Goal: Task Accomplishment & Management: Manage account settings

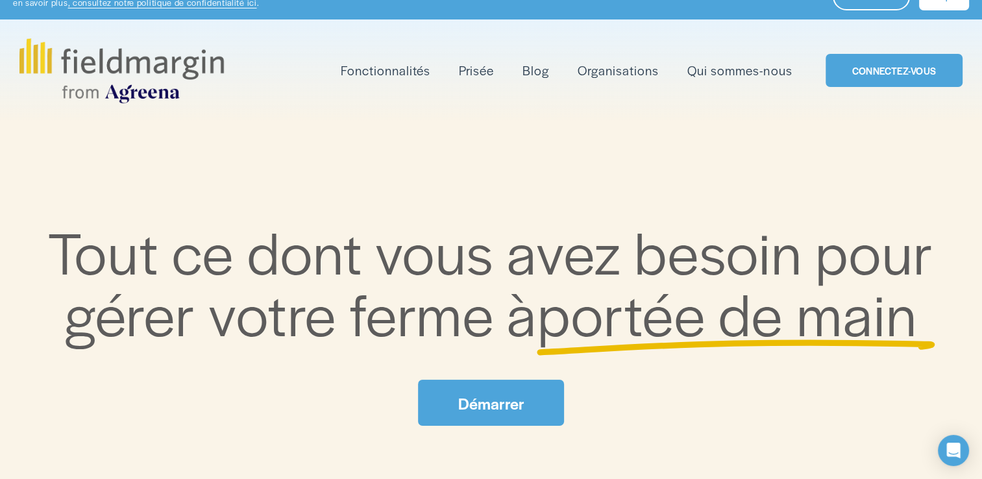
scroll to position [65, 0]
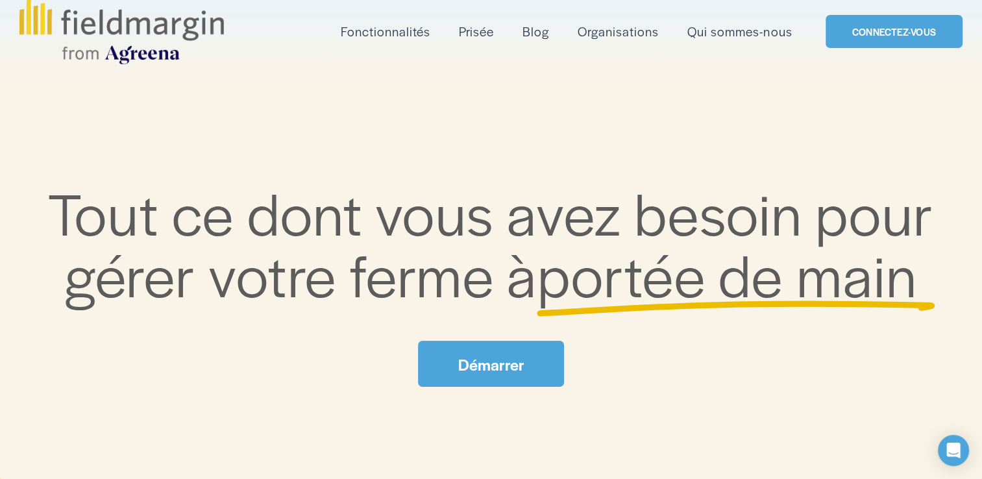
click at [522, 356] on link "Démarrer" at bounding box center [490, 364] width 145 height 46
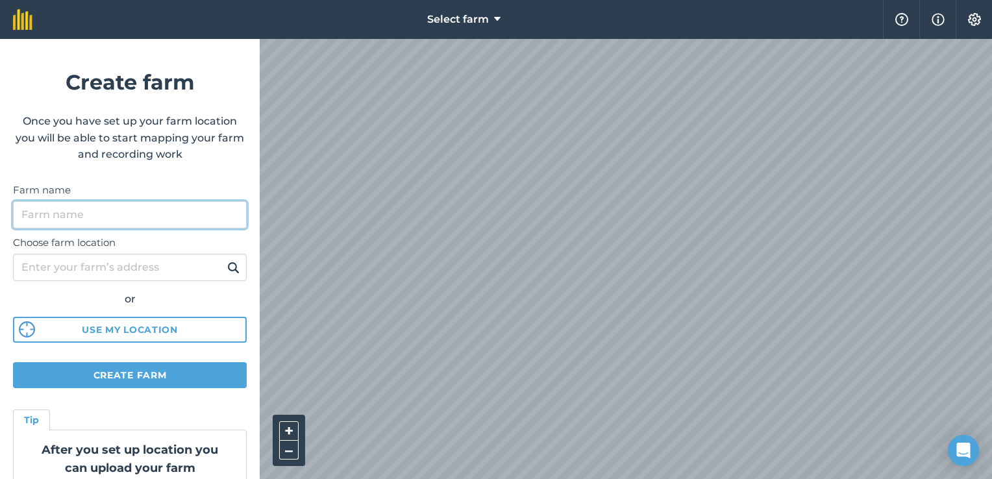
click at [160, 218] on input "Farm name" at bounding box center [130, 214] width 234 height 27
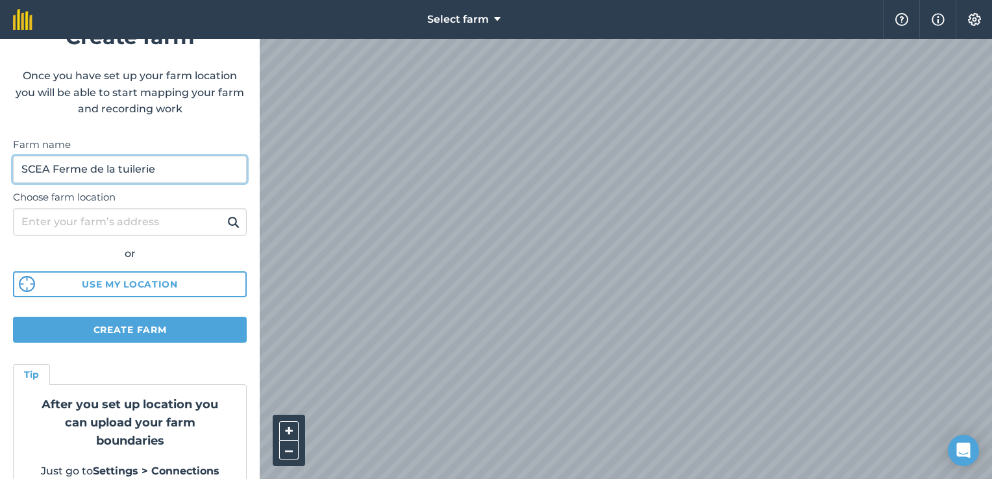
scroll to position [68, 0]
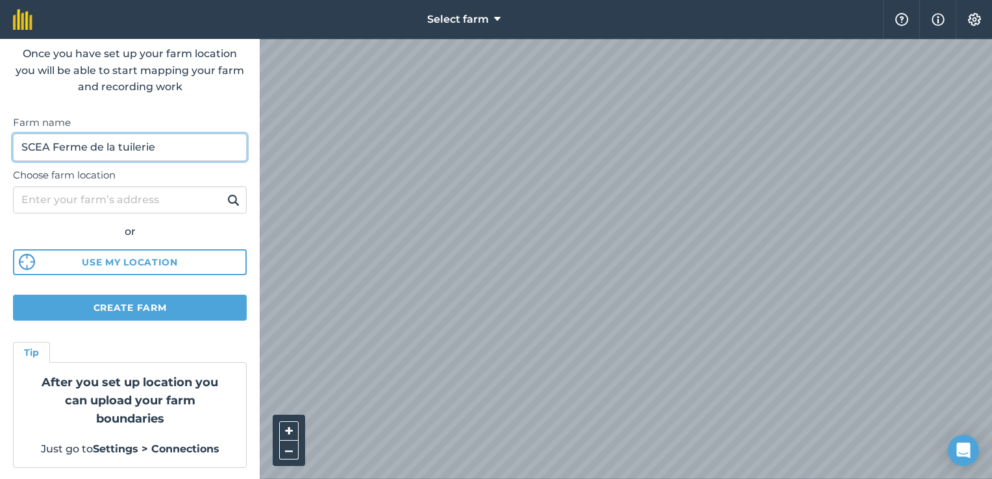
type input "SCEA Ferme de la tuilerie"
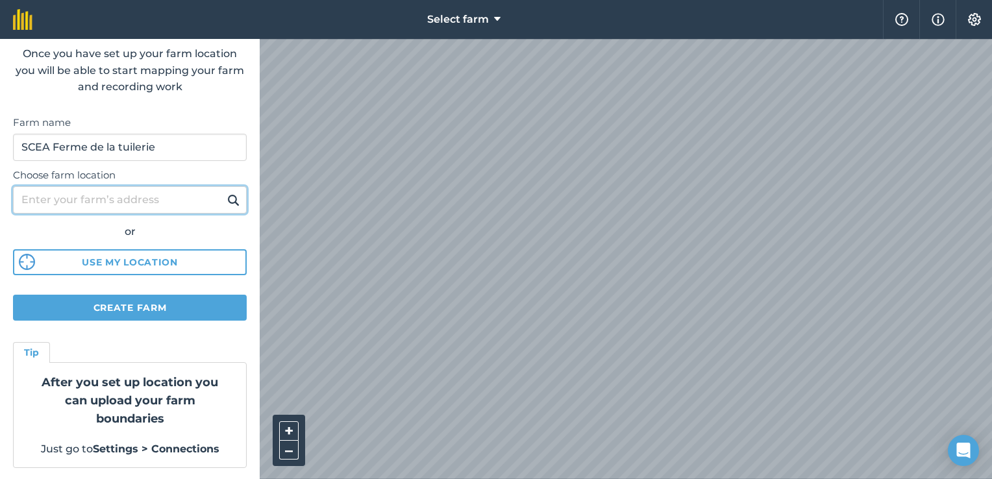
click at [153, 199] on input "Choose farm location" at bounding box center [130, 199] width 234 height 27
type input "10 rue de boiry Vis en artois 62156"
click at [223, 192] on button at bounding box center [233, 200] width 20 height 17
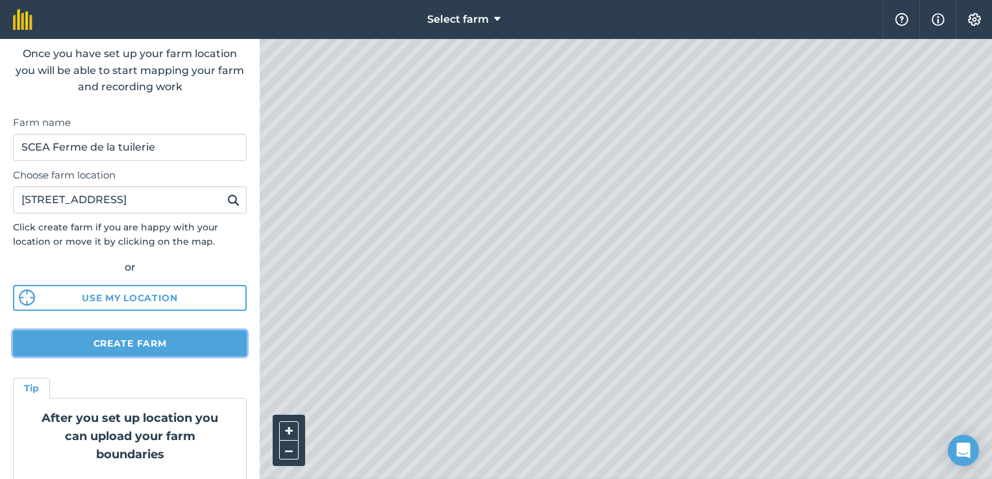
click at [140, 346] on button "Create farm" at bounding box center [130, 344] width 234 height 26
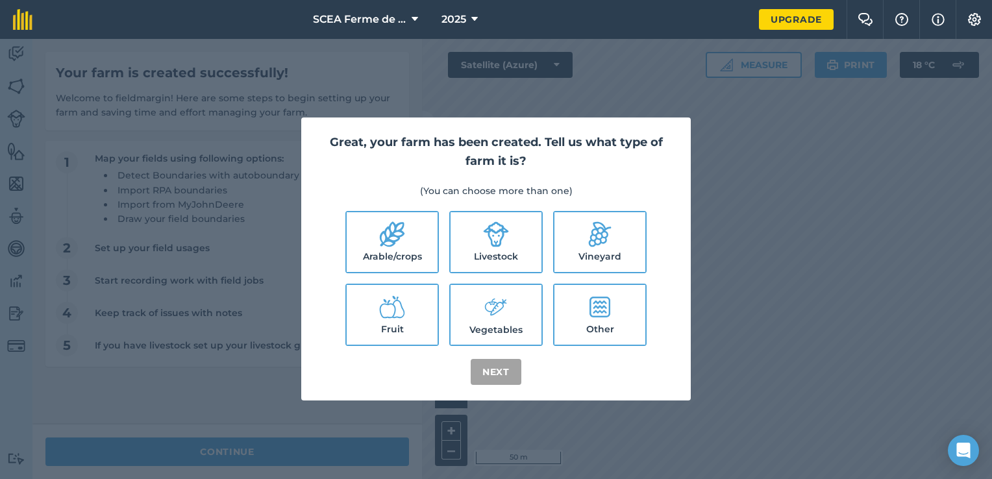
click at [423, 261] on label "Arable/crops" at bounding box center [392, 242] width 91 height 60
checkbox input "true"
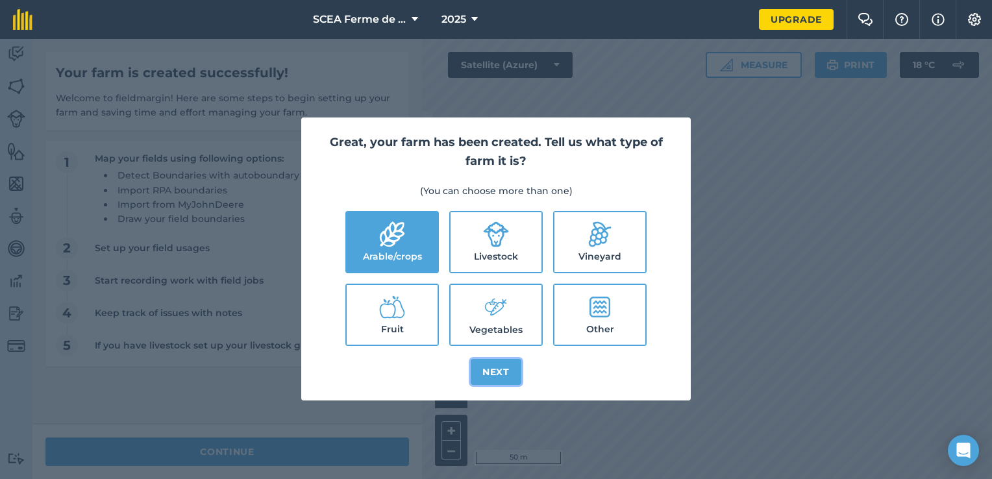
click at [517, 375] on button "Next" at bounding box center [496, 372] width 51 height 26
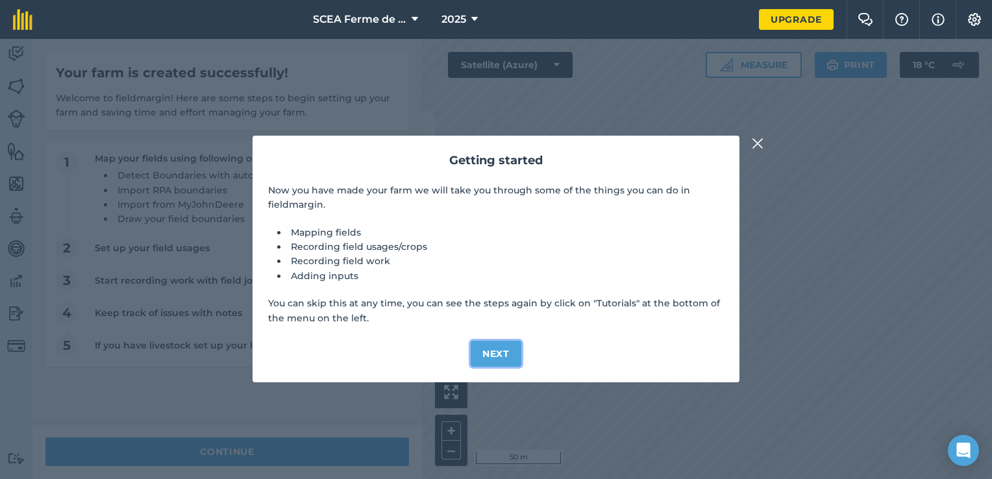
click at [500, 353] on button "Next" at bounding box center [496, 354] width 51 height 26
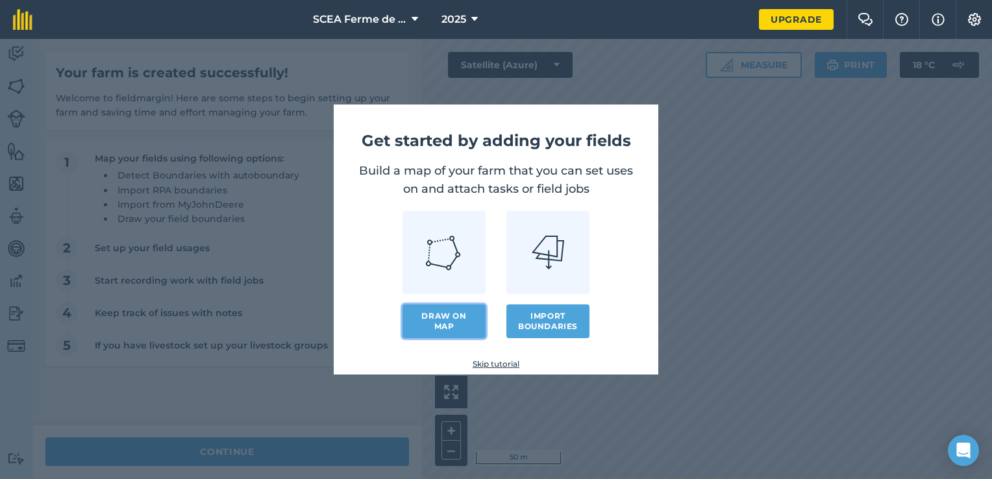
click at [457, 329] on link "Draw on map" at bounding box center [444, 322] width 83 height 34
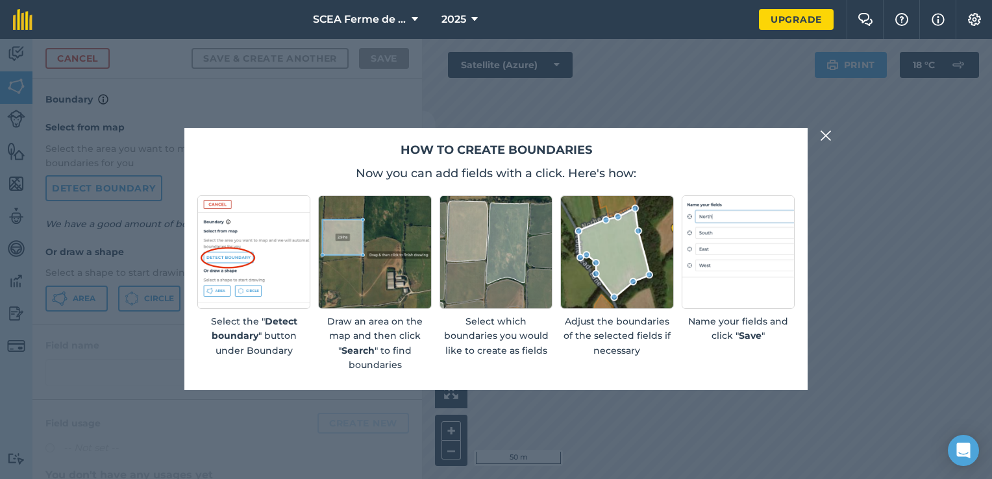
click at [493, 274] on img at bounding box center [496, 251] width 113 height 113
click at [831, 132] on img at bounding box center [826, 136] width 12 height 16
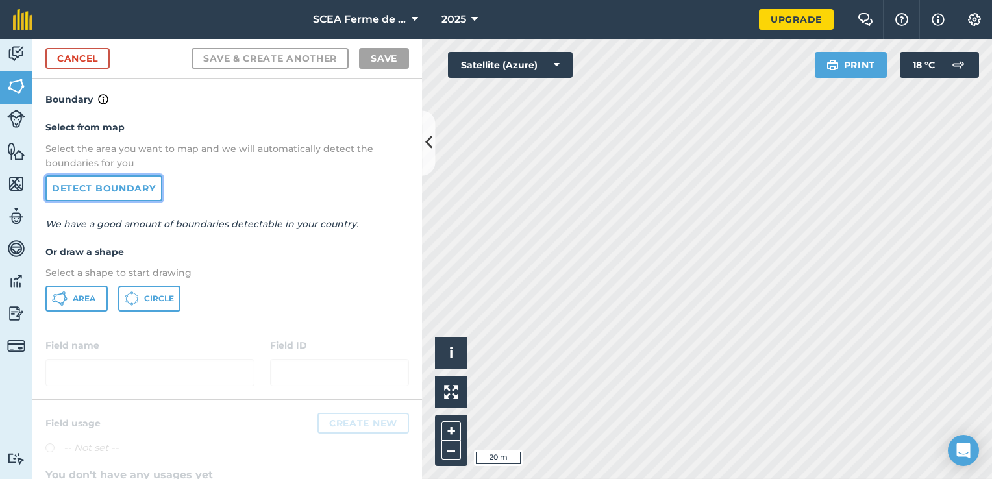
click at [135, 186] on link "Detect boundary" at bounding box center [103, 188] width 117 height 26
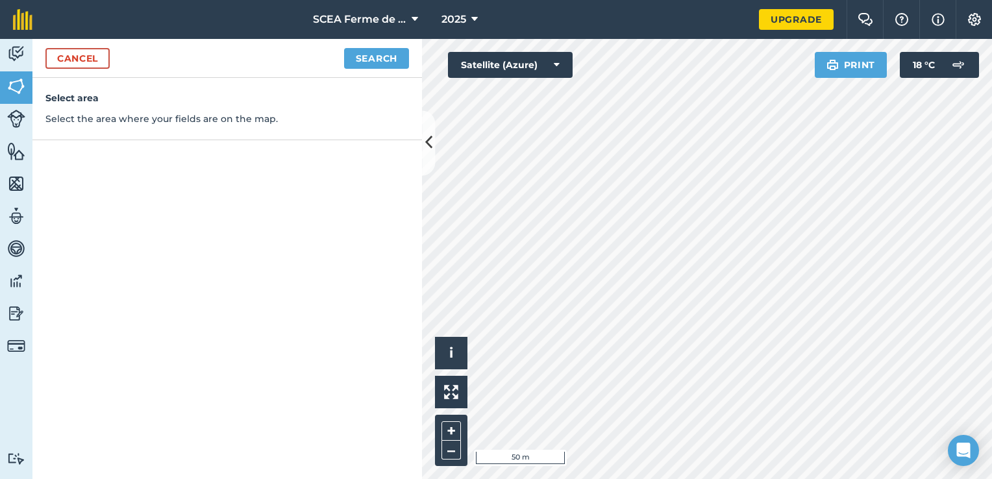
click at [398, 68] on div "Cancel Search" at bounding box center [227, 58] width 390 height 39
click at [398, 62] on button "Search" at bounding box center [376, 58] width 65 height 21
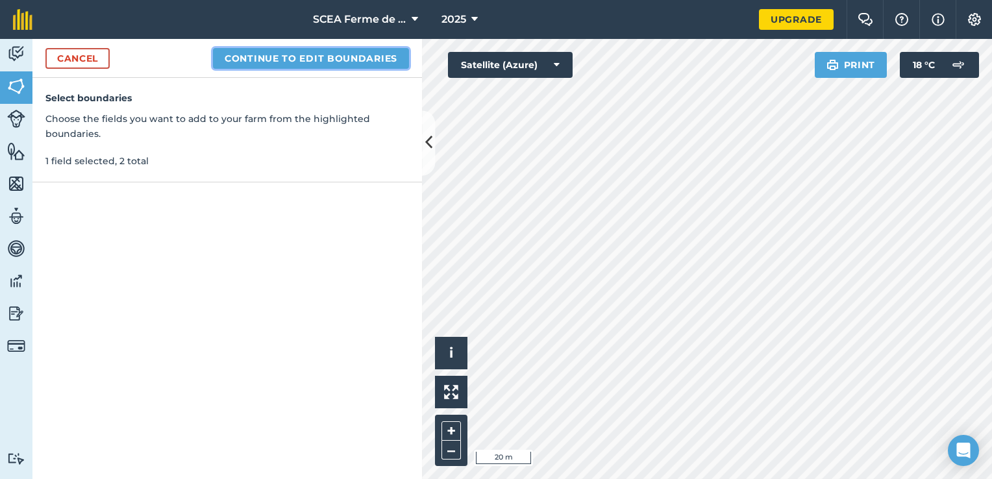
click at [311, 61] on button "Continue to edit boundaries" at bounding box center [311, 58] width 196 height 21
click at [340, 64] on button "Continue to name fields" at bounding box center [325, 58] width 168 height 21
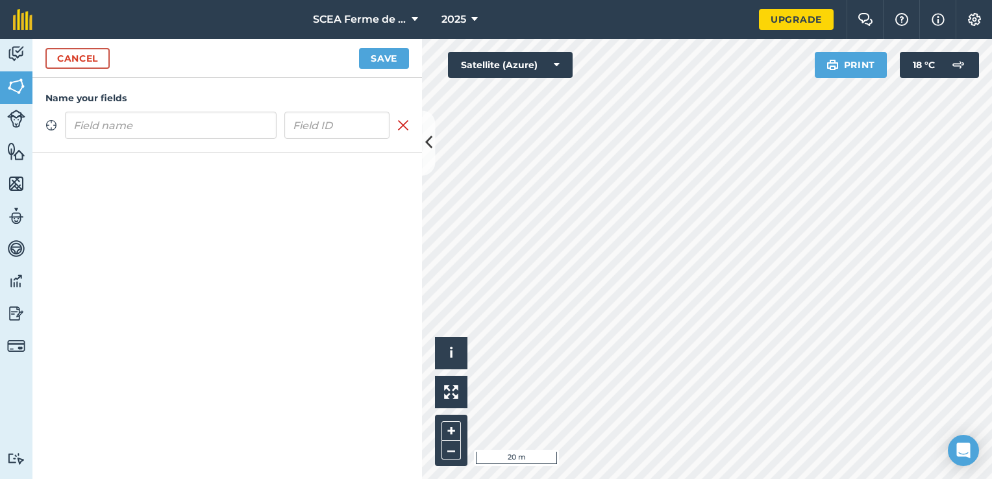
click at [228, 119] on input "text" at bounding box center [171, 125] width 212 height 27
type input "Fond des pourraies"
click at [329, 126] on input "text" at bounding box center [337, 125] width 106 height 27
type input "001"
click at [200, 258] on div "Name your fields Zoom to field Fond des pourraies 001 Remove field" at bounding box center [227, 278] width 390 height 401
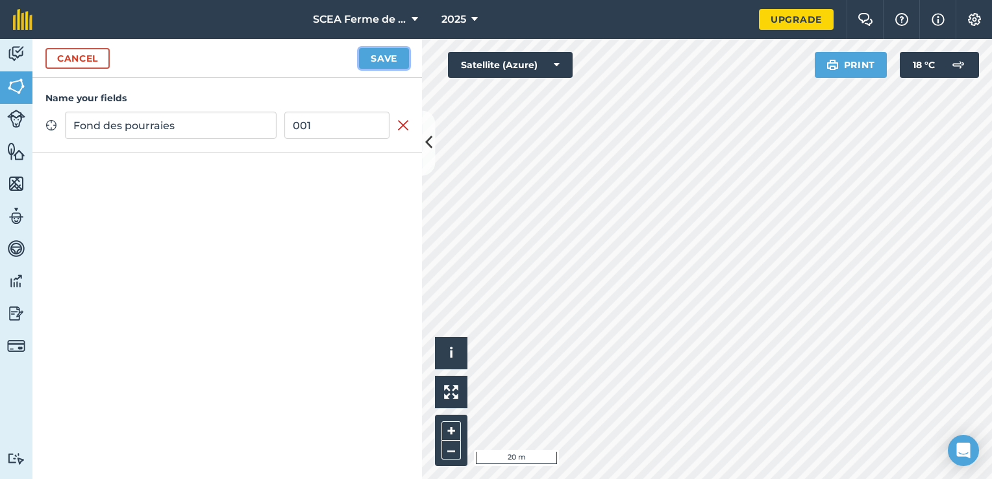
click at [381, 56] on button "Save" at bounding box center [384, 58] width 50 height 21
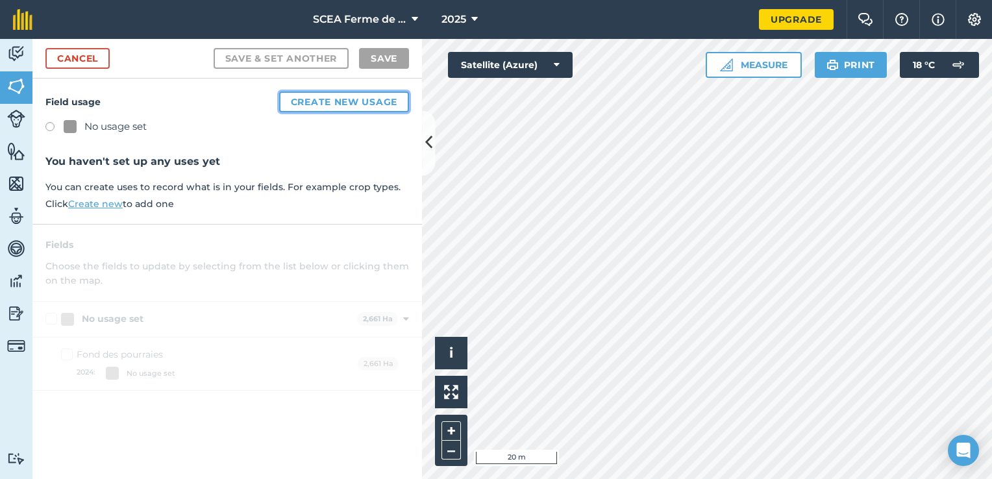
click at [330, 105] on button "Create new usage" at bounding box center [344, 102] width 130 height 21
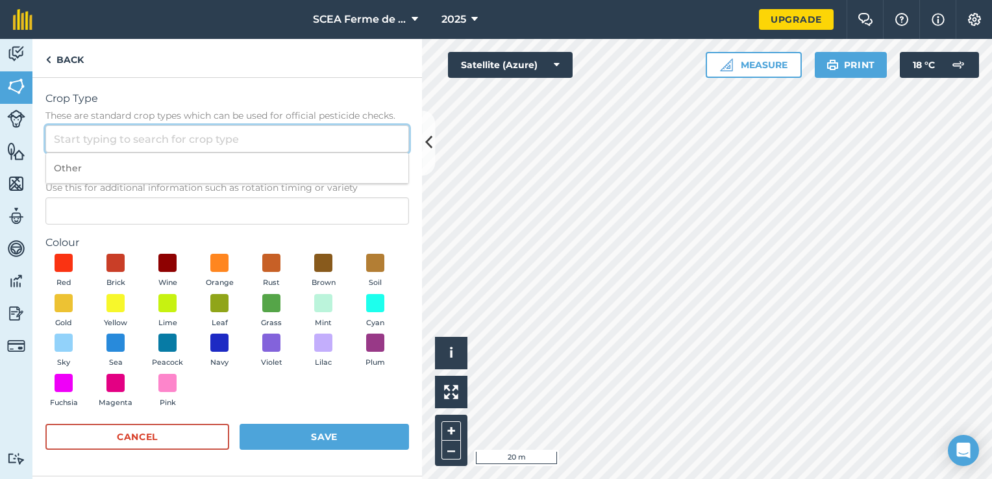
click at [286, 147] on input "Crop Type These are standard crop types which can be used for official pesticid…" at bounding box center [227, 138] width 364 height 27
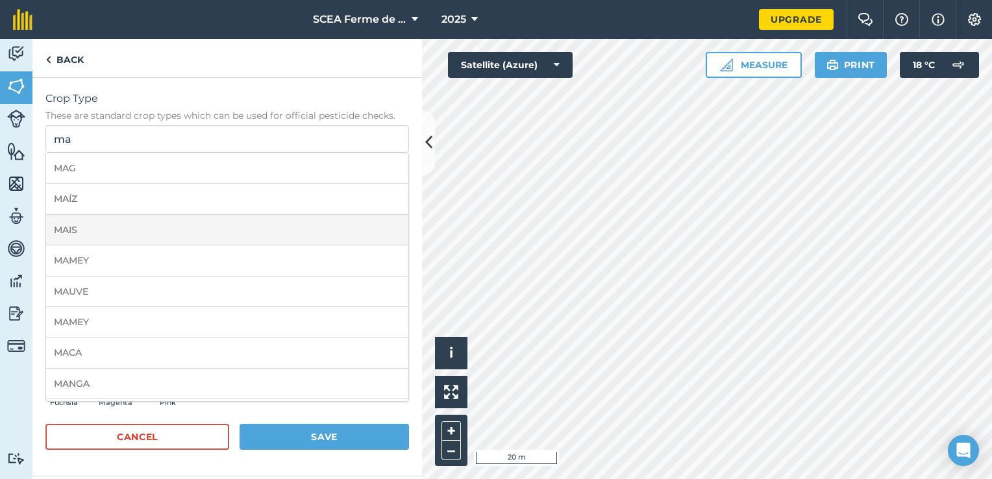
click at [119, 232] on li "MAIS" at bounding box center [227, 230] width 362 height 31
type input "MAIS"
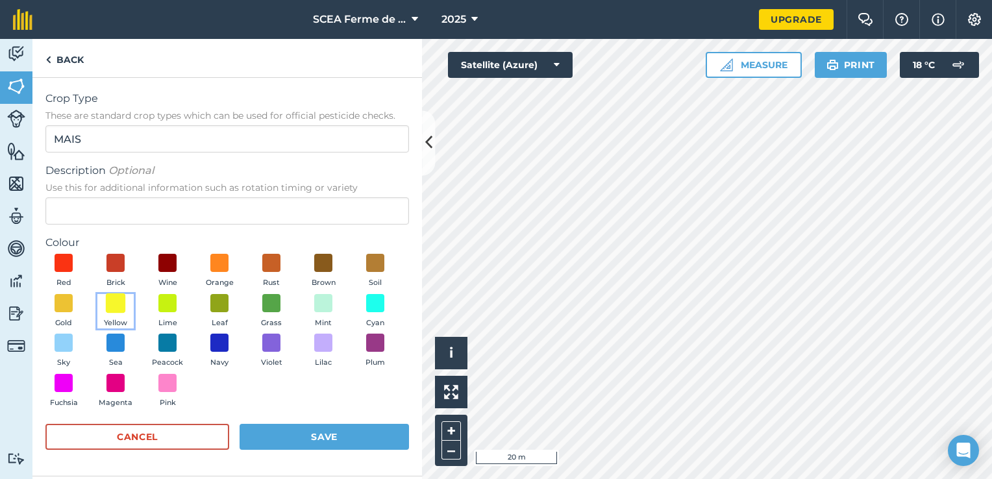
click at [119, 305] on span at bounding box center [116, 303] width 20 height 20
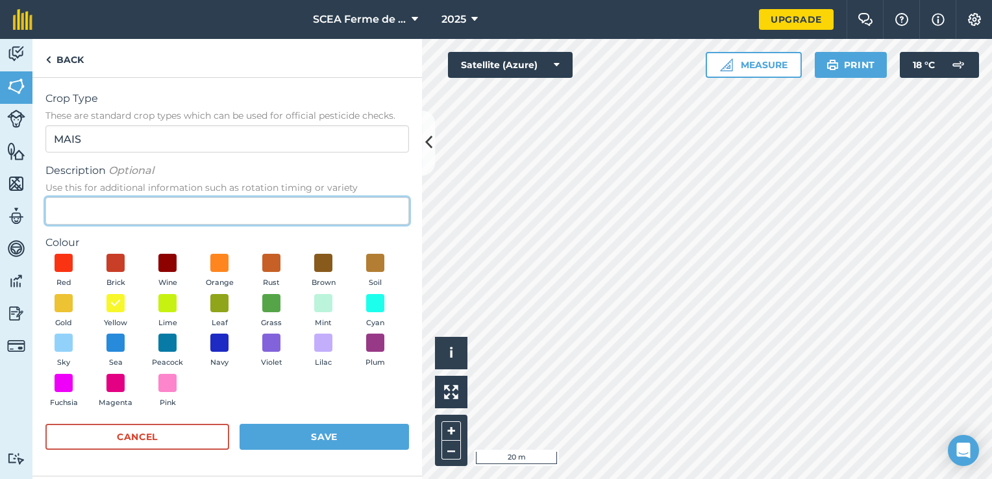
click at [121, 205] on input "Description Optional Use this for additional information such as rotation timin…" at bounding box center [227, 210] width 364 height 27
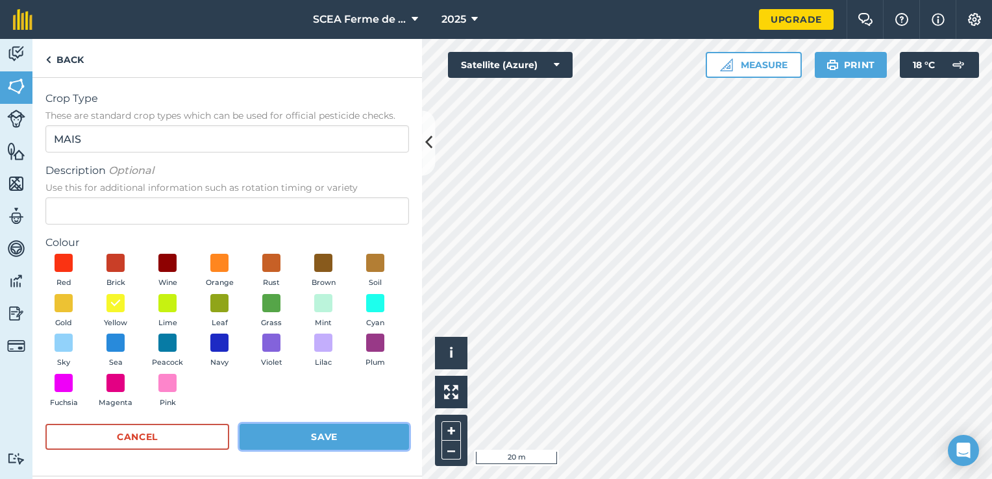
click at [294, 443] on button "Save" at bounding box center [324, 437] width 169 height 26
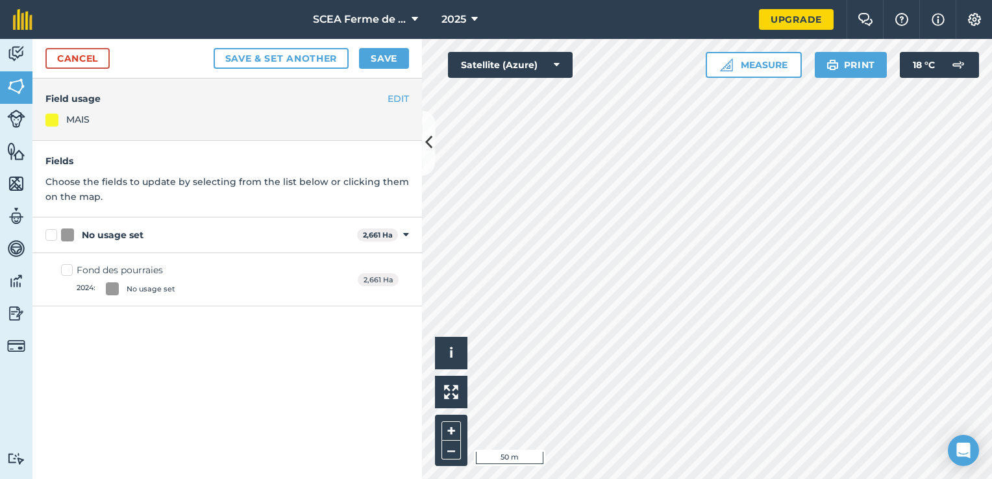
click at [85, 120] on div "MAIS" at bounding box center [77, 119] width 23 height 14
click at [84, 125] on div "MAIS" at bounding box center [77, 119] width 23 height 14
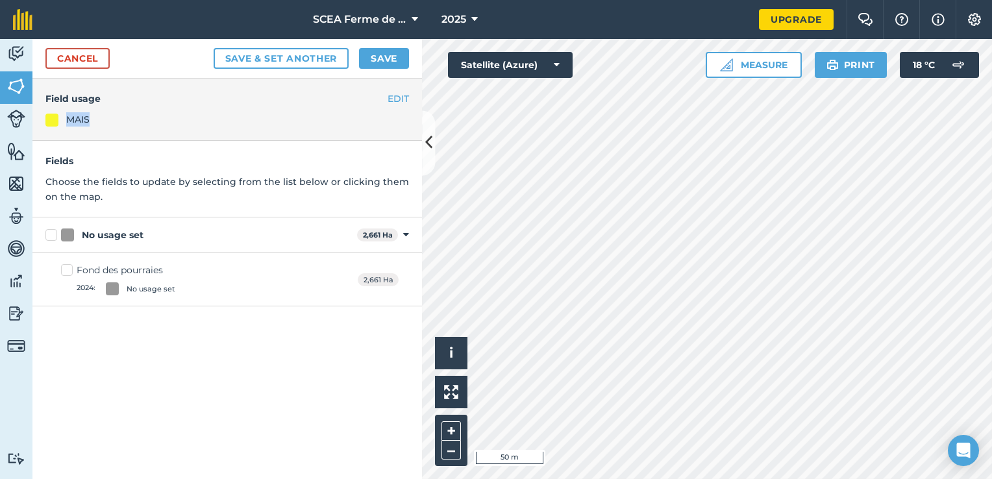
click at [63, 114] on div "MAIS" at bounding box center [227, 119] width 364 height 14
click at [75, 266] on label "Fond des pourraies 2024 : No usage set" at bounding box center [118, 280] width 114 height 32
click at [69, 266] on input "Fond des pourraies 2024 : No usage set" at bounding box center [65, 268] width 8 height 8
checkbox input "true"
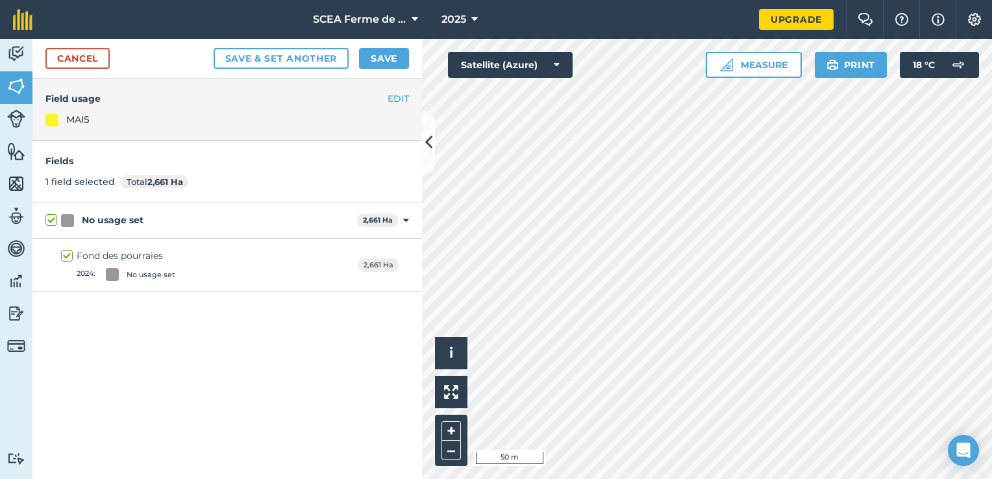
click at [71, 254] on label "Fond des pourraies 2024 : No usage set" at bounding box center [118, 265] width 114 height 32
click at [69, 254] on input "Fond des pourraies 2024 : No usage set" at bounding box center [65, 253] width 8 height 8
checkbox input "false"
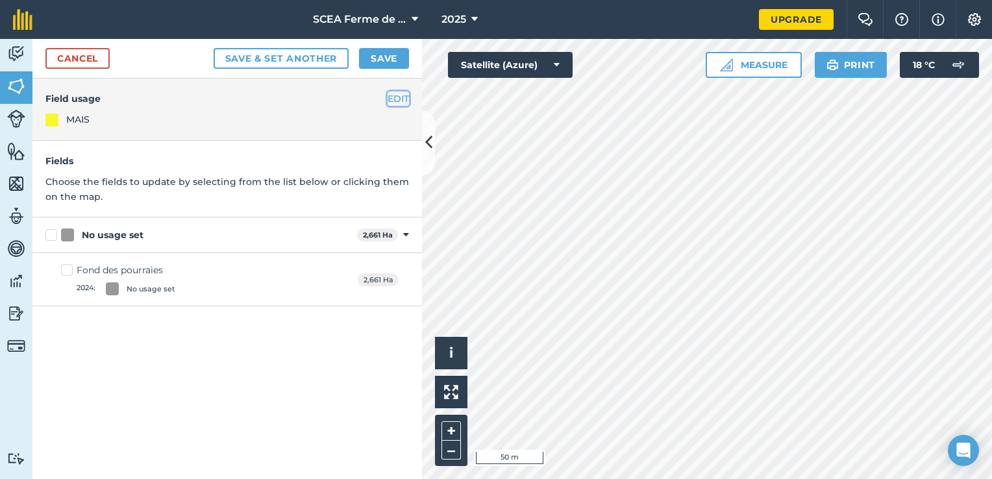
click at [397, 96] on button "EDIT" at bounding box center [398, 99] width 21 height 14
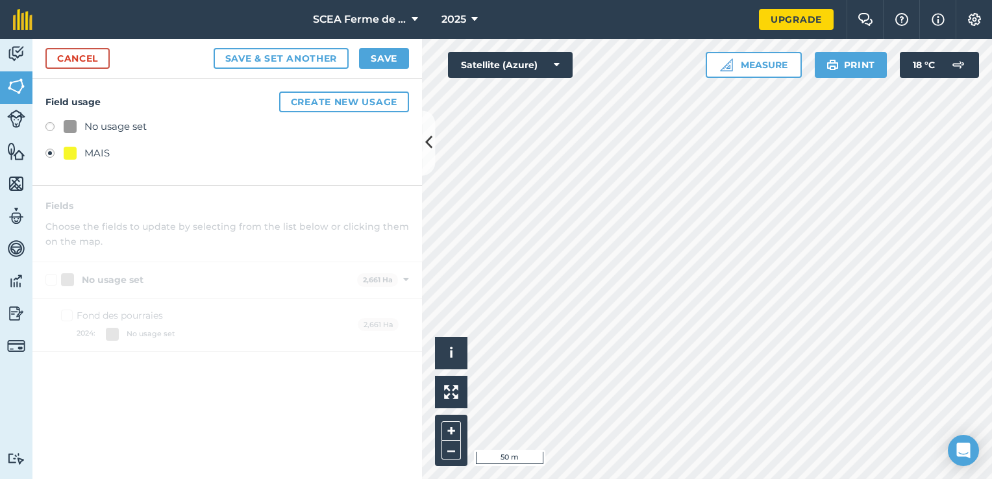
click at [54, 149] on label at bounding box center [54, 155] width 18 height 13
click at [54, 134] on div "No usage set" at bounding box center [227, 128] width 364 height 19
click at [53, 131] on label at bounding box center [54, 128] width 18 height 13
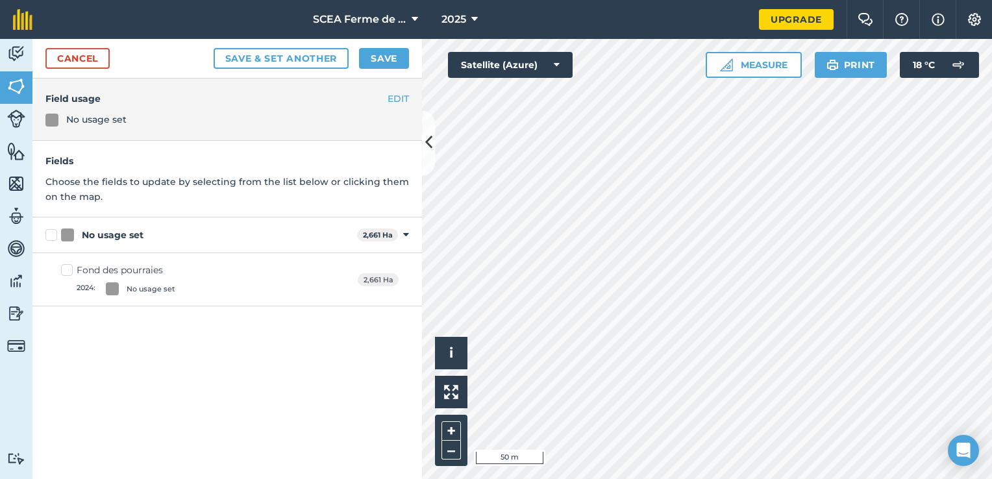
click at [62, 121] on div "No usage set" at bounding box center [227, 119] width 364 height 14
click at [58, 123] on div "No usage set" at bounding box center [227, 119] width 364 height 14
click at [397, 97] on button "EDIT" at bounding box center [398, 99] width 21 height 14
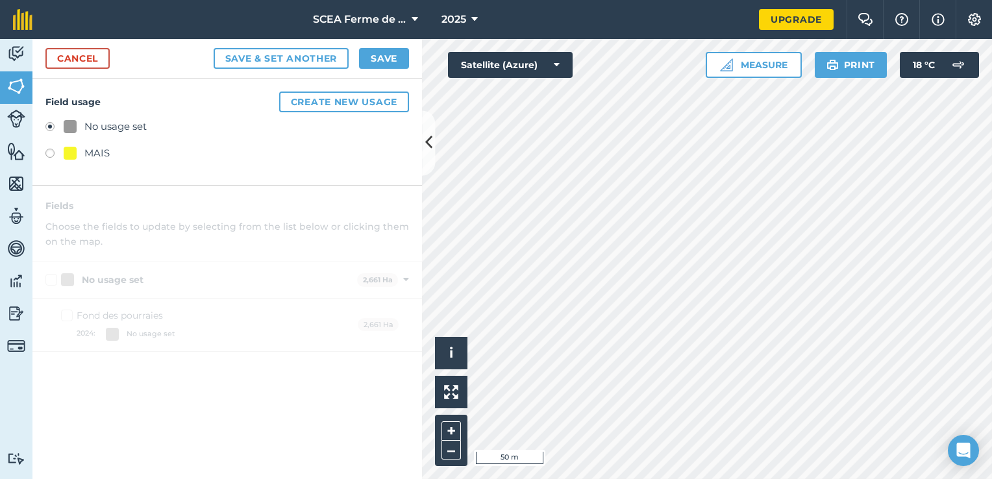
click at [56, 152] on label at bounding box center [54, 155] width 18 height 13
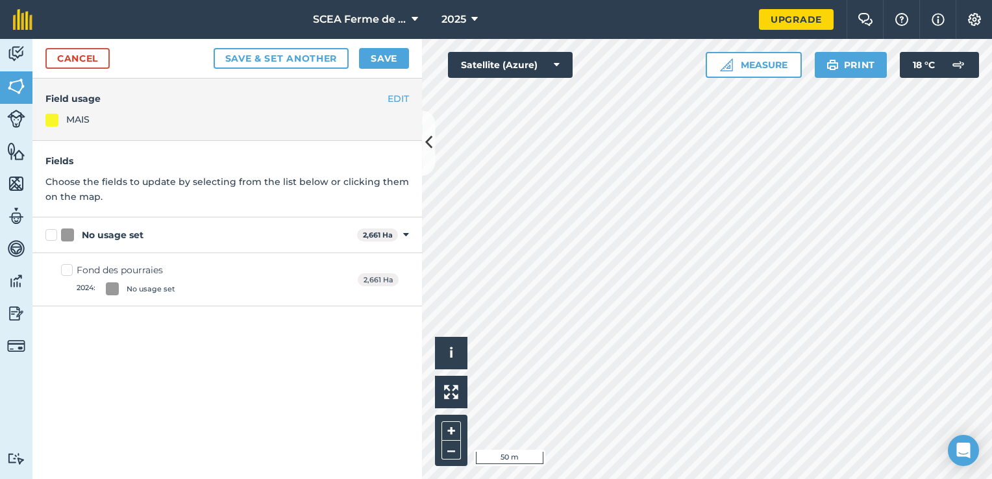
click at [68, 274] on label "Fond des pourraies 2024 : No usage set" at bounding box center [118, 280] width 114 height 32
click at [68, 272] on input "Fond des pourraies 2024 : No usage set" at bounding box center [65, 268] width 8 height 8
checkbox input "true"
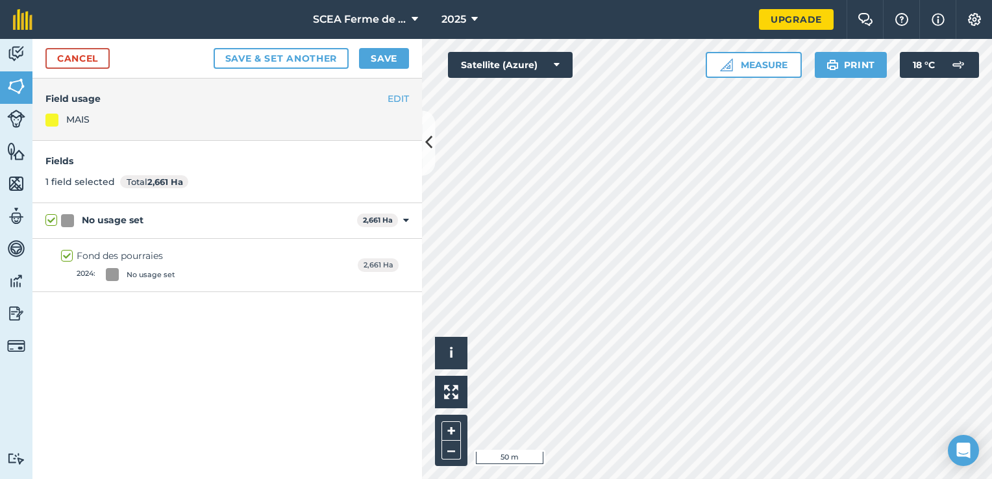
click at [65, 253] on label "Fond des pourraies 2024 : No usage set" at bounding box center [118, 265] width 114 height 32
click at [65, 253] on input "Fond des pourraies 2024 : No usage set" at bounding box center [65, 253] width 8 height 8
checkbox input "false"
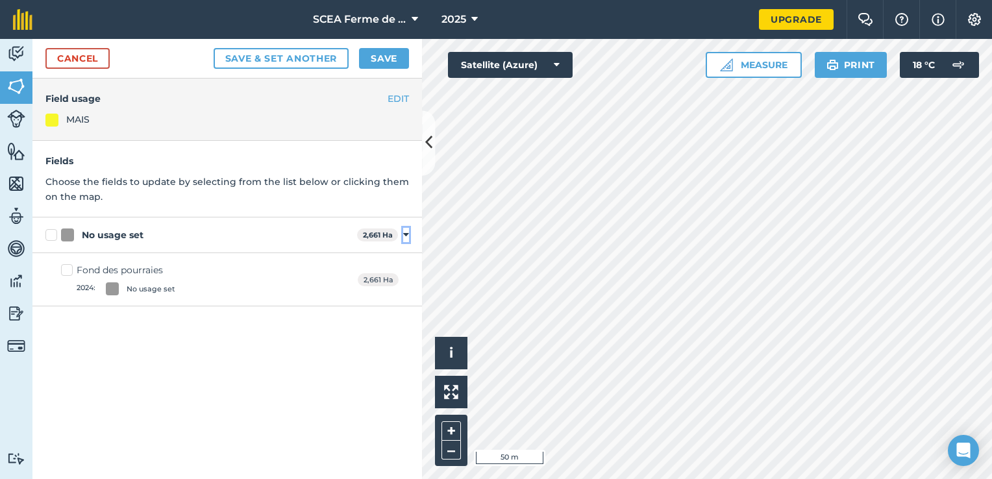
click at [405, 237] on icon at bounding box center [406, 235] width 6 height 12
click at [349, 292] on div "EDIT Field usage MAIS Fields Choose the fields to update by selecting from the …" at bounding box center [227, 279] width 390 height 401
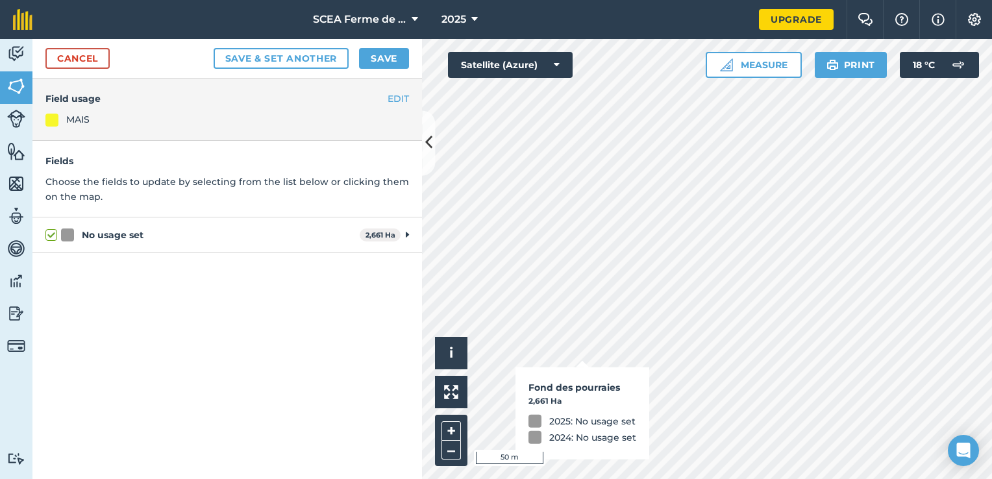
checkbox input "true"
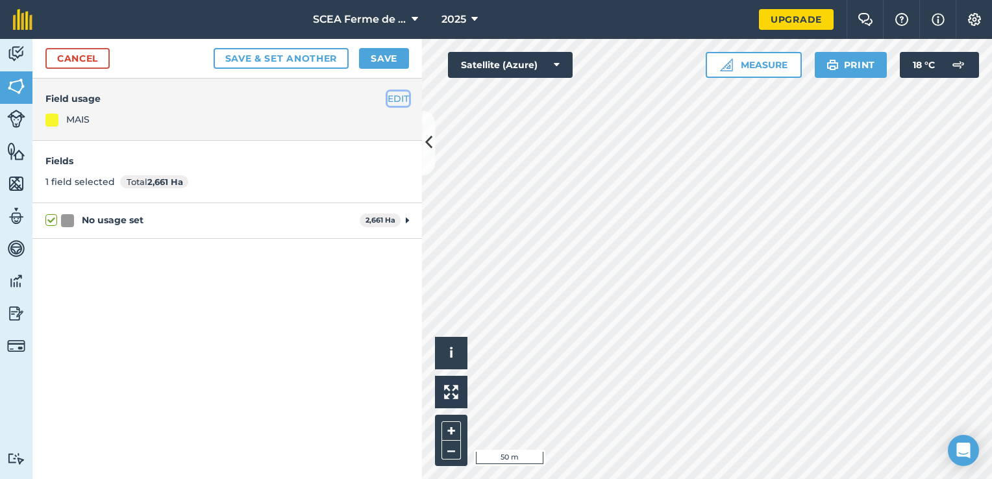
click at [395, 97] on button "EDIT" at bounding box center [398, 99] width 21 height 14
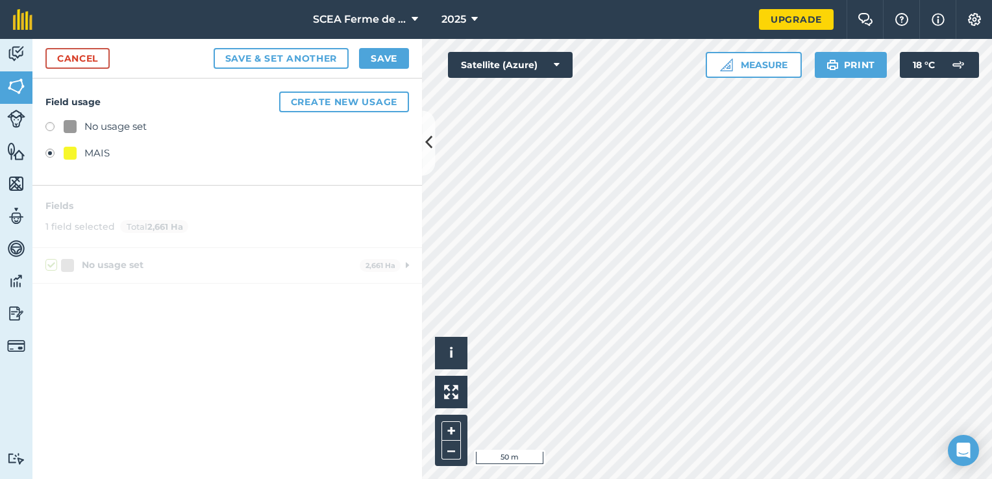
click at [91, 149] on div "MAIS" at bounding box center [96, 153] width 25 height 16
drag, startPoint x: 91, startPoint y: 149, endPoint x: 76, endPoint y: 154, distance: 15.6
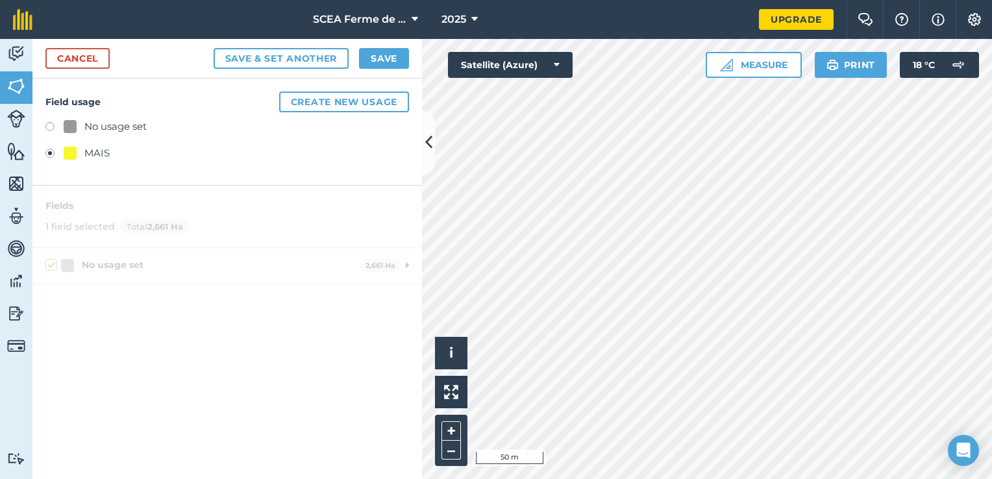
click at [76, 154] on div at bounding box center [70, 153] width 13 height 13
click at [370, 103] on button "Create new usage" at bounding box center [344, 102] width 130 height 21
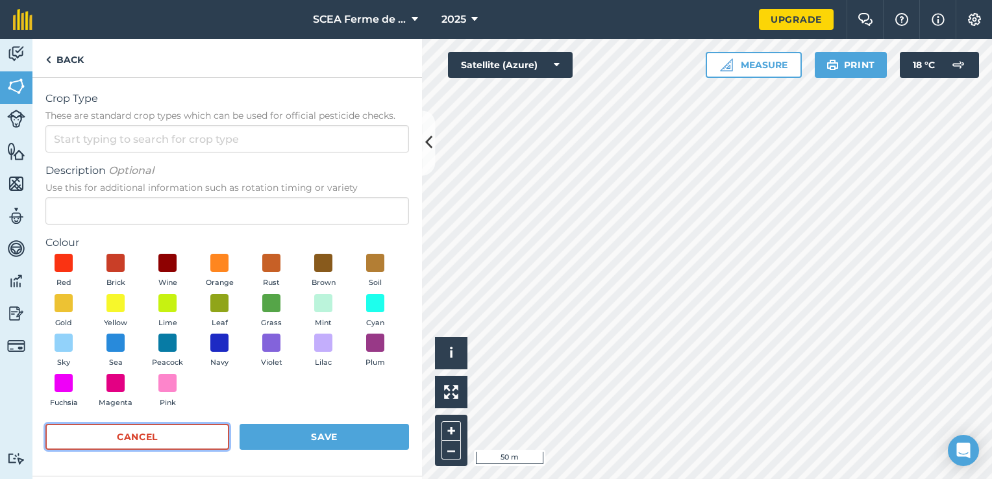
click at [175, 434] on button "Cancel" at bounding box center [137, 437] width 184 height 26
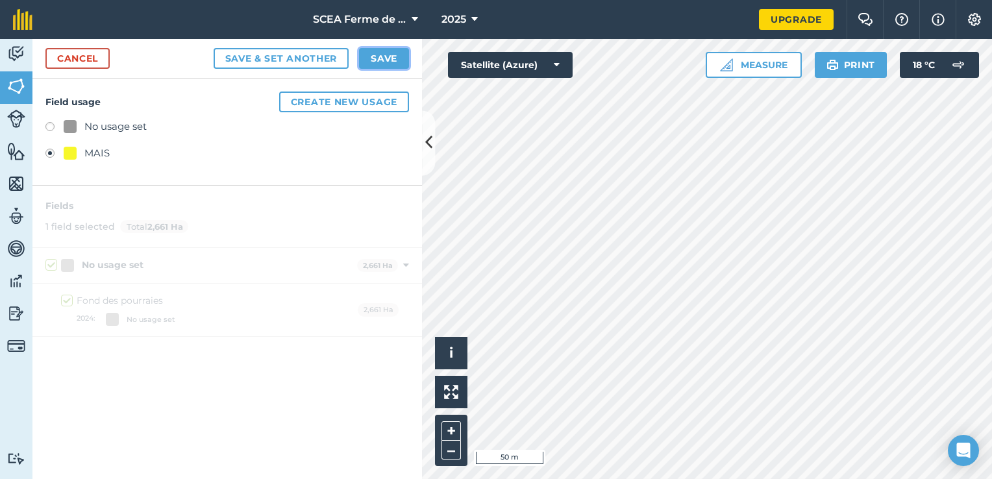
click at [392, 52] on button "Save" at bounding box center [384, 58] width 50 height 21
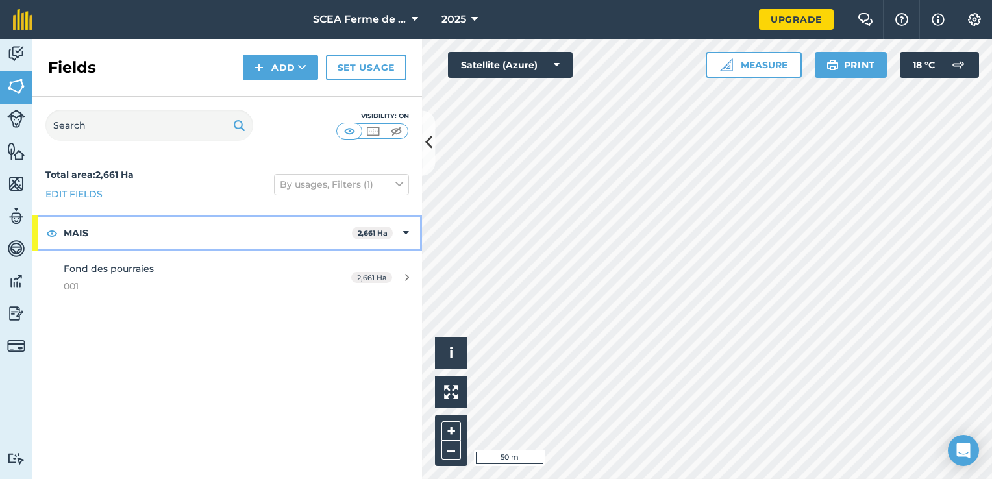
click at [406, 227] on icon at bounding box center [406, 233] width 6 height 14
click at [397, 233] on div "MAIS 2,661 Ha" at bounding box center [227, 233] width 390 height 35
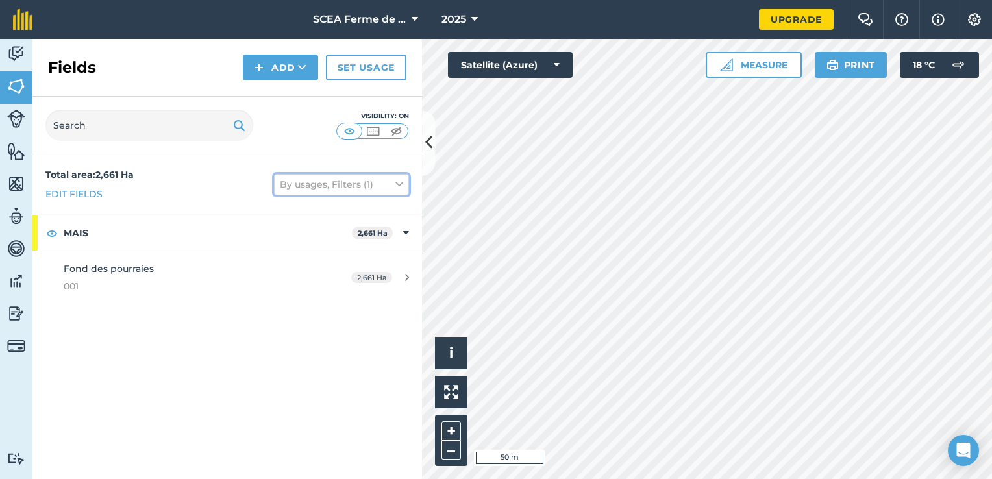
click at [364, 183] on button "By usages, Filters (1)" at bounding box center [341, 184] width 135 height 21
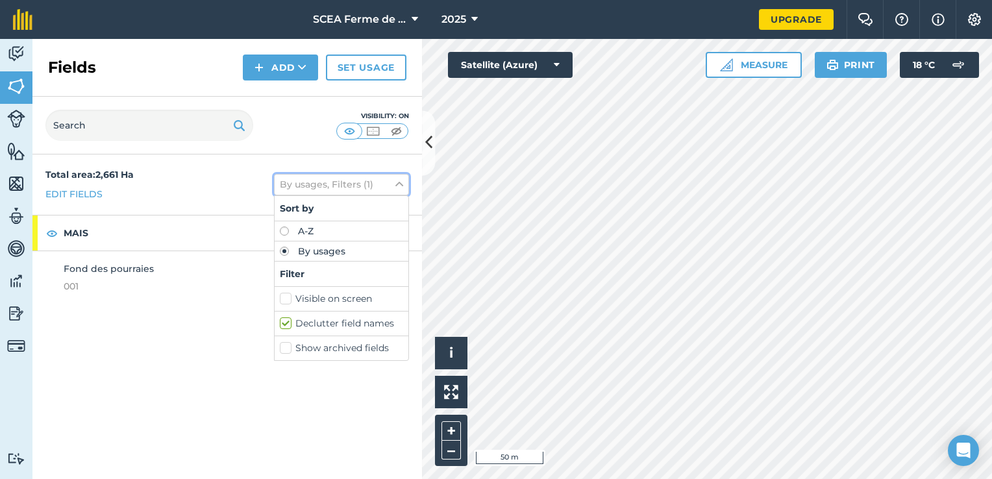
click at [364, 183] on button "By usages, Filters (1)" at bounding box center [341, 184] width 135 height 21
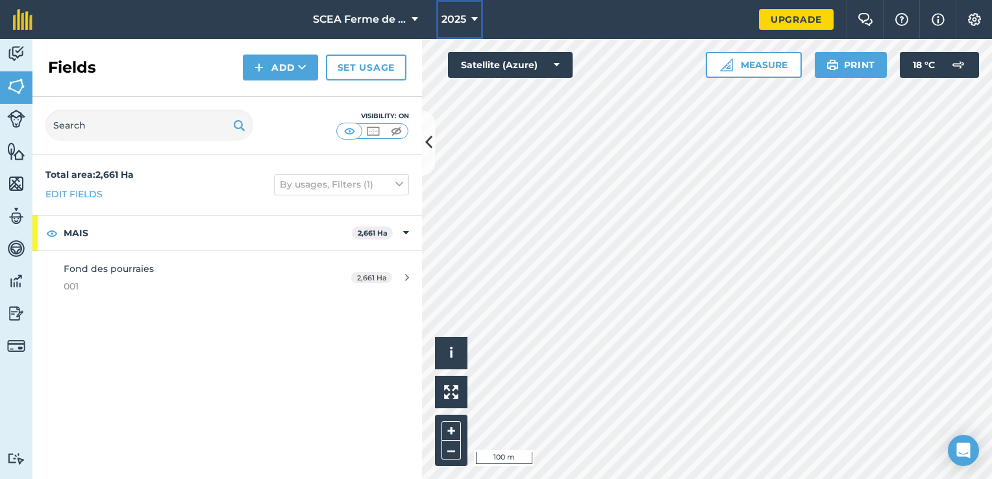
click at [466, 12] on span "2025" at bounding box center [454, 20] width 25 height 16
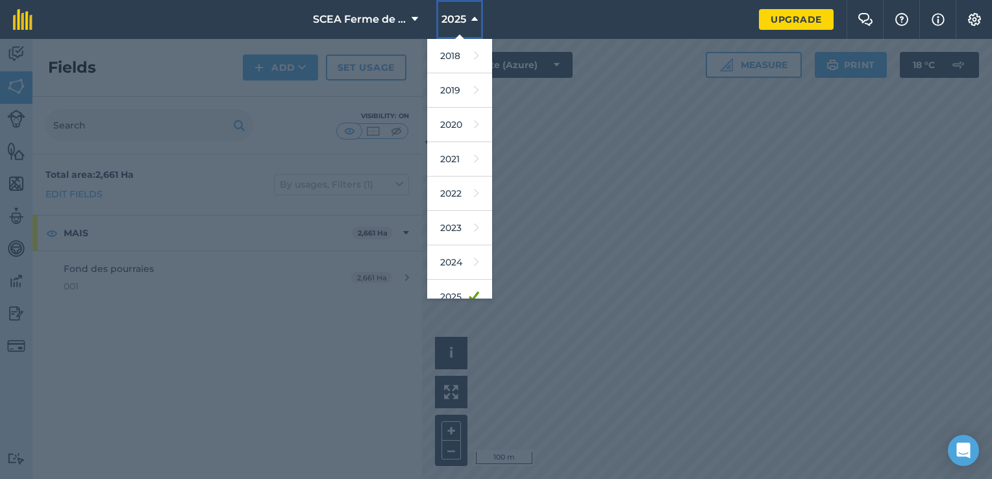
click at [474, 15] on icon at bounding box center [474, 20] width 6 height 16
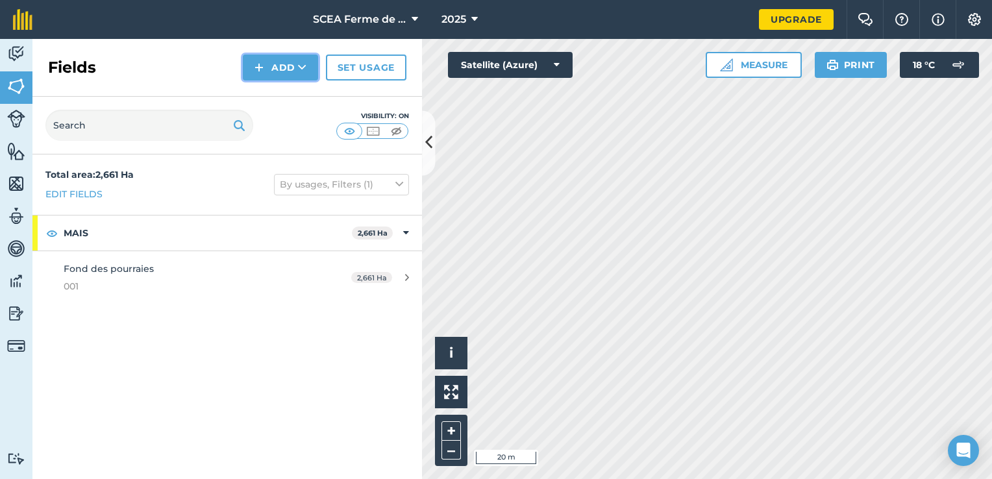
click at [304, 68] on icon at bounding box center [302, 67] width 8 height 13
click at [293, 94] on link "Draw" at bounding box center [280, 96] width 71 height 29
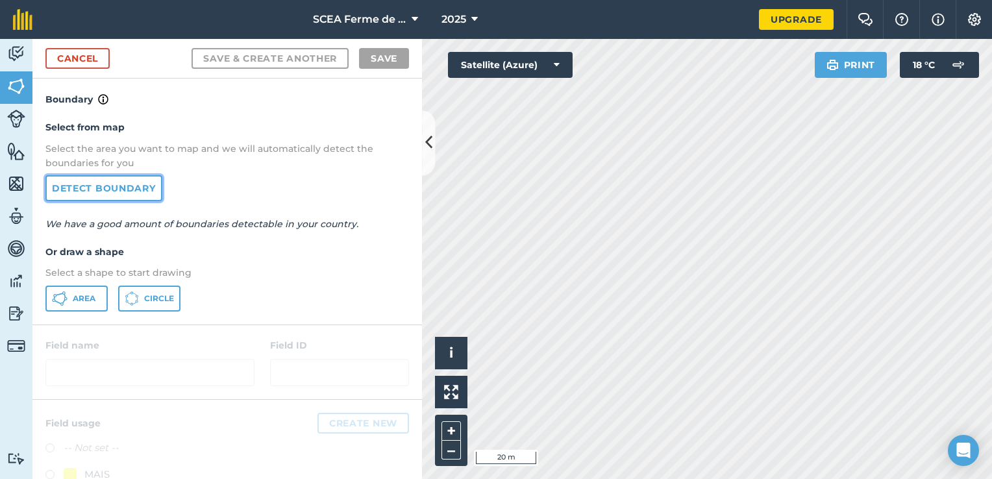
click at [149, 181] on link "Detect boundary" at bounding box center [103, 188] width 117 height 26
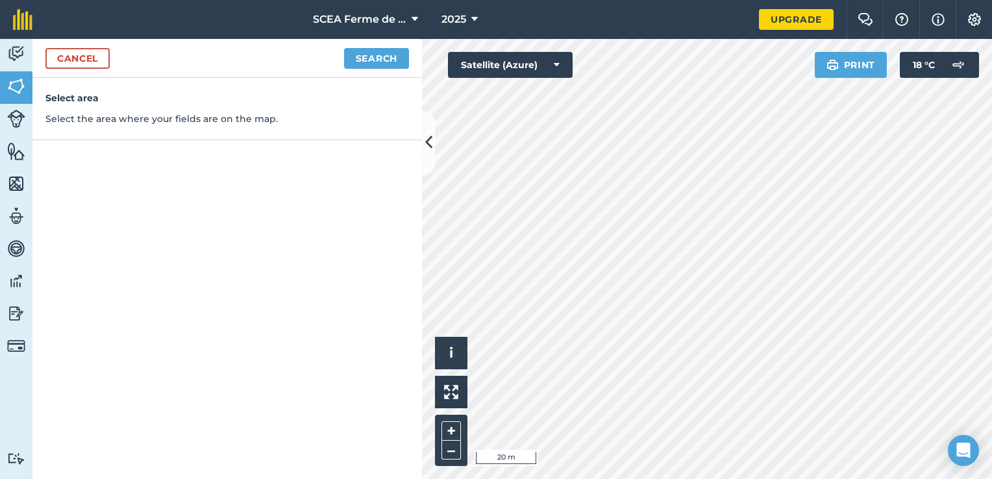
click at [379, 69] on div "Cancel Search" at bounding box center [227, 58] width 390 height 39
click at [379, 56] on button "Search" at bounding box center [376, 58] width 65 height 21
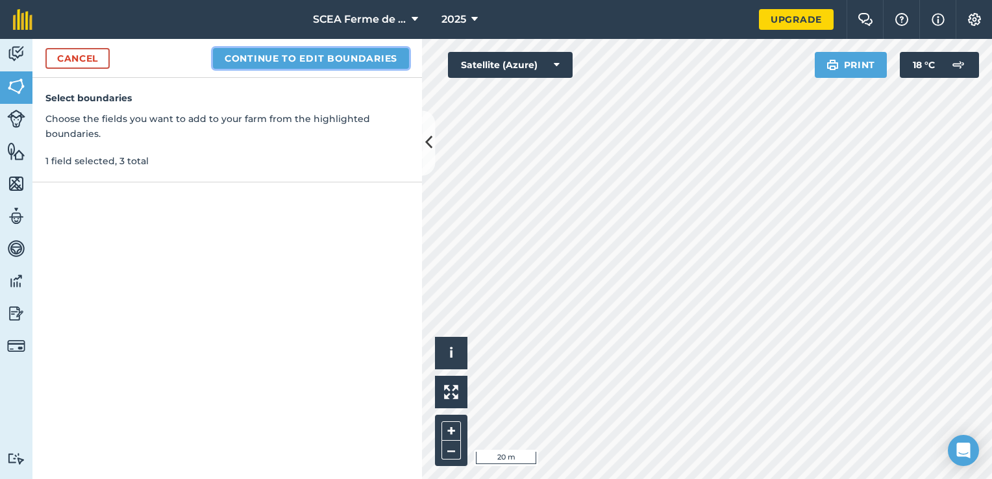
click at [339, 58] on button "Continue to edit boundaries" at bounding box center [311, 58] width 196 height 21
click at [299, 67] on button "Continue to name fields" at bounding box center [325, 58] width 168 height 21
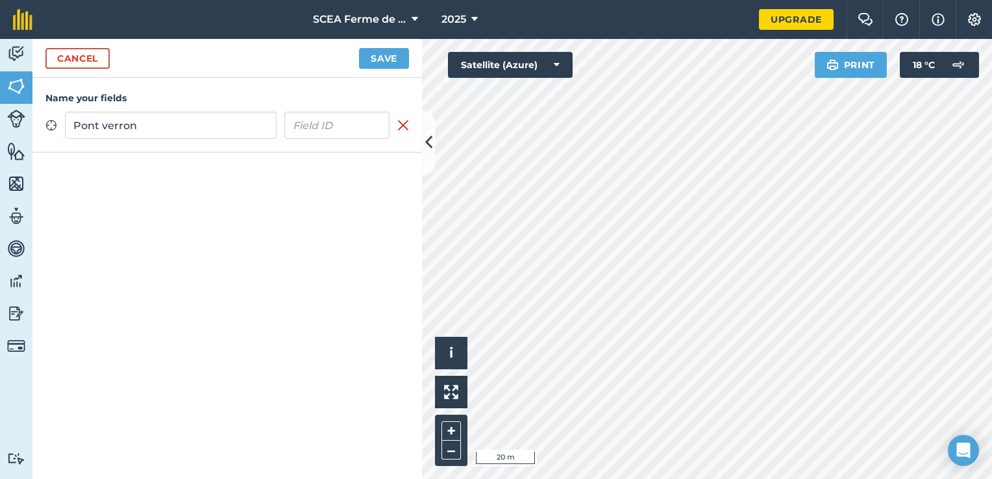
type input "Pont verron"
click at [164, 133] on input "Pont verron" at bounding box center [171, 125] width 212 height 27
click at [321, 121] on input "text" at bounding box center [337, 125] width 106 height 27
type input "002"
click at [384, 65] on button "Save" at bounding box center [384, 58] width 50 height 21
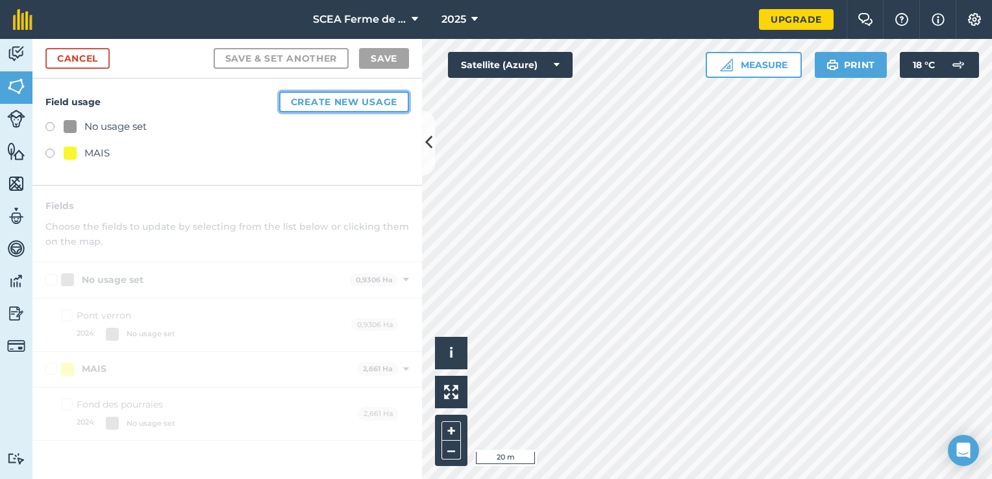
click at [353, 102] on button "Create new usage" at bounding box center [344, 102] width 130 height 21
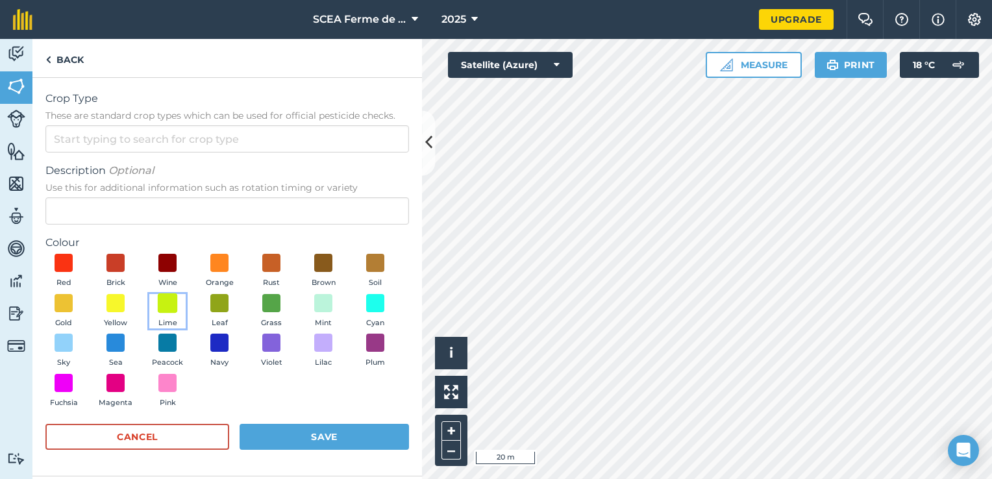
click at [172, 304] on span at bounding box center [168, 303] width 20 height 20
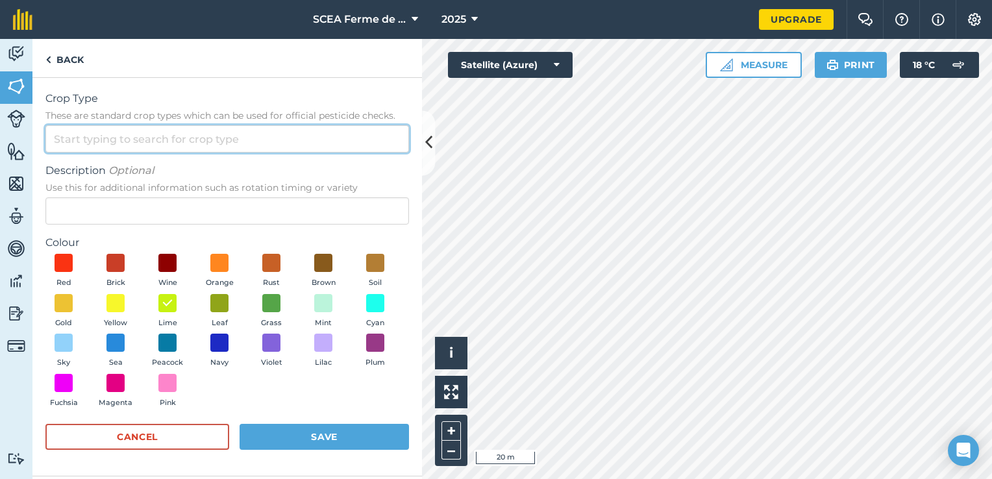
click at [129, 140] on input "Crop Type These are standard crop types which can be used for official pesticid…" at bounding box center [227, 138] width 364 height 27
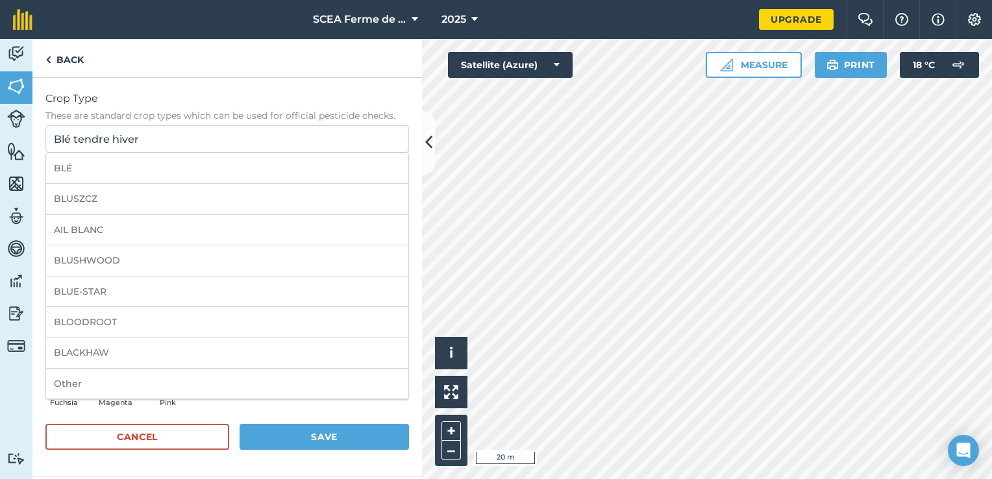
click at [247, 103] on span "Crop Type" at bounding box center [227, 99] width 364 height 16
click at [247, 125] on input "Blé tendre hiver" at bounding box center [227, 138] width 364 height 27
click at [73, 392] on li "Other" at bounding box center [227, 384] width 362 height 31
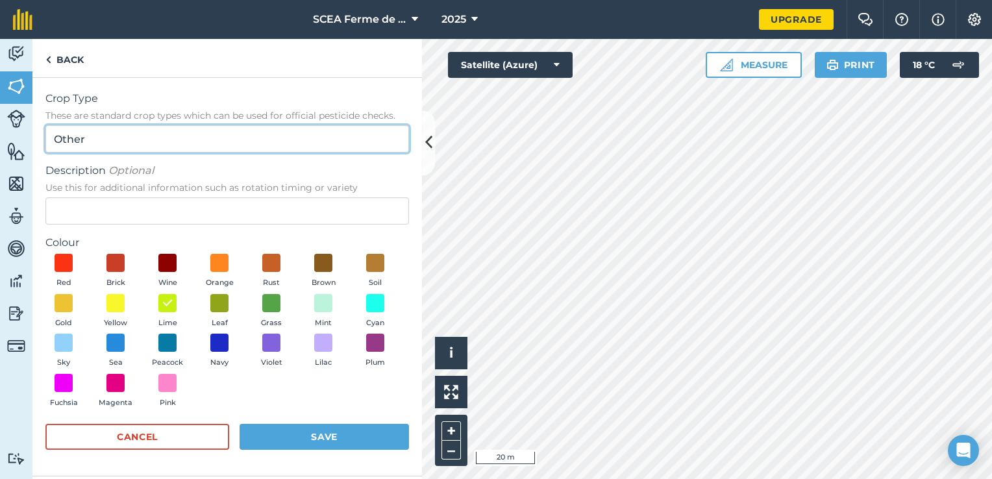
click at [133, 132] on input "Other" at bounding box center [227, 138] width 364 height 27
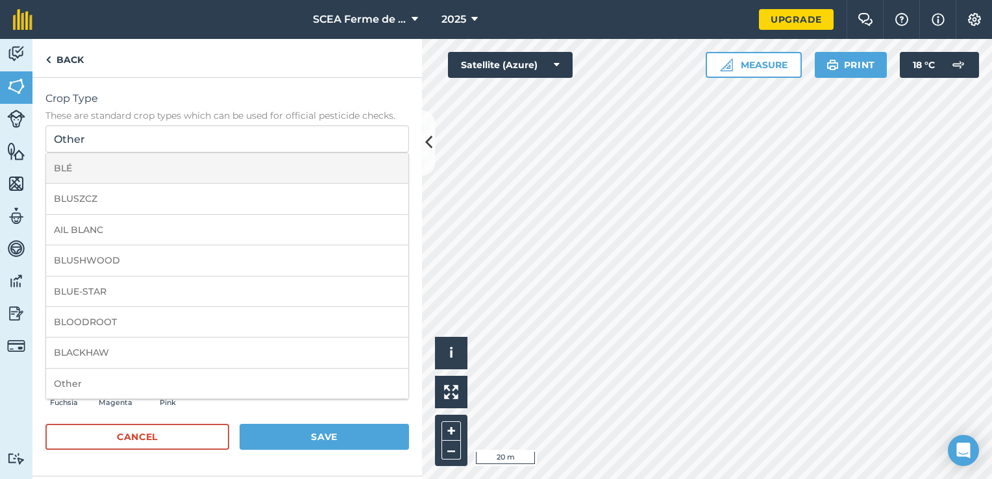
click at [101, 167] on li "BLÉ" at bounding box center [227, 168] width 362 height 31
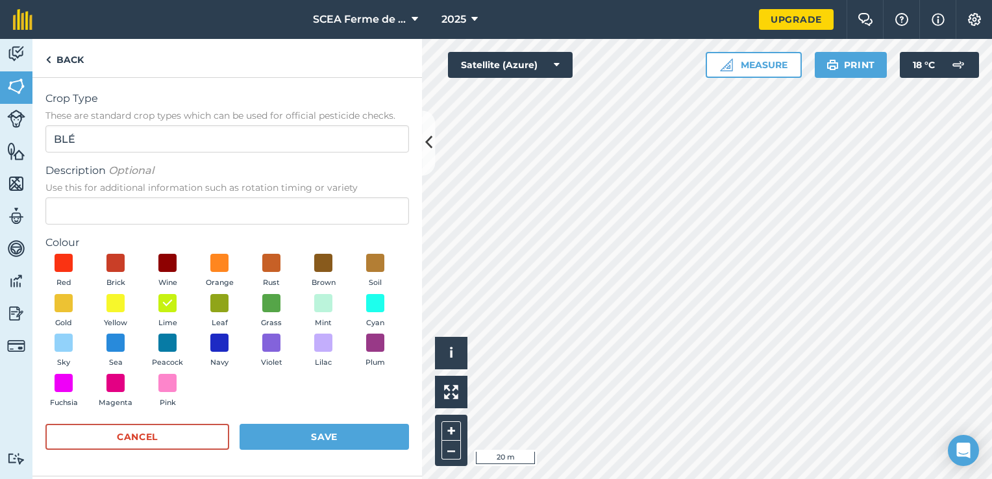
click at [101, 155] on form "Crop Type These are standard crop types which can be used for official pesticid…" at bounding box center [227, 277] width 364 height 372
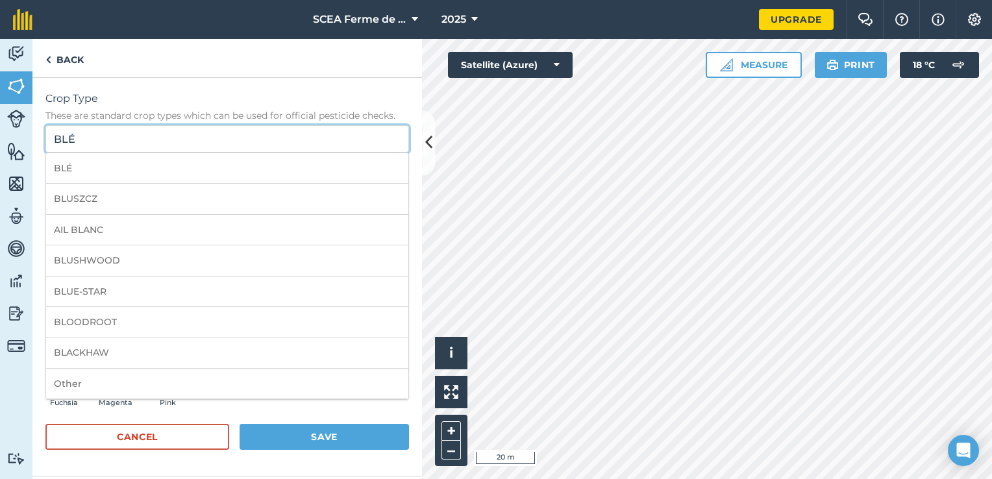
click at [103, 140] on input "BLÉ" at bounding box center [227, 138] width 364 height 27
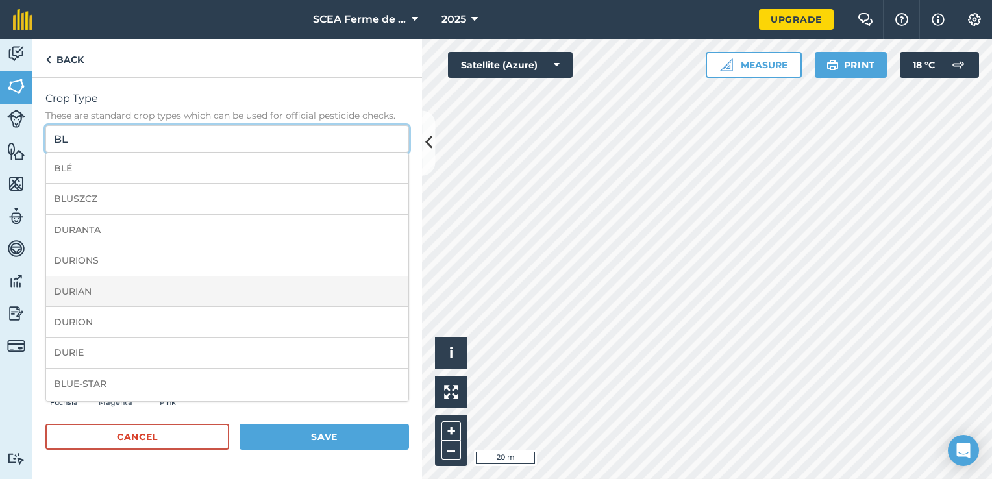
type input "B"
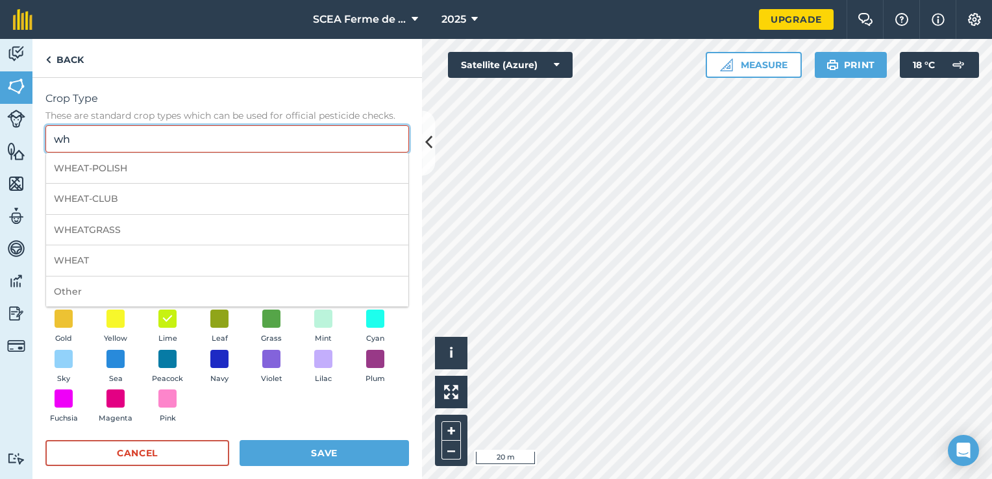
type input "w"
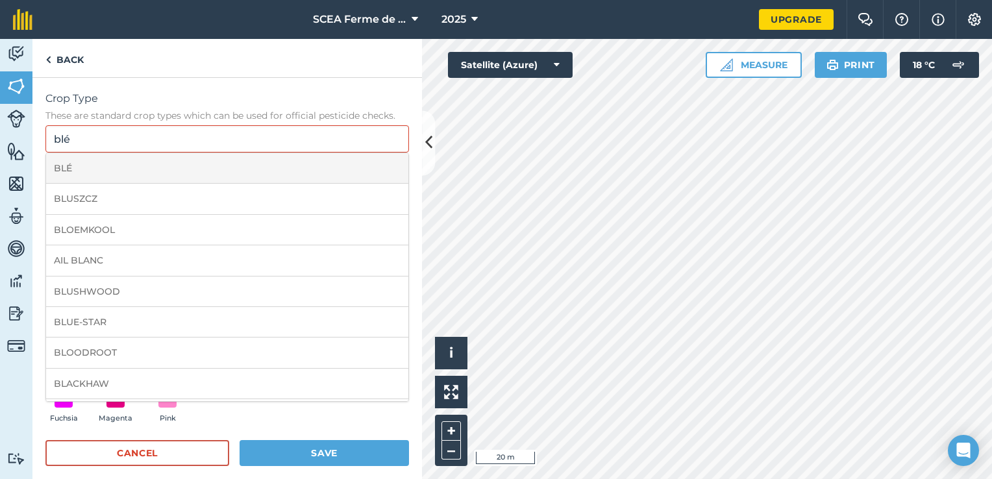
click at [106, 166] on li "BLÉ" at bounding box center [227, 168] width 362 height 31
type input "BLÉ"
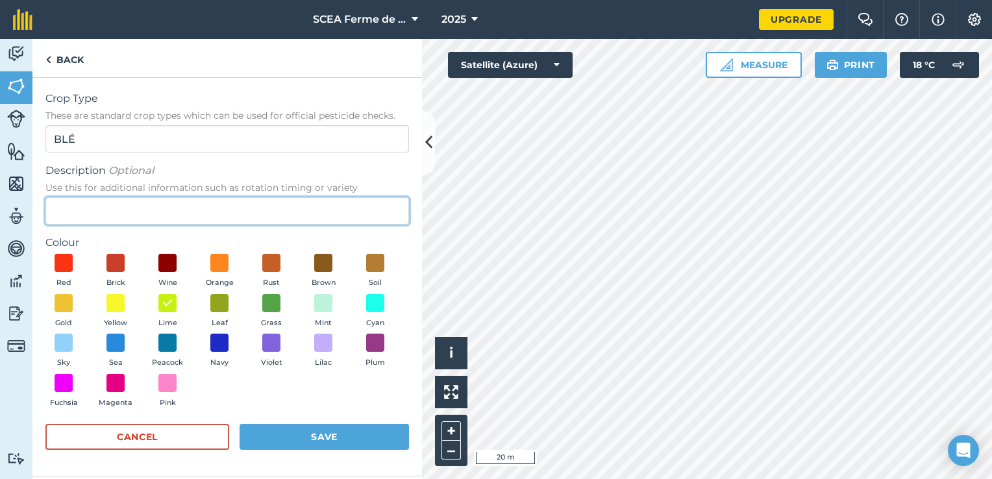
click at [96, 206] on input "Description Optional Use this for additional information such as rotation timin…" at bounding box center [227, 210] width 364 height 27
type input "THERMIDOR"
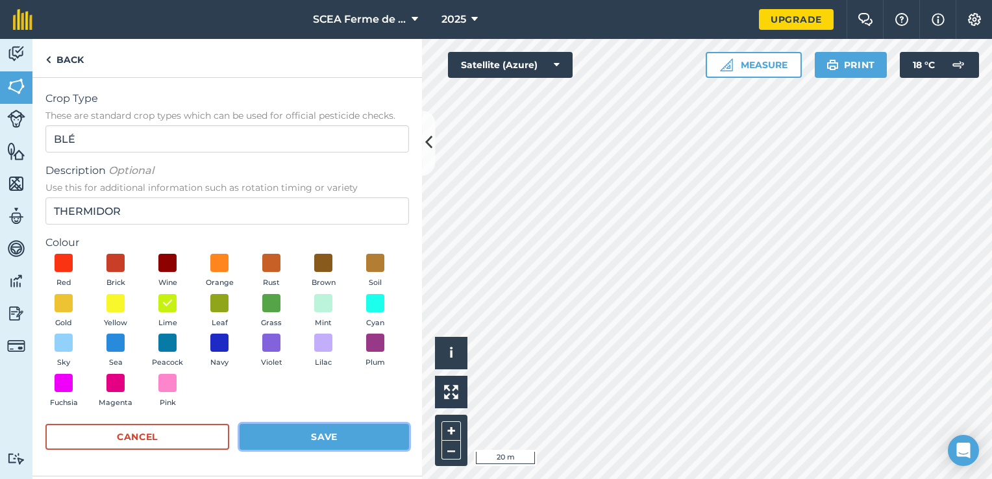
click at [303, 435] on button "Save" at bounding box center [324, 437] width 169 height 26
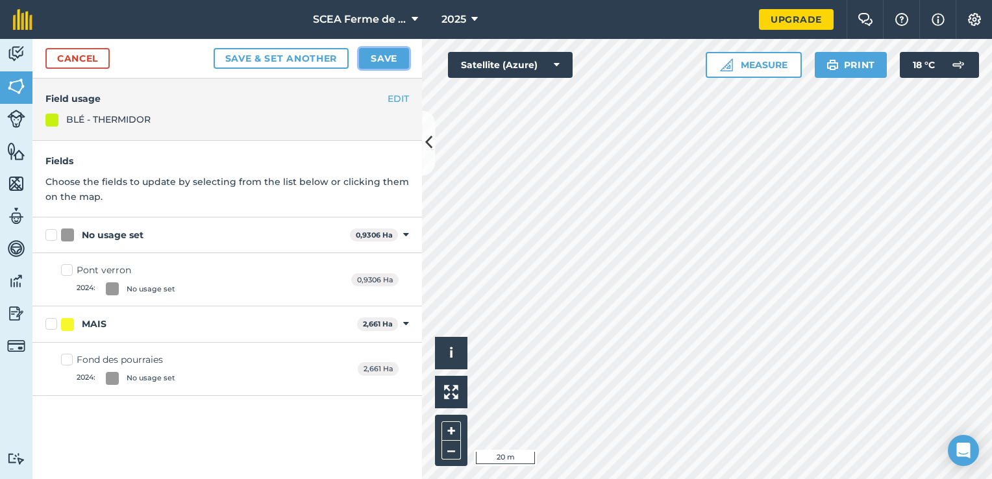
click at [388, 58] on button "Save" at bounding box center [384, 58] width 50 height 21
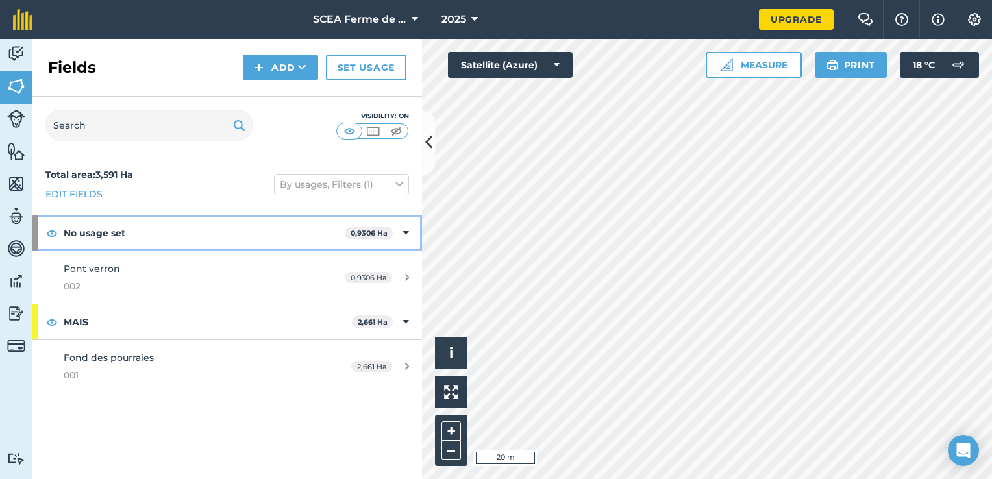
click at [203, 231] on strong "No usage set" at bounding box center [204, 233] width 281 height 35
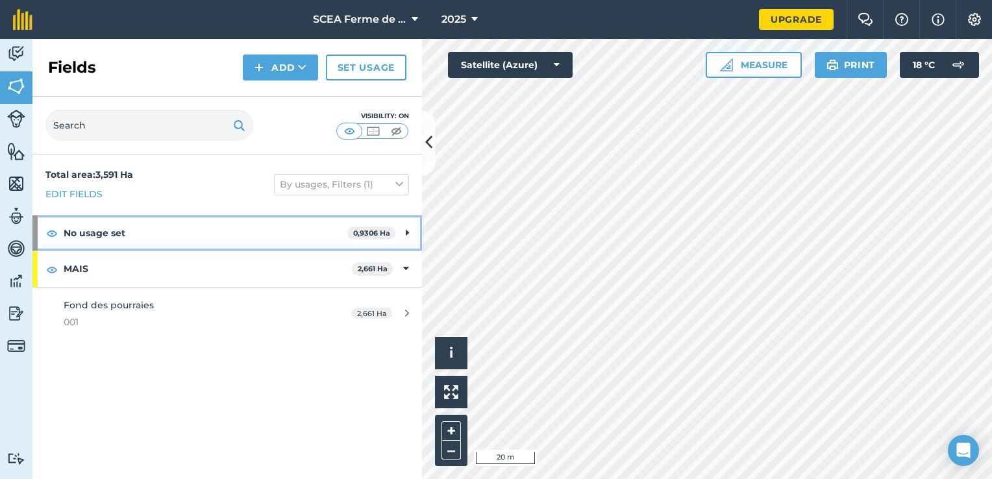
click at [203, 231] on strong "No usage set" at bounding box center [206, 233] width 284 height 35
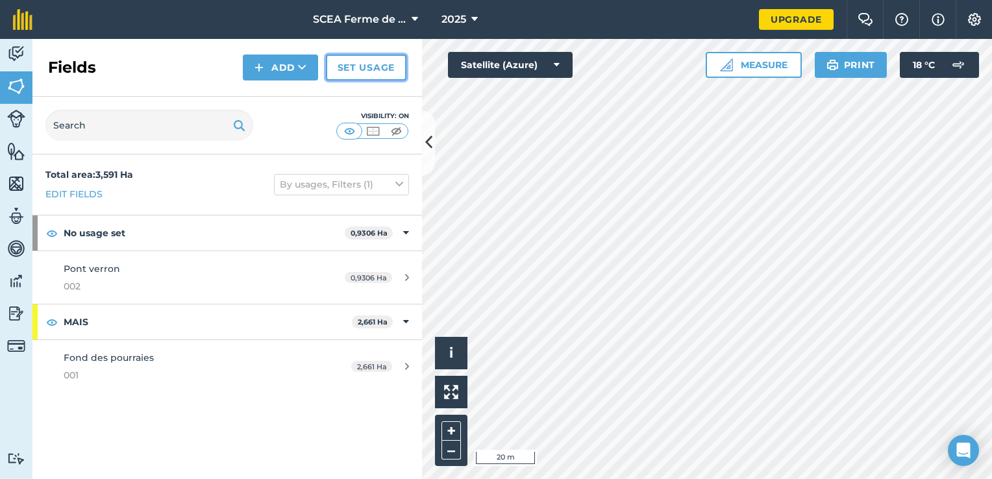
click at [354, 67] on link "Set usage" at bounding box center [366, 68] width 81 height 26
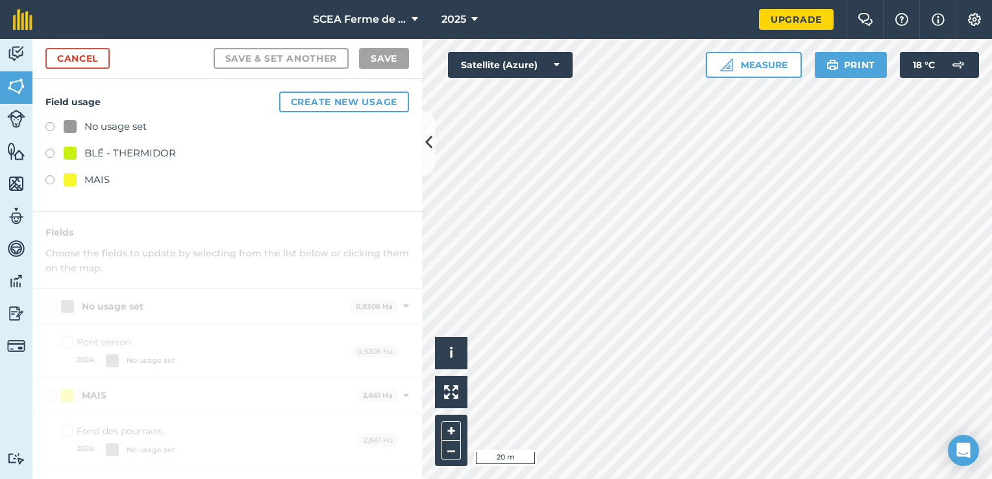
click at [58, 152] on label at bounding box center [54, 155] width 18 height 13
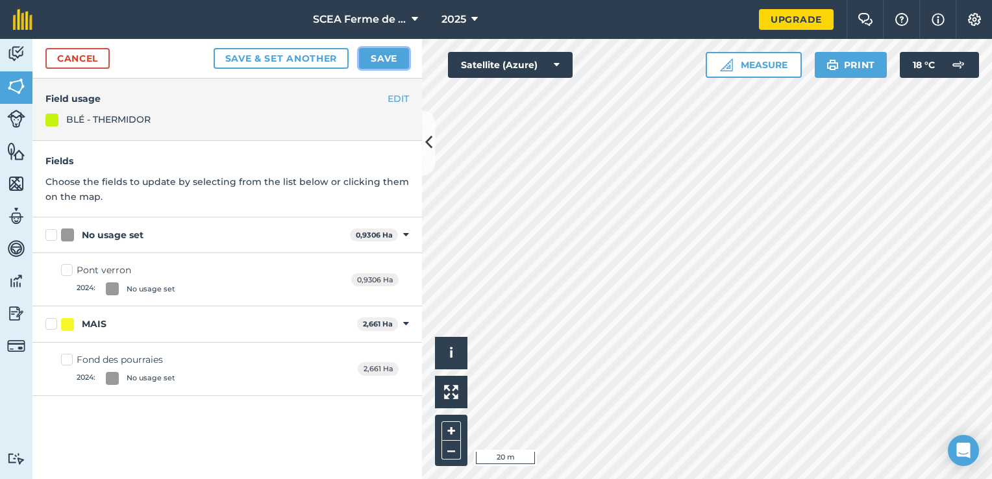
click at [403, 55] on button "Save" at bounding box center [384, 58] width 50 height 21
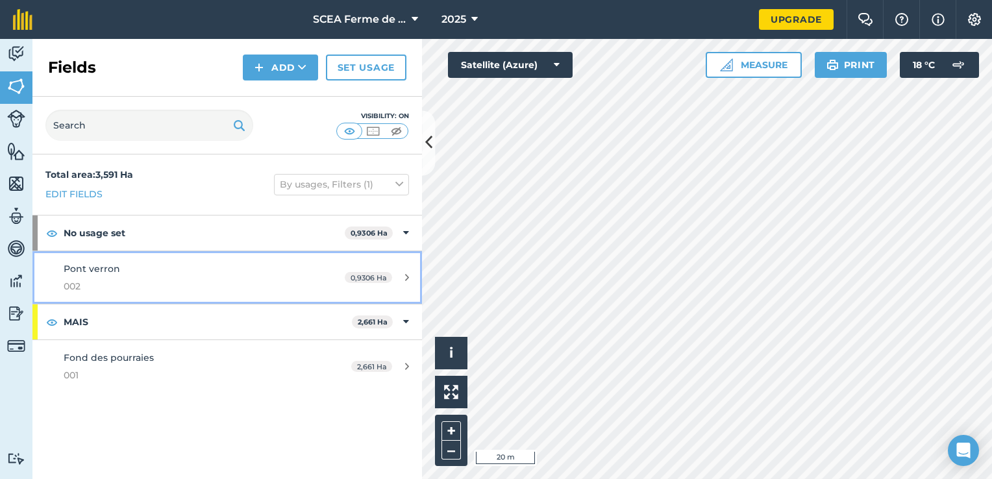
click at [251, 284] on span "002" at bounding box center [186, 286] width 244 height 14
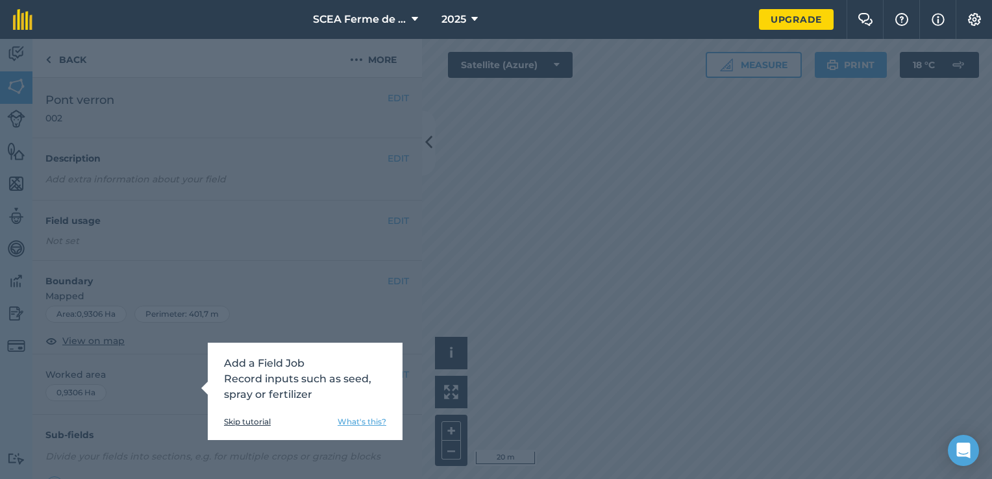
click at [241, 416] on div "Add a Field Job Record inputs such as seed, spray or fertilizer Skip tutorial W…" at bounding box center [305, 391] width 195 height 97
click at [244, 424] on link "Skip tutorial" at bounding box center [247, 422] width 47 height 10
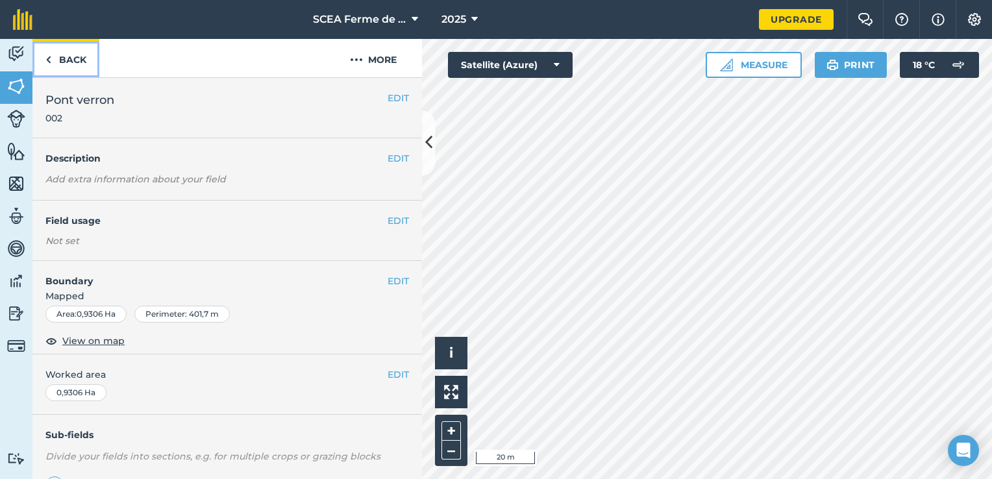
click at [65, 70] on link "Back" at bounding box center [65, 58] width 67 height 38
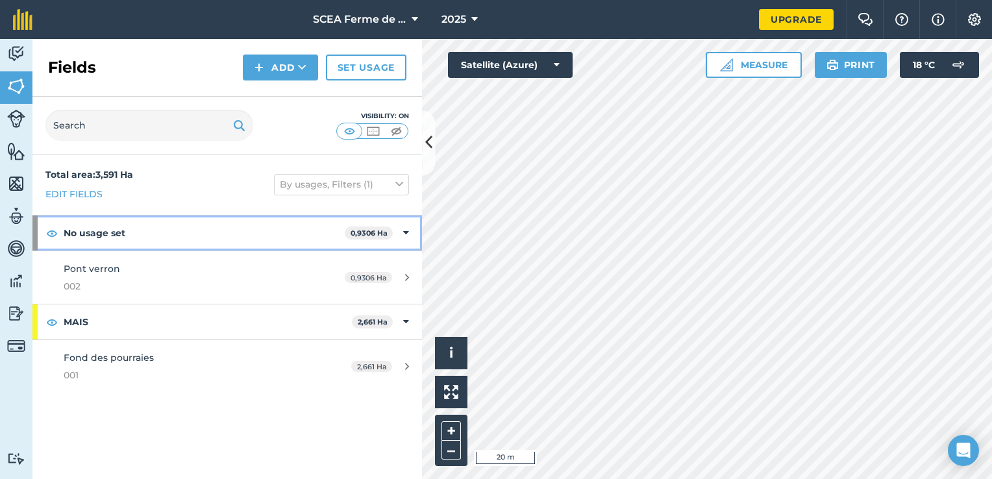
click at [158, 239] on strong "No usage set" at bounding box center [204, 233] width 281 height 35
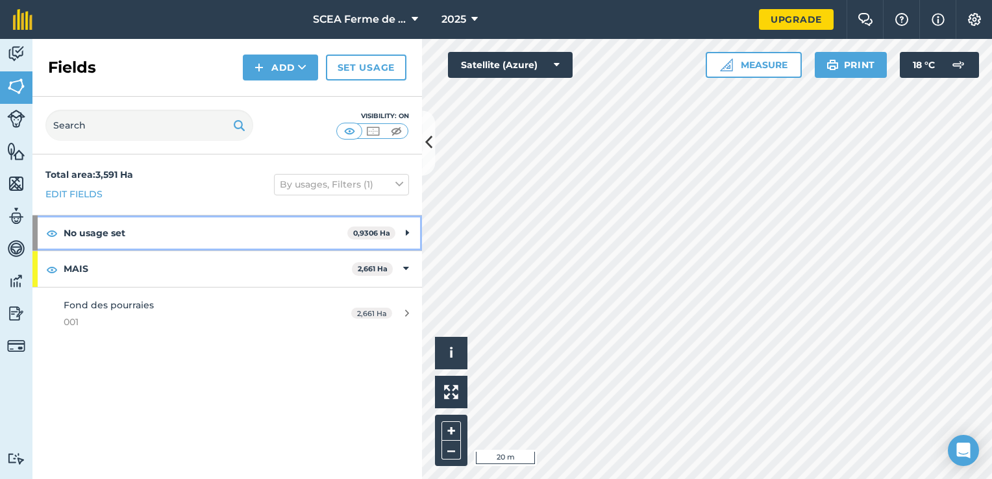
click at [160, 240] on strong "No usage set" at bounding box center [206, 233] width 284 height 35
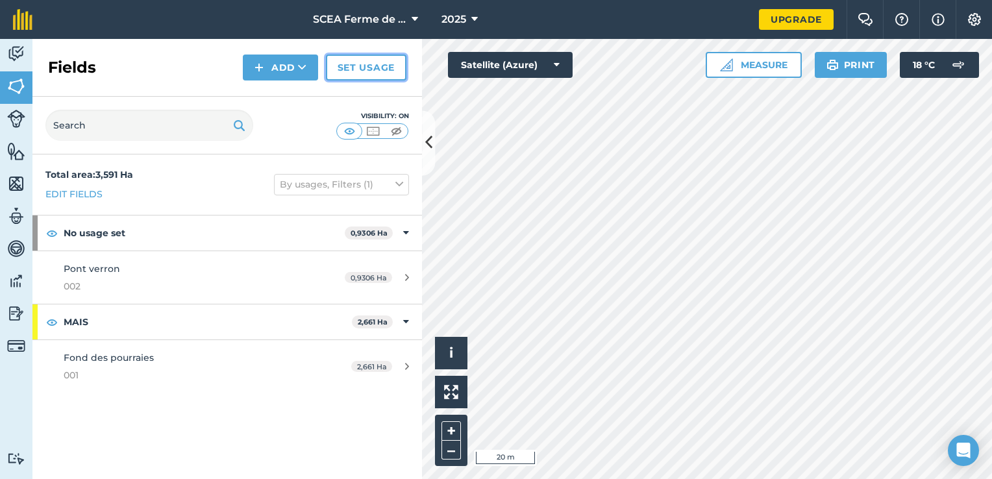
click at [373, 77] on link "Set usage" at bounding box center [366, 68] width 81 height 26
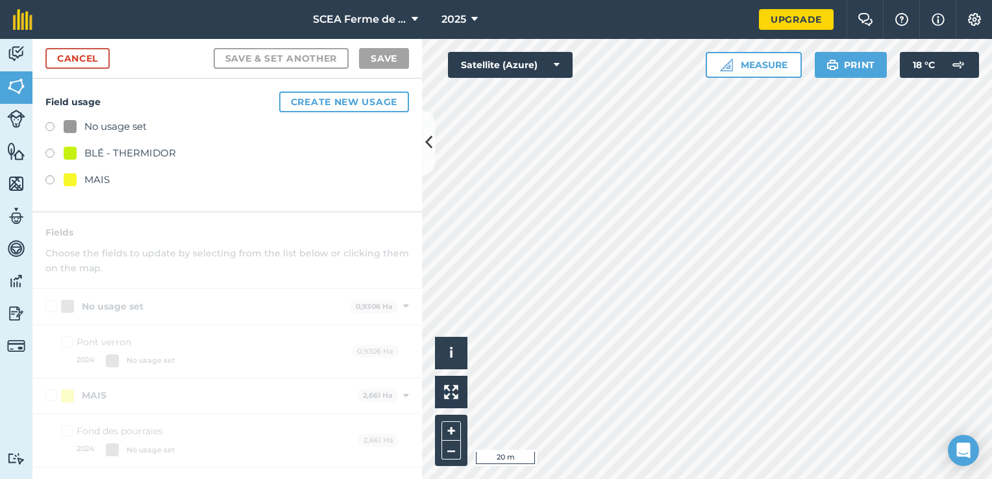
click at [97, 154] on div "BLÉ - THERMIDOR" at bounding box center [130, 153] width 92 height 16
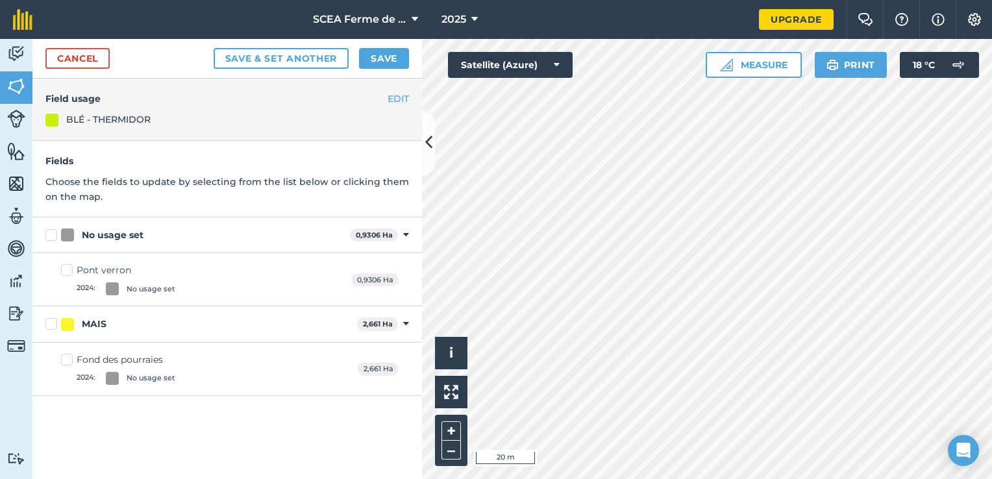
click at [47, 230] on label "No usage set" at bounding box center [194, 236] width 299 height 14
click at [47, 230] on input "No usage set" at bounding box center [49, 233] width 8 height 8
checkbox input "true"
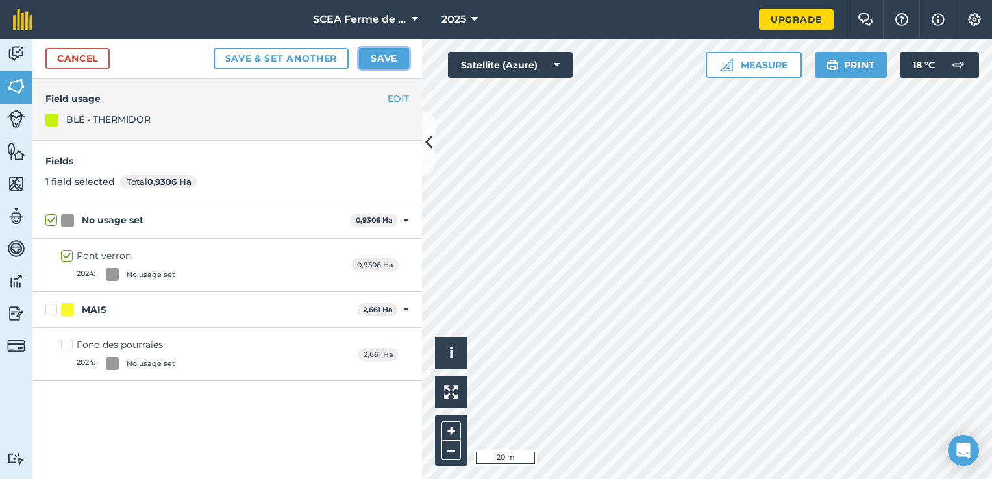
click at [389, 57] on button "Save" at bounding box center [384, 58] width 50 height 21
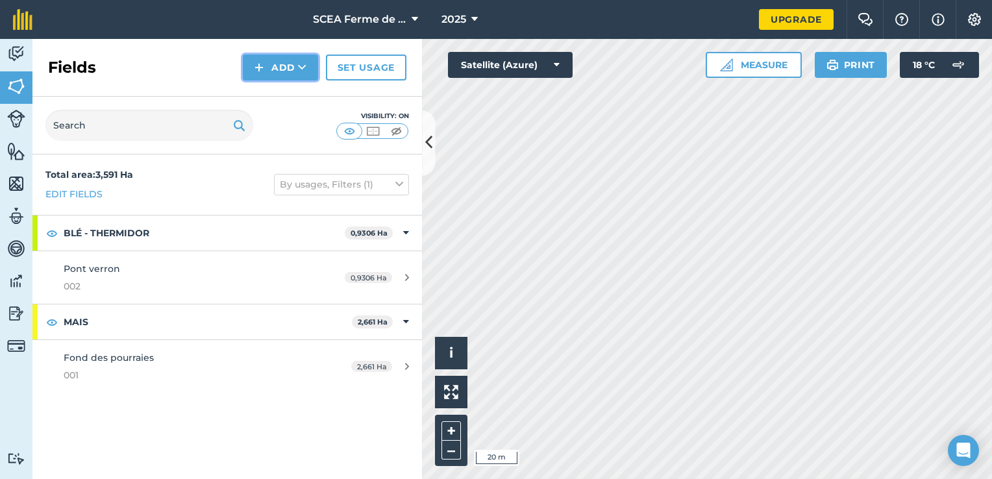
click at [274, 61] on button "Add" at bounding box center [280, 68] width 75 height 26
click at [286, 95] on link "Draw" at bounding box center [280, 96] width 71 height 29
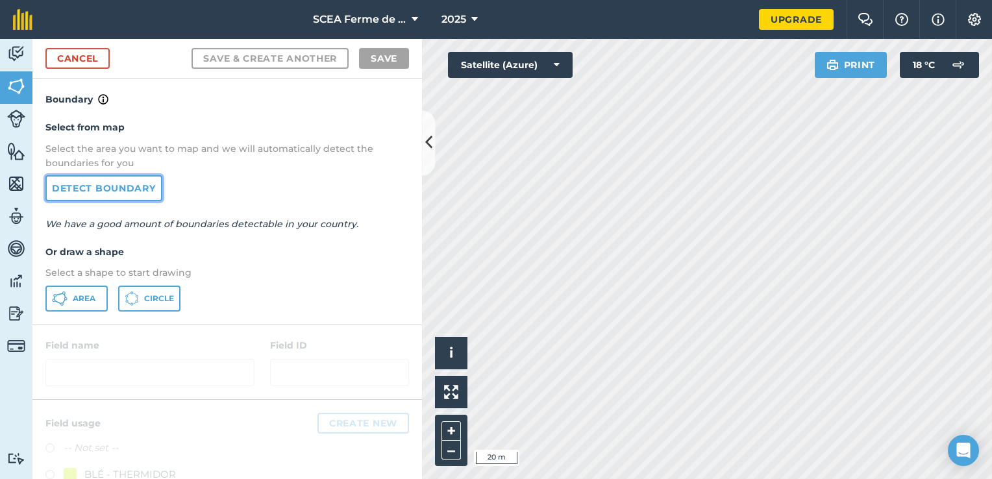
click at [127, 196] on link "Detect boundary" at bounding box center [103, 188] width 117 height 26
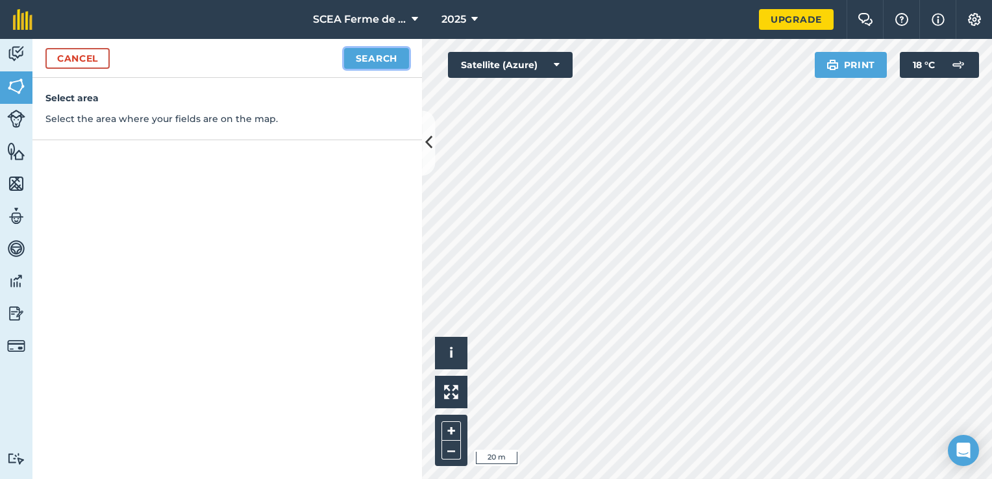
click at [388, 64] on button "Search" at bounding box center [376, 58] width 65 height 21
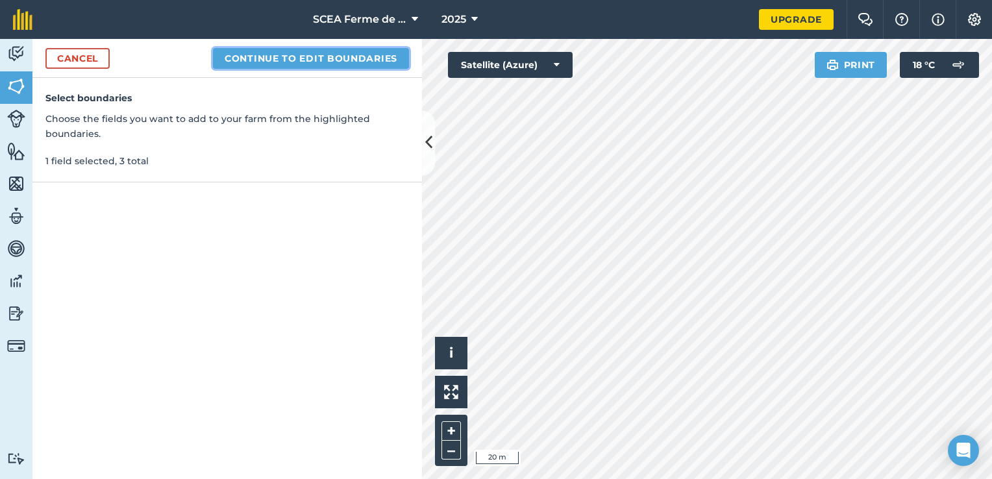
click at [331, 66] on button "Continue to edit boundaries" at bounding box center [311, 58] width 196 height 21
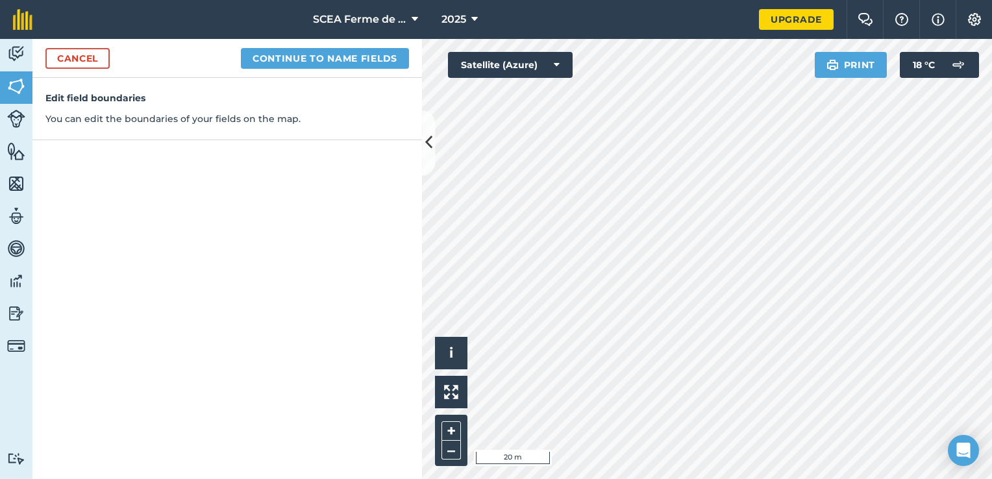
click at [652, 36] on div "SCEA Ferme de la tuilerie 2025 Upgrade Farm Chat Help Info Settings Map printin…" at bounding box center [496, 239] width 992 height 479
click at [335, 59] on button "Continue to name fields" at bounding box center [325, 58] width 168 height 21
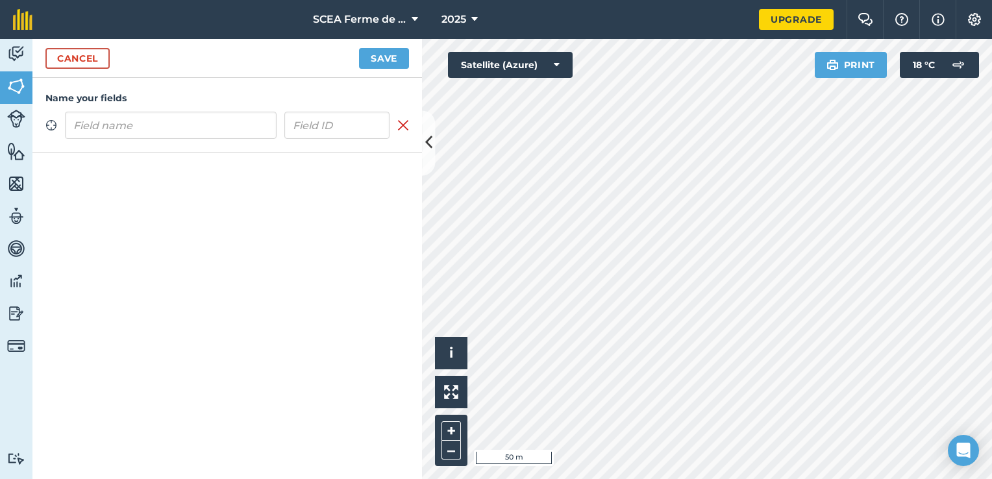
click at [179, 119] on input "text" at bounding box center [171, 125] width 212 height 27
type input "Pottier"
click at [323, 130] on input "text" at bounding box center [337, 125] width 106 height 27
type input "003"
click at [179, 121] on input "Pottier" at bounding box center [171, 125] width 212 height 27
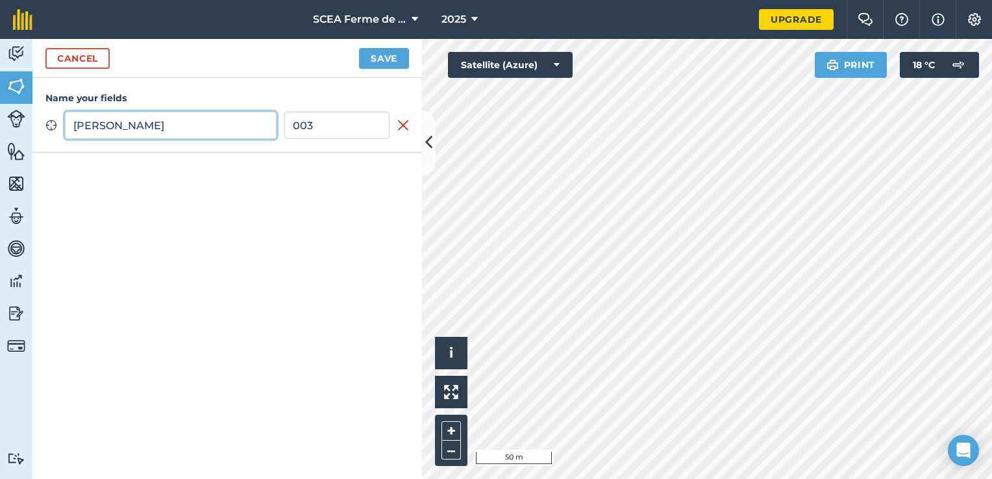
type input "Potier"
click at [236, 207] on div "Name your fields Zoom to field Potier 003 Remove field" at bounding box center [227, 278] width 390 height 401
click at [370, 60] on button "Save" at bounding box center [384, 58] width 50 height 21
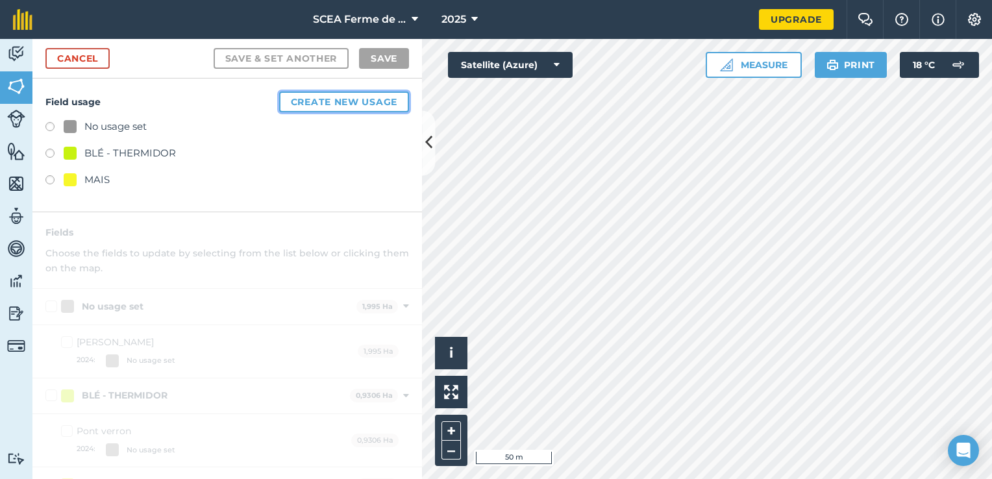
click at [315, 101] on button "Create new usage" at bounding box center [344, 102] width 130 height 21
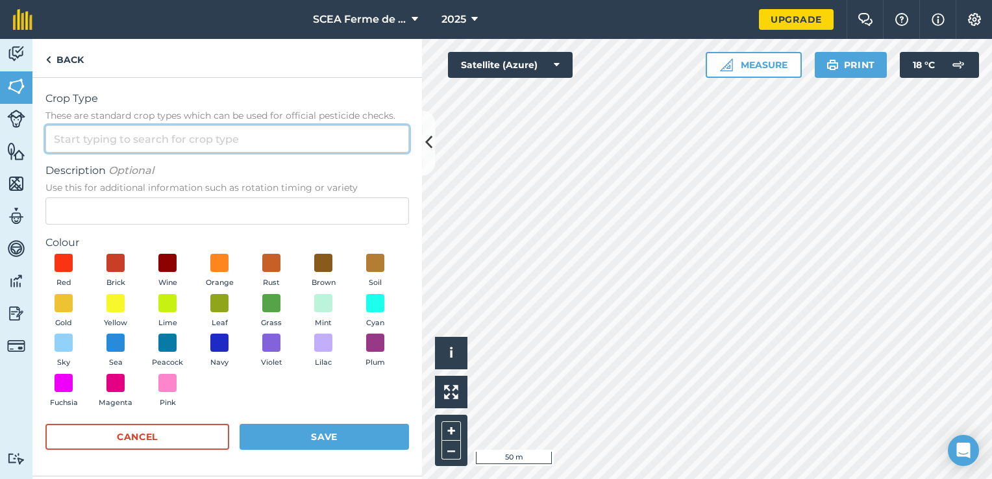
click at [84, 133] on input "Crop Type These are standard crop types which can be used for official pesticid…" at bounding box center [227, 138] width 364 height 27
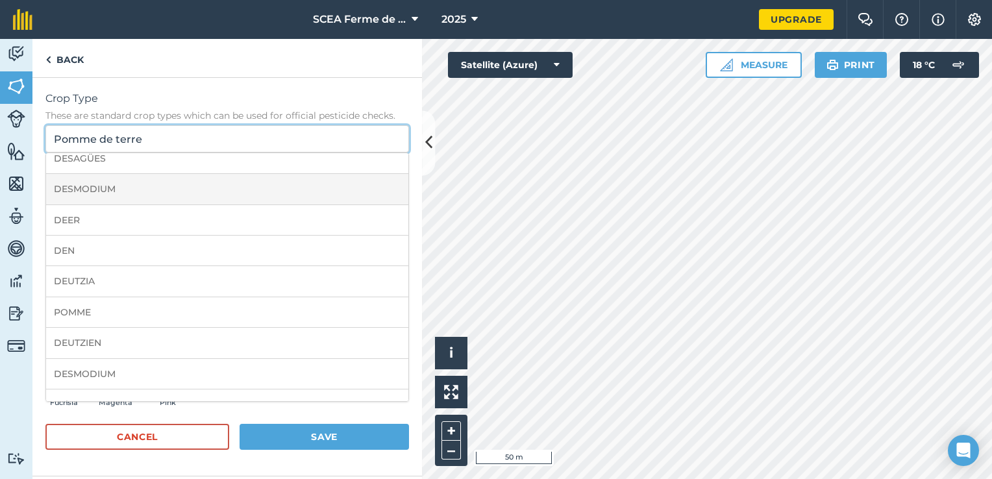
scroll to position [88, 0]
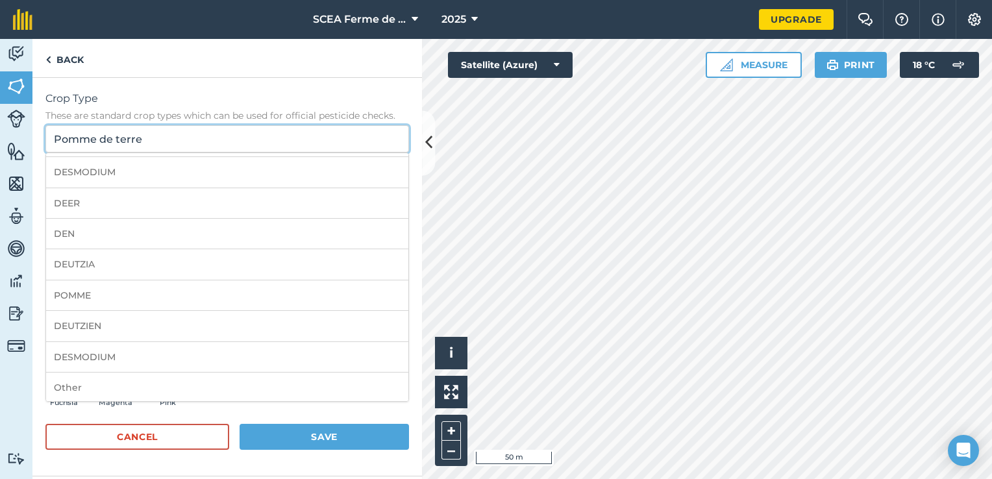
click at [355, 131] on input "Pomme de terre" at bounding box center [227, 138] width 364 height 27
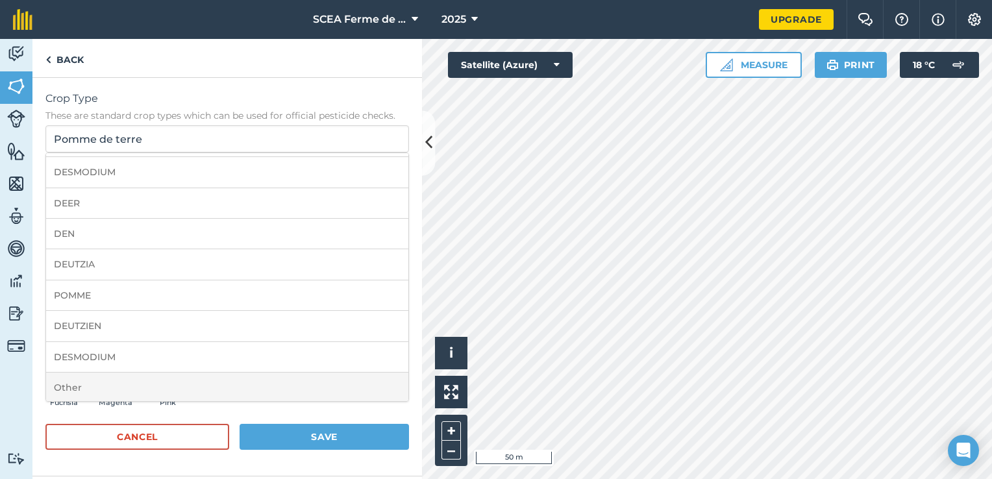
click at [140, 379] on li "Other" at bounding box center [227, 388] width 362 height 31
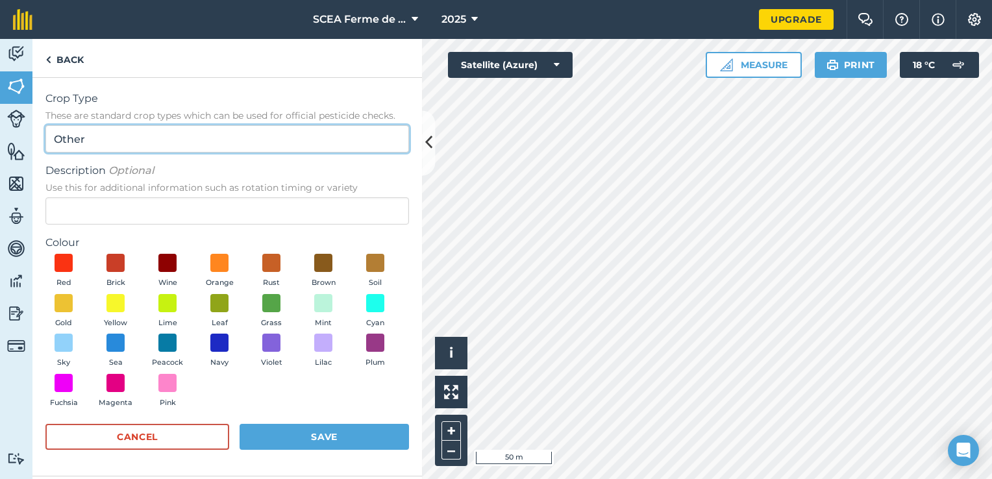
click at [157, 134] on input "Other" at bounding box center [227, 138] width 364 height 27
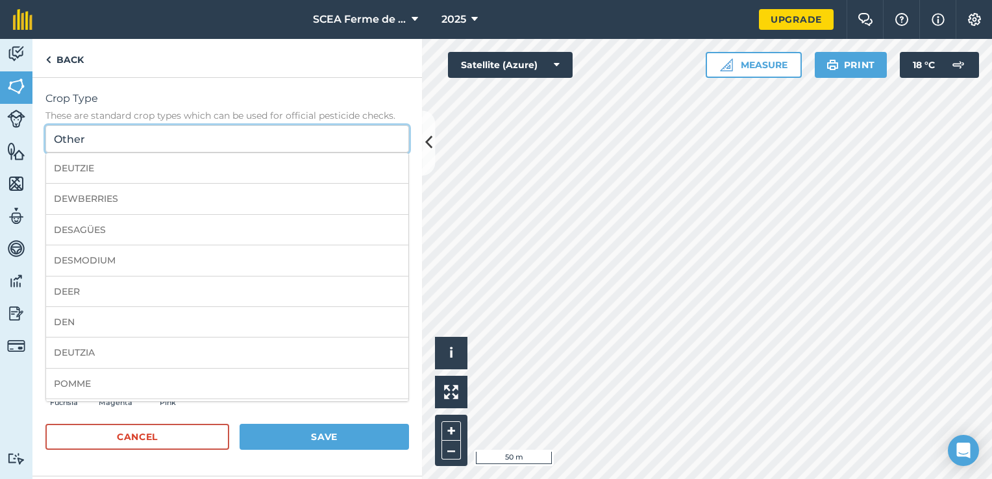
click at [157, 134] on input "Other" at bounding box center [227, 138] width 364 height 27
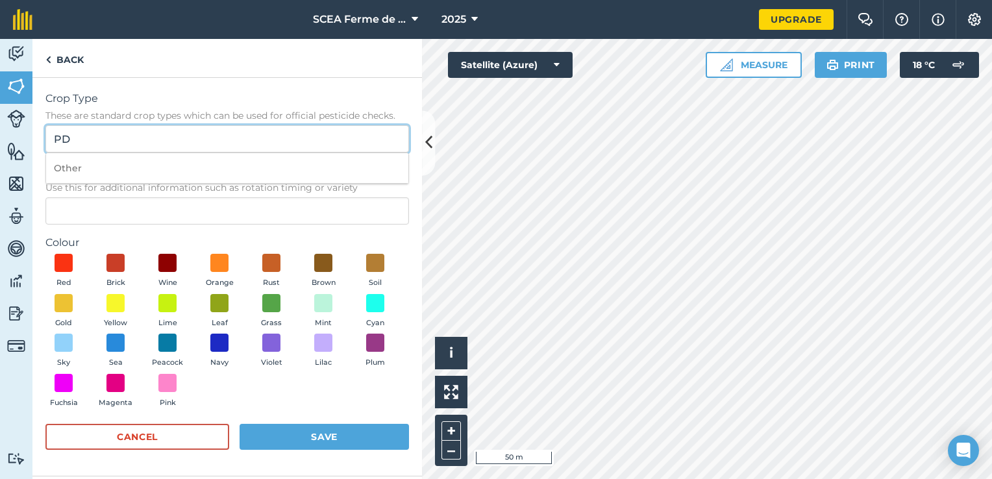
type input "P"
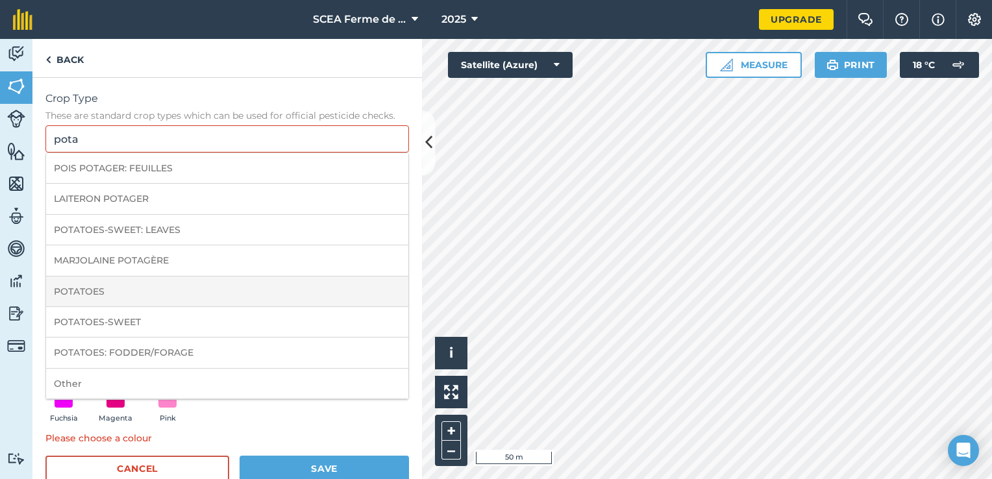
click at [72, 290] on li "POTATOES" at bounding box center [227, 292] width 362 height 31
type input "POTATOES"
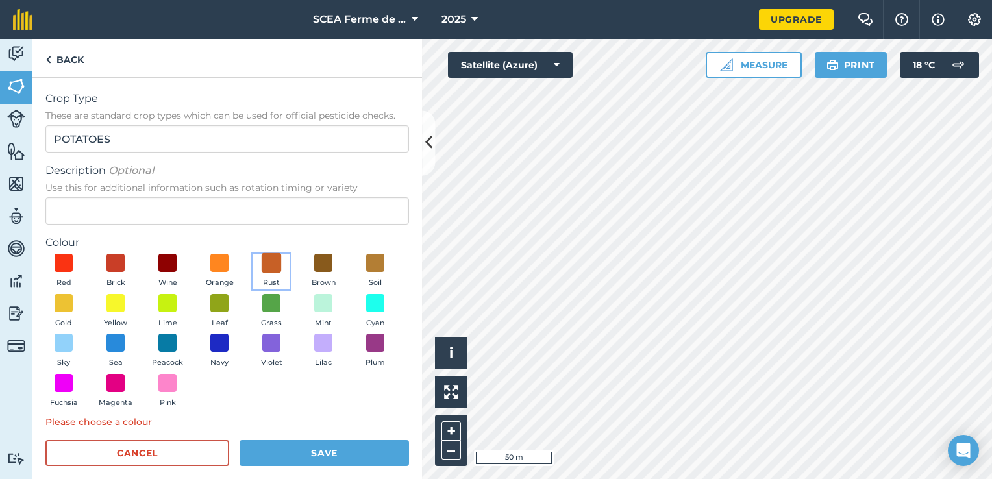
click at [271, 269] on span at bounding box center [272, 263] width 20 height 20
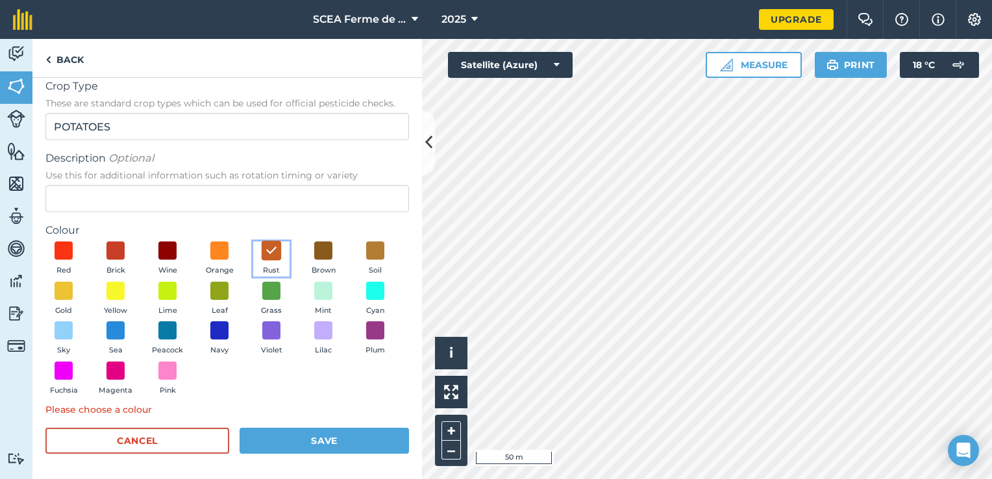
scroll to position [0, 0]
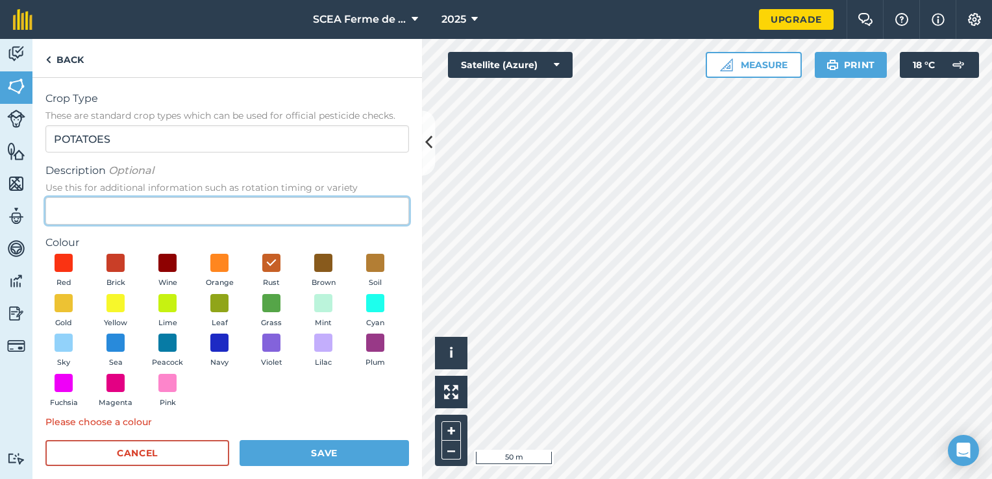
click at [155, 203] on input "Description Optional Use this for additional information such as rotation timin…" at bounding box center [227, 210] width 364 height 27
type input "5"
type input "(Location SARL La Chapelle)"
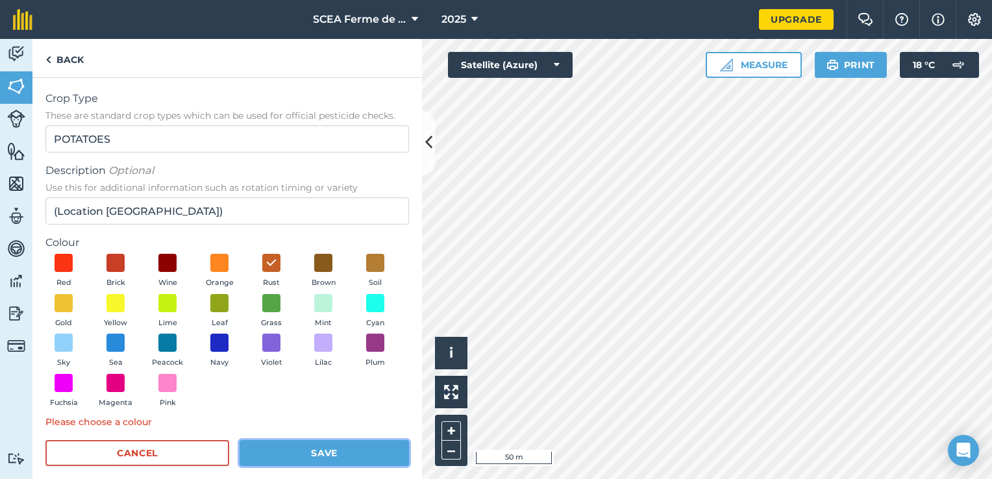
click at [312, 453] on button "Save" at bounding box center [324, 453] width 169 height 26
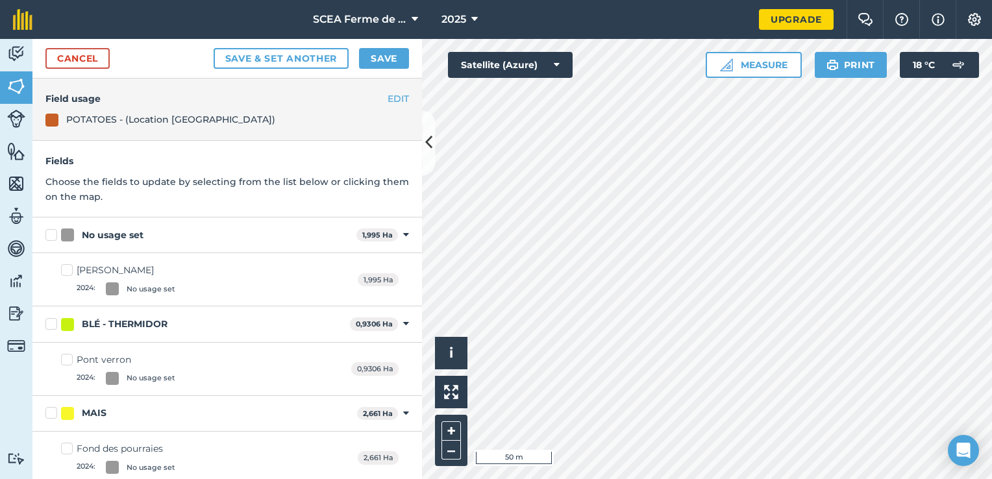
click at [57, 231] on label "No usage set" at bounding box center [198, 236] width 306 height 14
click at [54, 231] on input "No usage set" at bounding box center [49, 233] width 8 height 8
checkbox input "true"
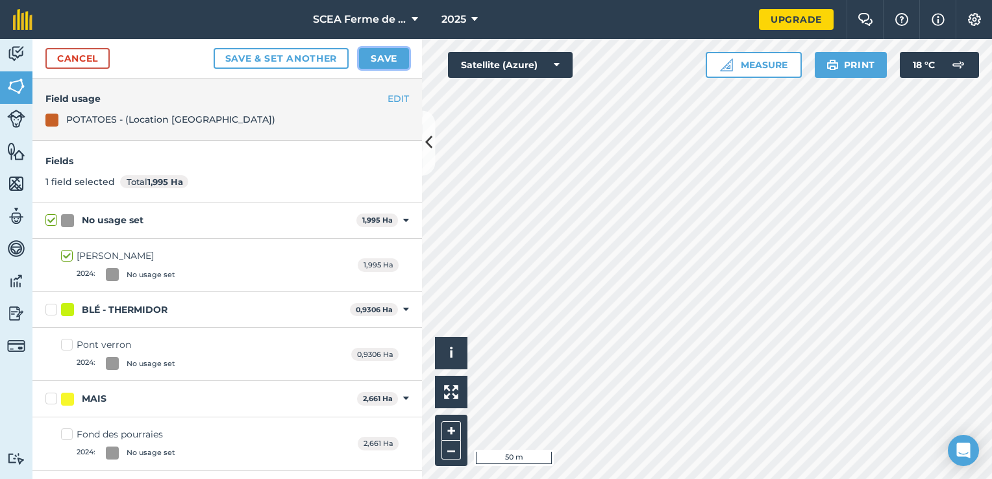
click at [392, 56] on button "Save" at bounding box center [384, 58] width 50 height 21
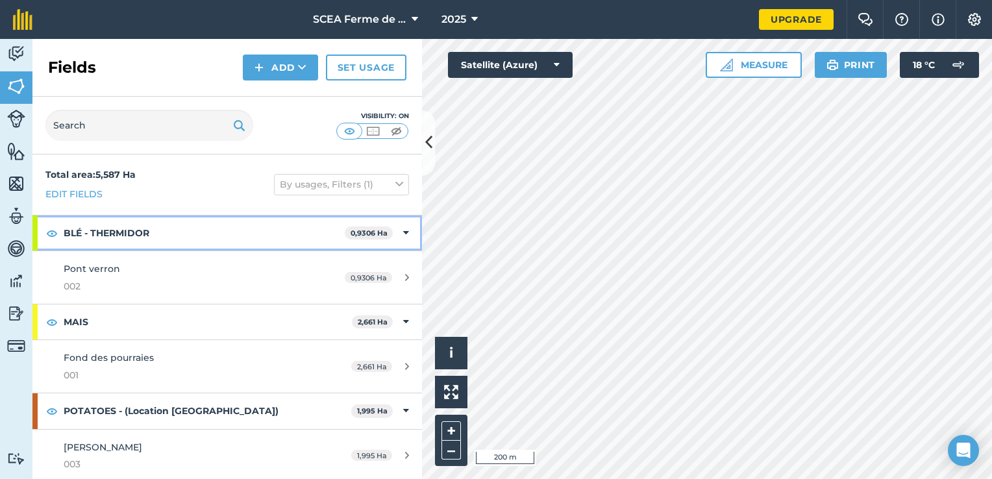
click at [390, 222] on div "BLÉ - THERMIDOR 0,9306 Ha" at bounding box center [227, 233] width 390 height 35
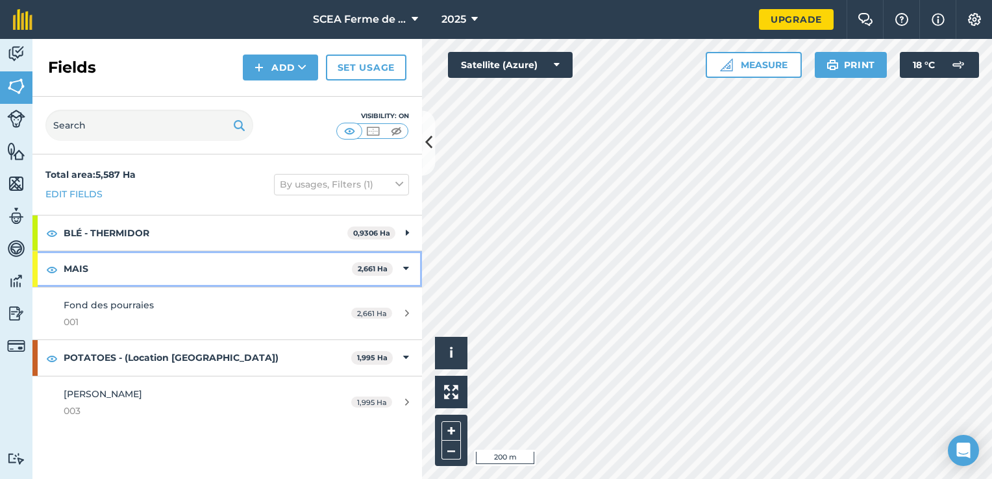
click at [397, 268] on div "MAIS 2,661 Ha" at bounding box center [227, 268] width 390 height 35
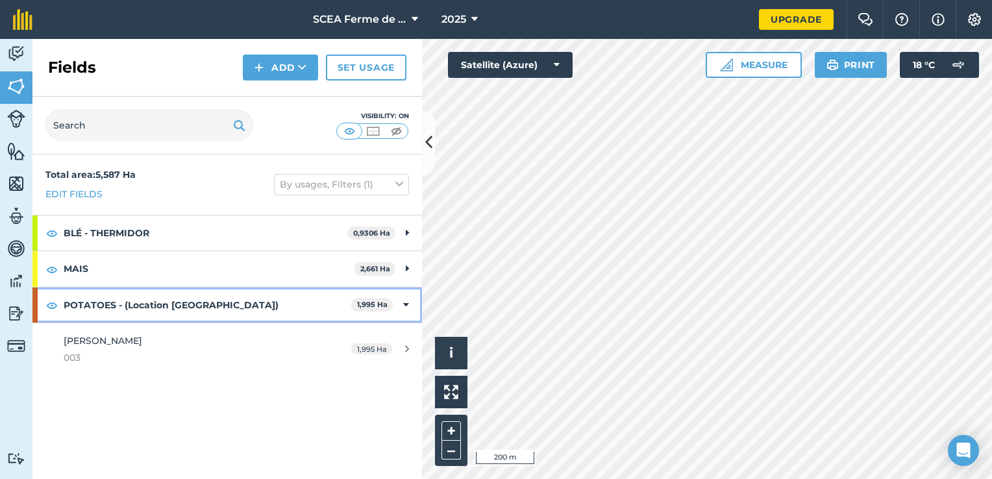
click at [405, 307] on icon at bounding box center [406, 305] width 6 height 14
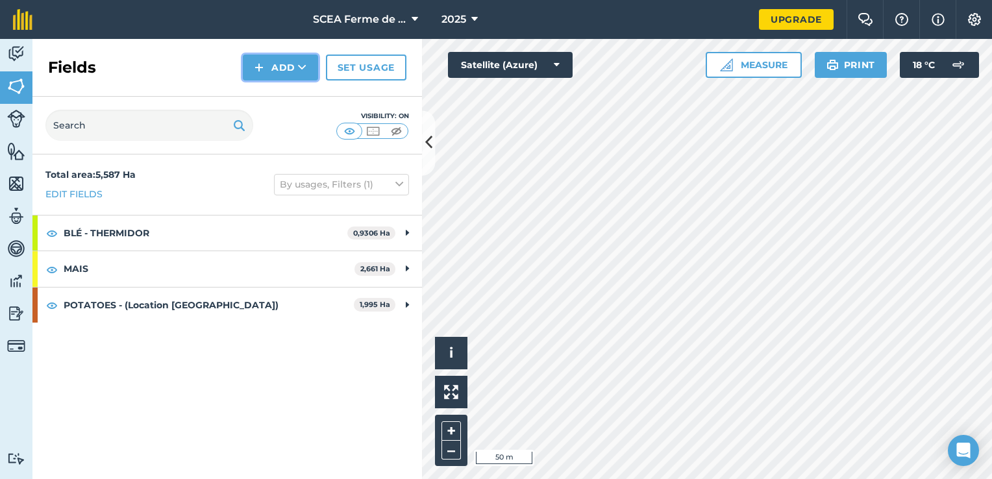
click at [299, 77] on button "Add" at bounding box center [280, 68] width 75 height 26
click at [290, 105] on link "Draw" at bounding box center [280, 96] width 71 height 29
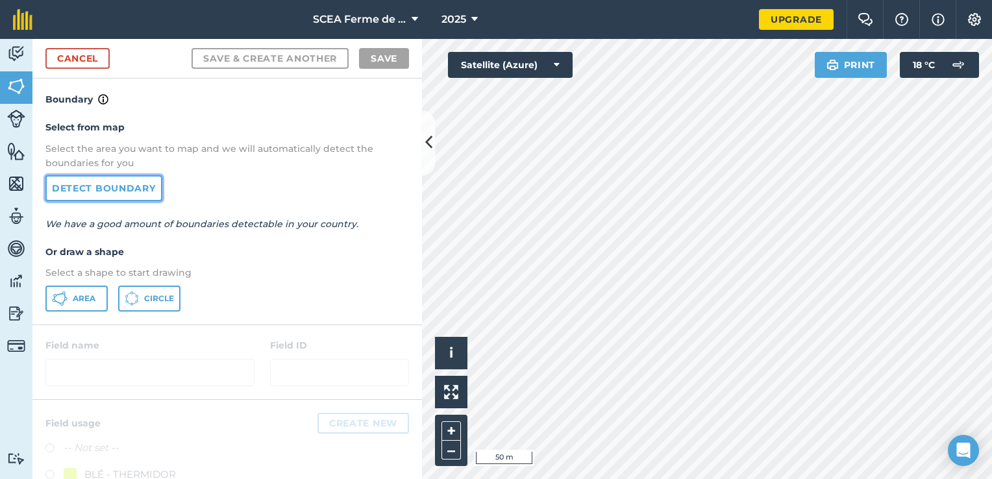
click at [118, 184] on link "Detect boundary" at bounding box center [103, 188] width 117 height 26
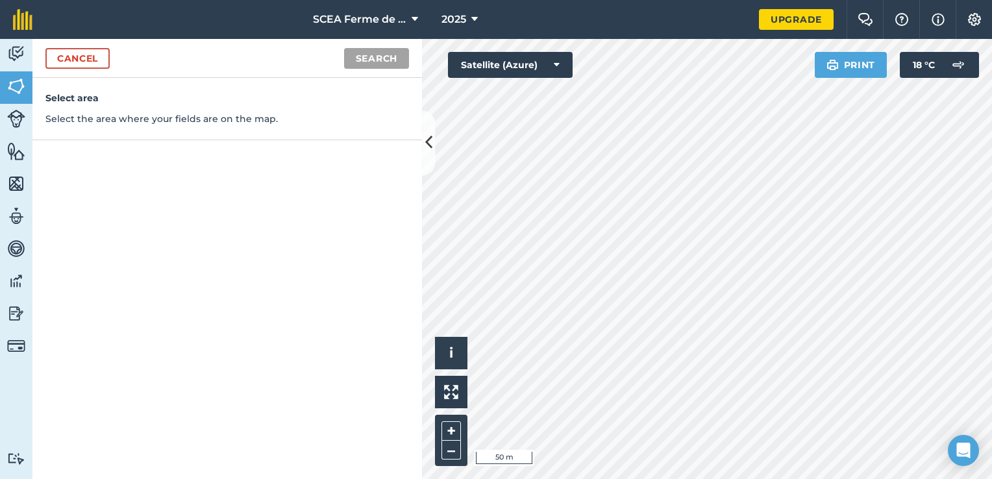
click at [433, 142] on div "Activity Fields Livestock Features Maps Team Vehicles Data Reporting Billing Tu…" at bounding box center [496, 259] width 992 height 440
click at [382, 62] on button "Search" at bounding box center [376, 58] width 65 height 21
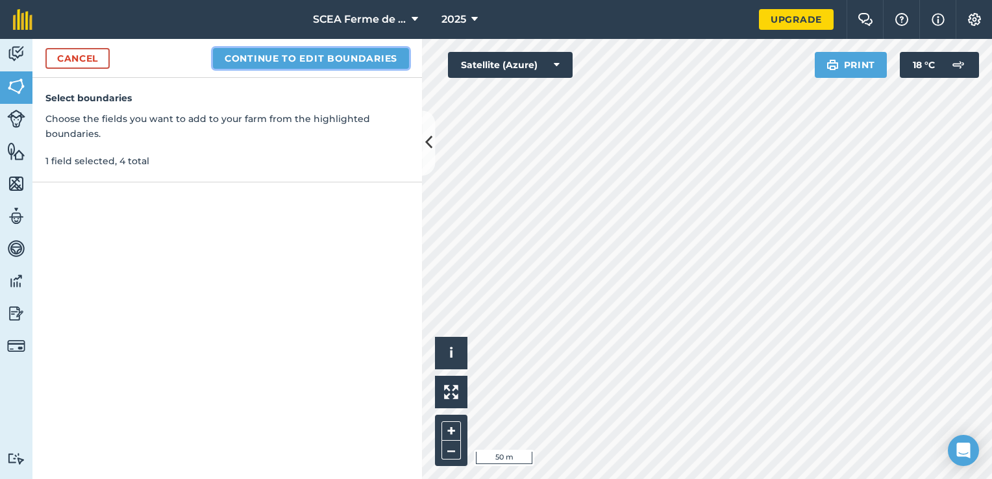
click at [373, 61] on button "Continue to edit boundaries" at bounding box center [311, 58] width 196 height 21
click at [341, 57] on button "Continue to name fields" at bounding box center [325, 58] width 168 height 21
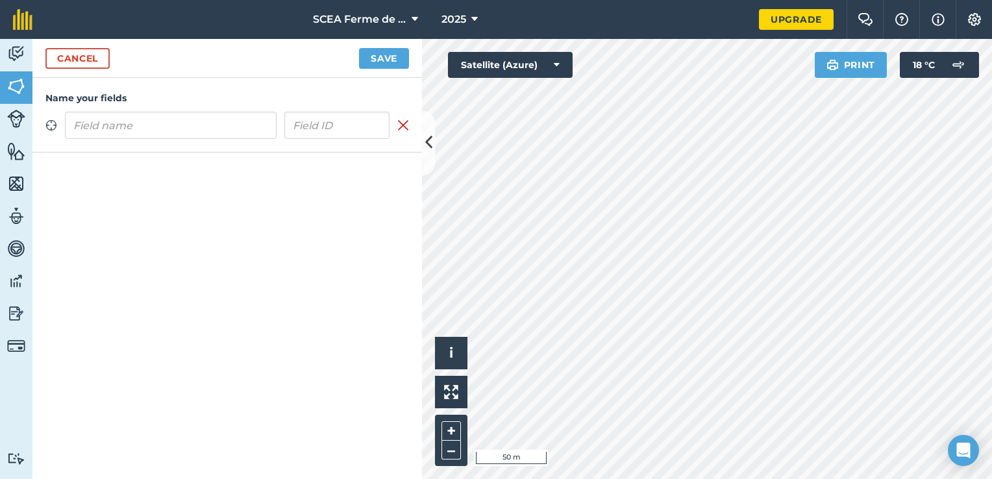
click at [186, 126] on input "text" at bounding box center [171, 125] width 212 height 27
type input "Par delà l'eau"
click at [309, 119] on input "text" at bounding box center [337, 125] width 106 height 27
type input "004"
click at [384, 59] on button "Save" at bounding box center [384, 58] width 50 height 21
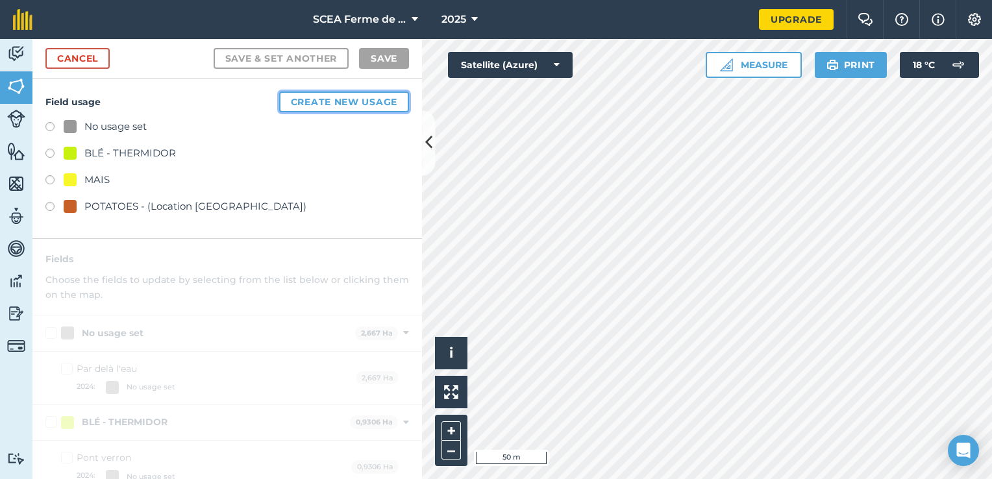
click at [333, 101] on button "Create new usage" at bounding box center [344, 102] width 130 height 21
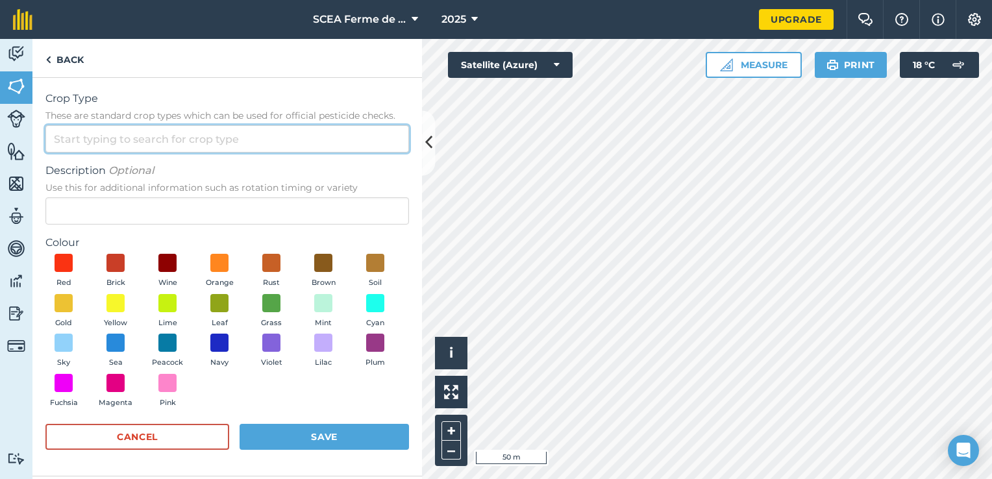
click at [227, 142] on input "Crop Type These are standard crop types which can be used for official pesticid…" at bounding box center [227, 138] width 364 height 27
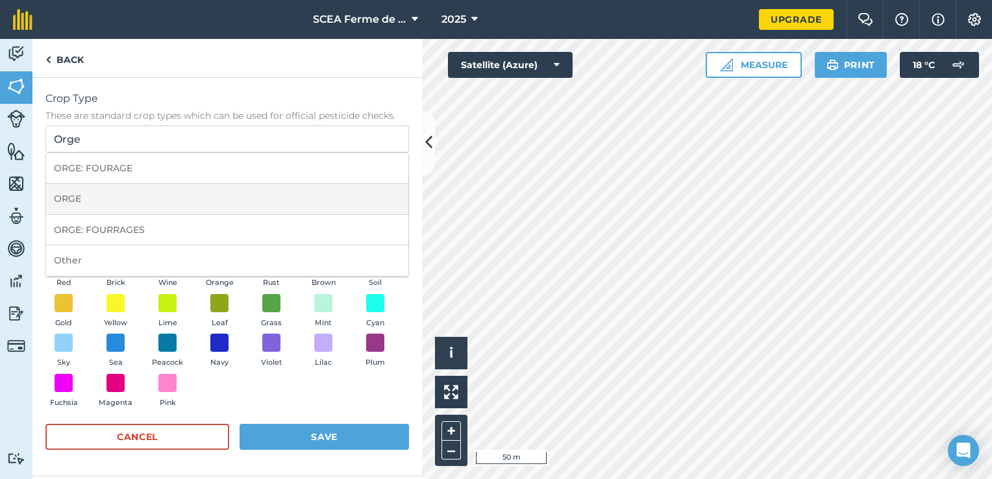
click at [139, 206] on li "ORGE" at bounding box center [227, 199] width 362 height 31
type input "ORGE"
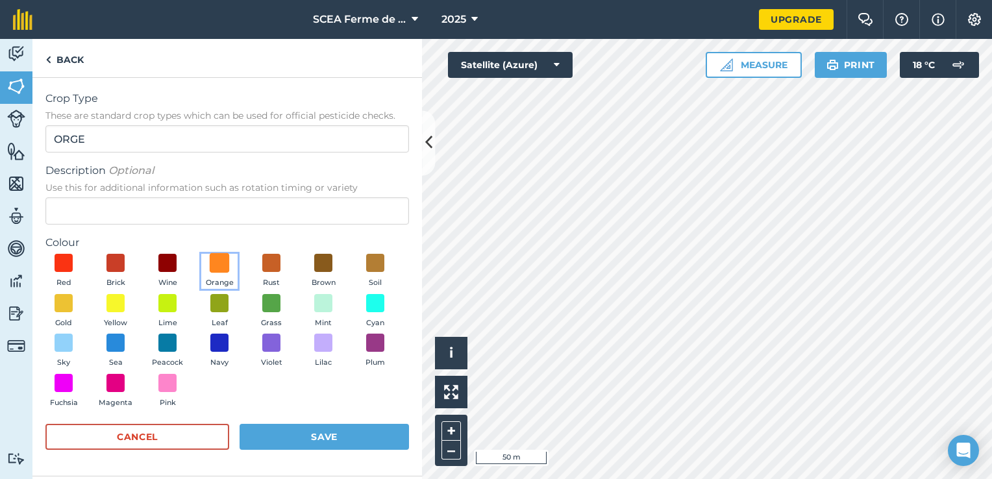
click at [216, 265] on span at bounding box center [220, 263] width 20 height 20
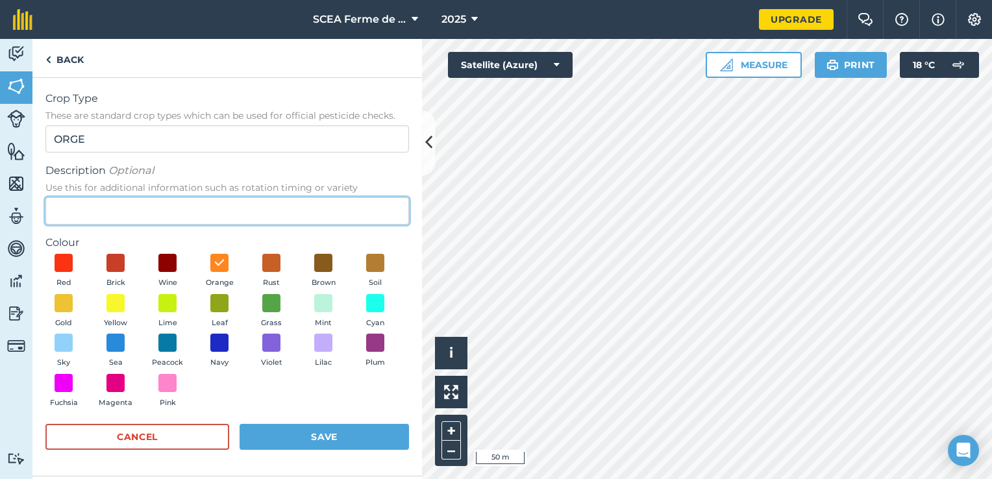
click at [179, 203] on input "Description Optional Use this for additional information such as rotation timin…" at bounding box center [227, 210] width 364 height 27
type input "Planet (Brasserie)"
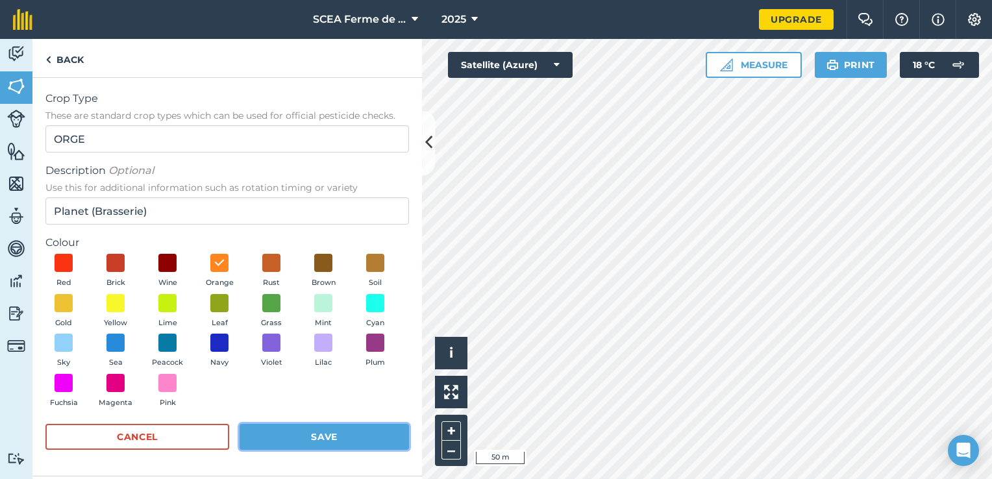
click at [344, 432] on button "Save" at bounding box center [324, 437] width 169 height 26
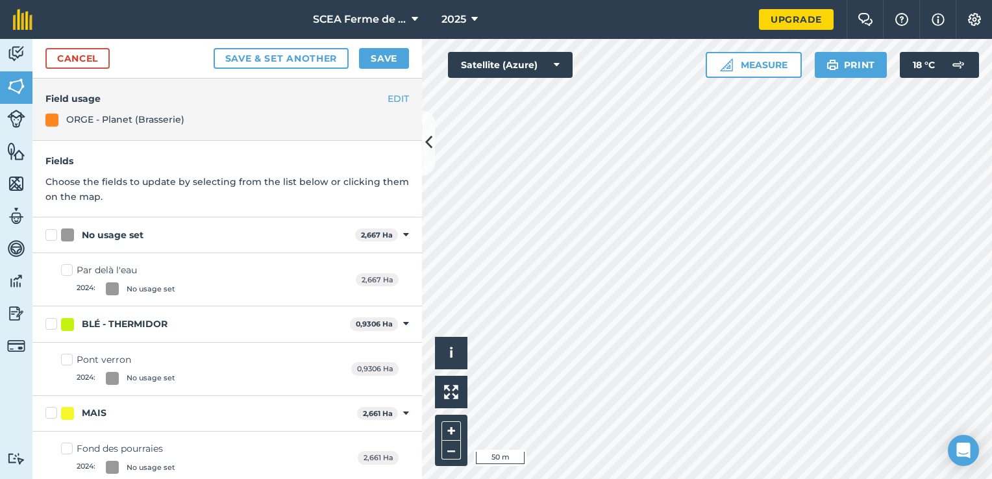
click at [54, 235] on label "No usage set" at bounding box center [197, 236] width 305 height 14
click at [54, 235] on input "No usage set" at bounding box center [49, 233] width 8 height 8
checkbox input "true"
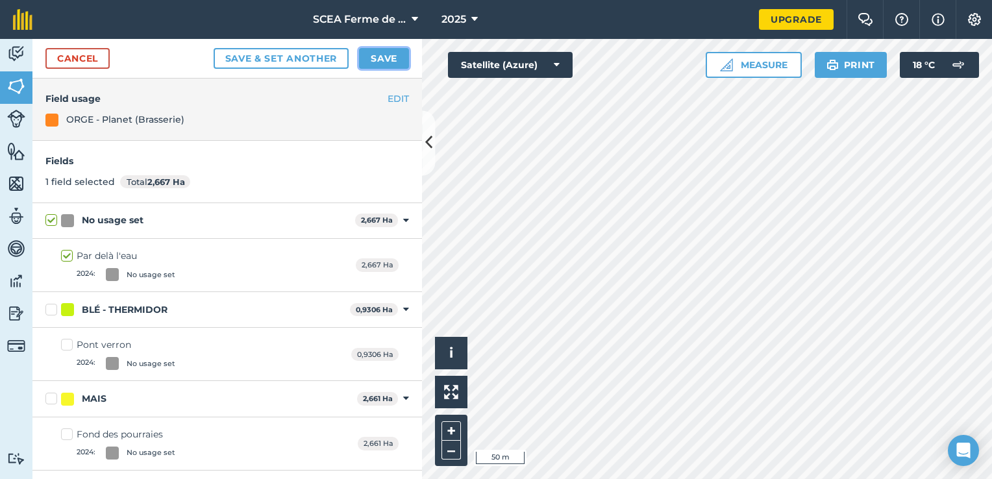
click at [392, 55] on button "Save" at bounding box center [384, 58] width 50 height 21
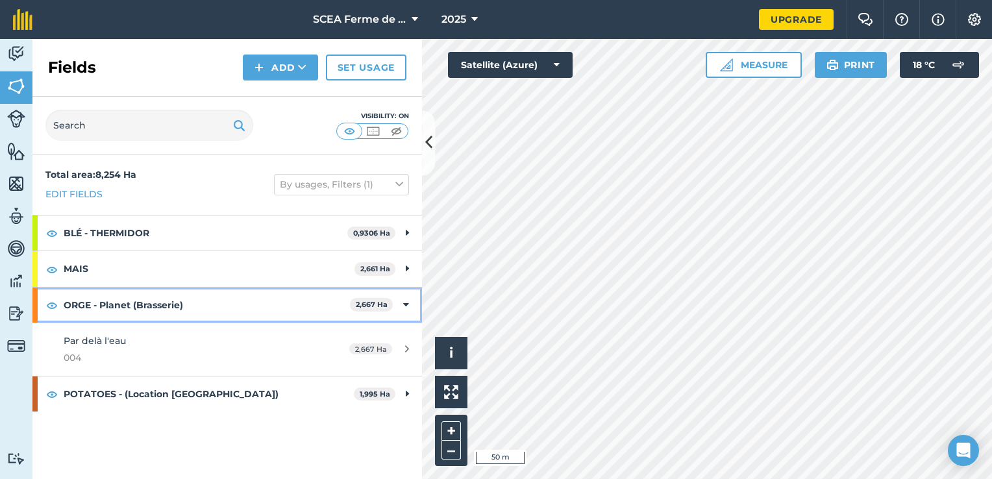
click at [405, 303] on icon at bounding box center [406, 305] width 6 height 14
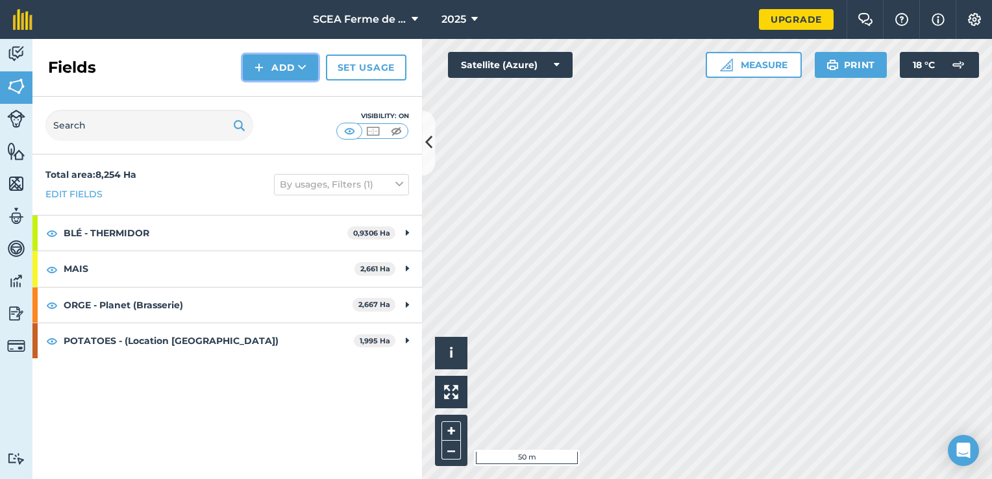
click at [296, 62] on button "Add" at bounding box center [280, 68] width 75 height 26
click at [295, 94] on link "Draw" at bounding box center [280, 96] width 71 height 29
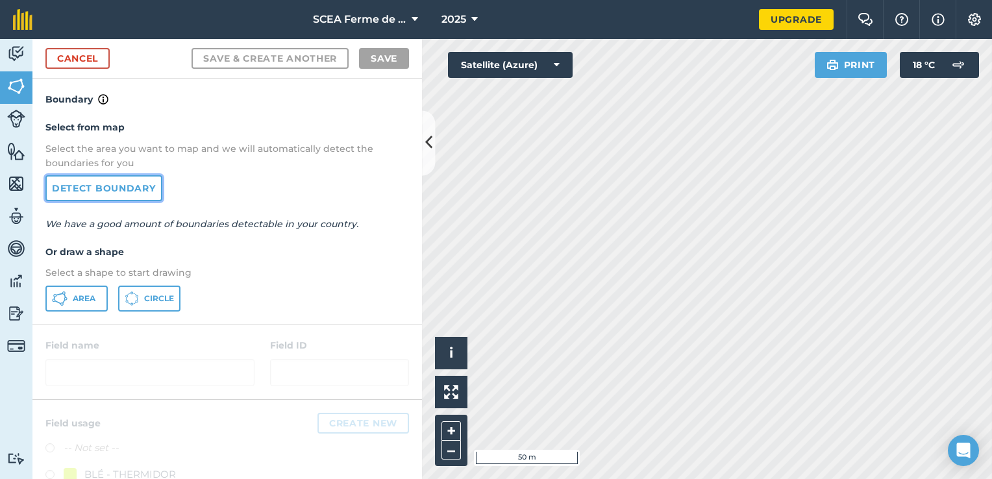
click at [139, 195] on link "Detect boundary" at bounding box center [103, 188] width 117 height 26
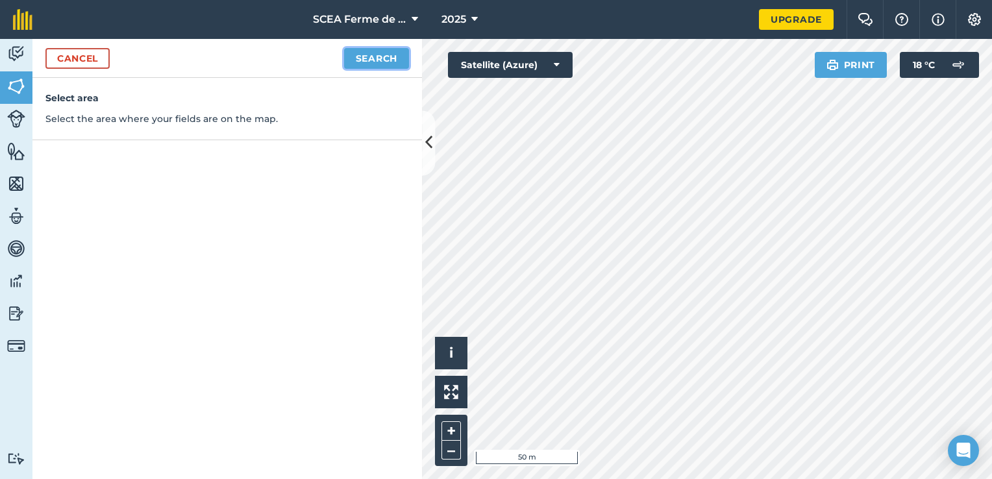
click at [387, 66] on button "Search" at bounding box center [376, 58] width 65 height 21
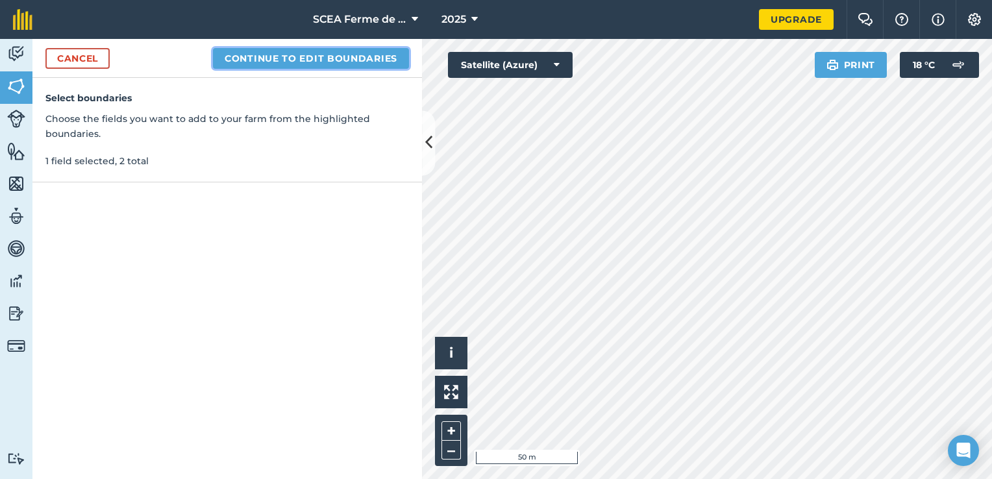
click at [366, 54] on button "Continue to edit boundaries" at bounding box center [311, 58] width 196 height 21
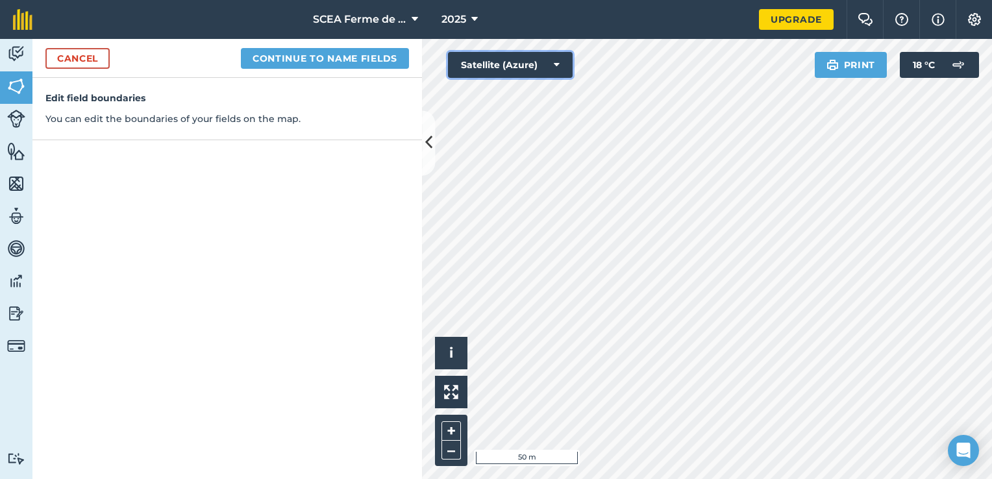
click at [544, 55] on button "Satellite (Azure)" at bounding box center [510, 65] width 125 height 26
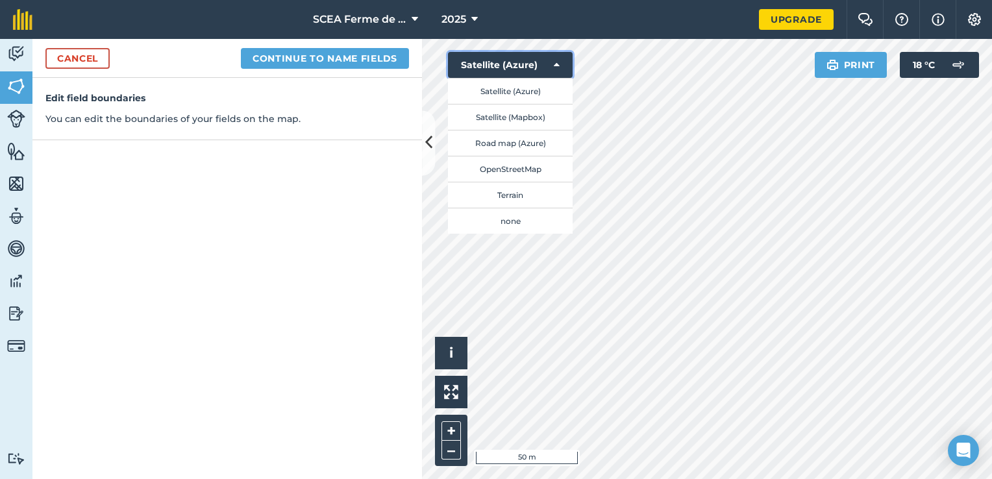
click at [544, 55] on button "Satellite (Azure)" at bounding box center [510, 65] width 125 height 26
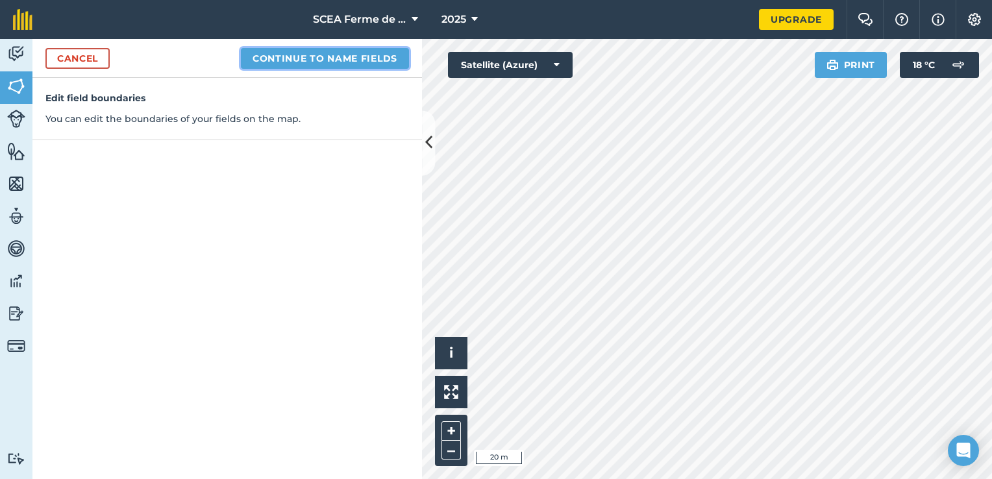
click at [318, 65] on button "Continue to name fields" at bounding box center [325, 58] width 168 height 21
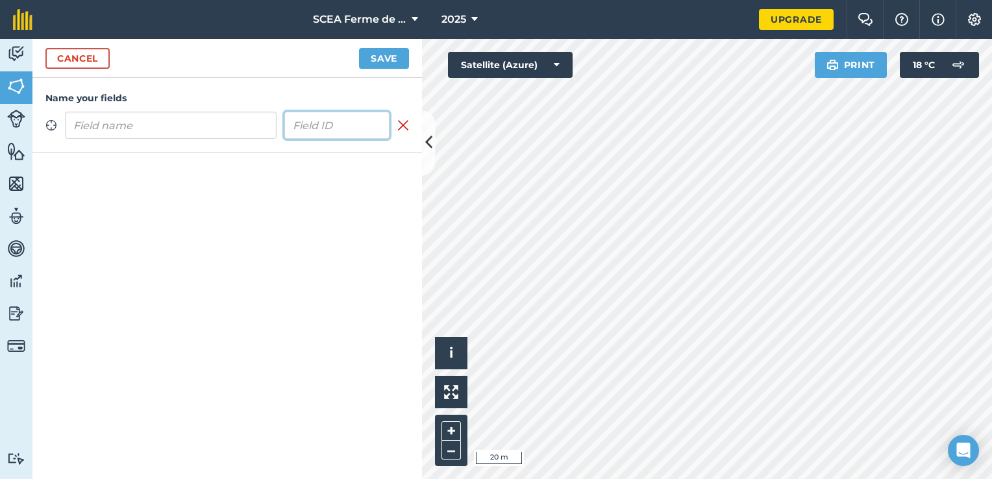
click at [355, 123] on input "text" at bounding box center [337, 125] width 106 height 27
type input "005"
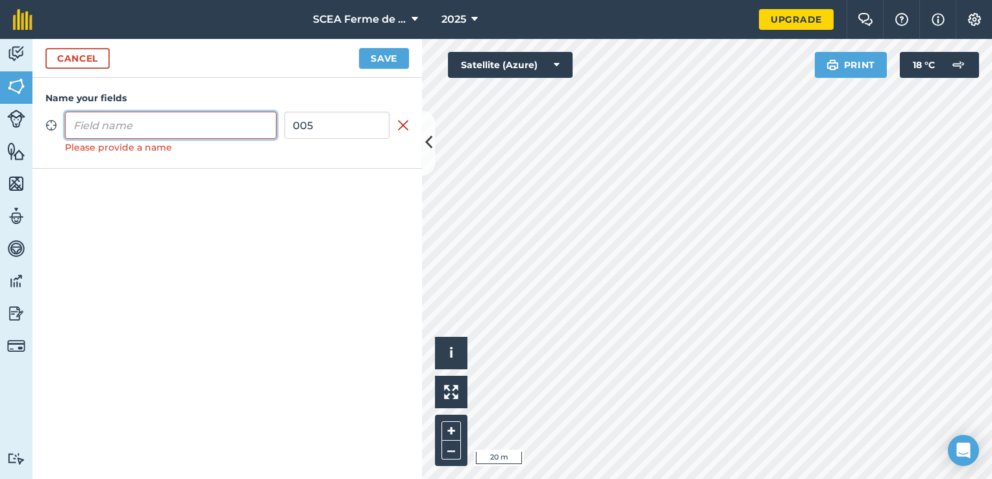
click at [123, 126] on input "text" at bounding box center [171, 125] width 212 height 27
type input "Derrière Sablière"
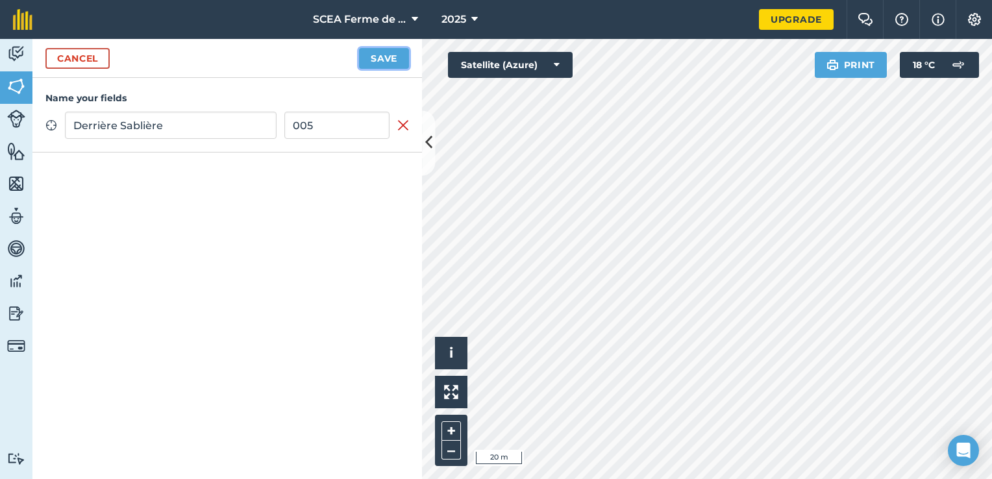
click at [390, 53] on button "Save" at bounding box center [384, 58] width 50 height 21
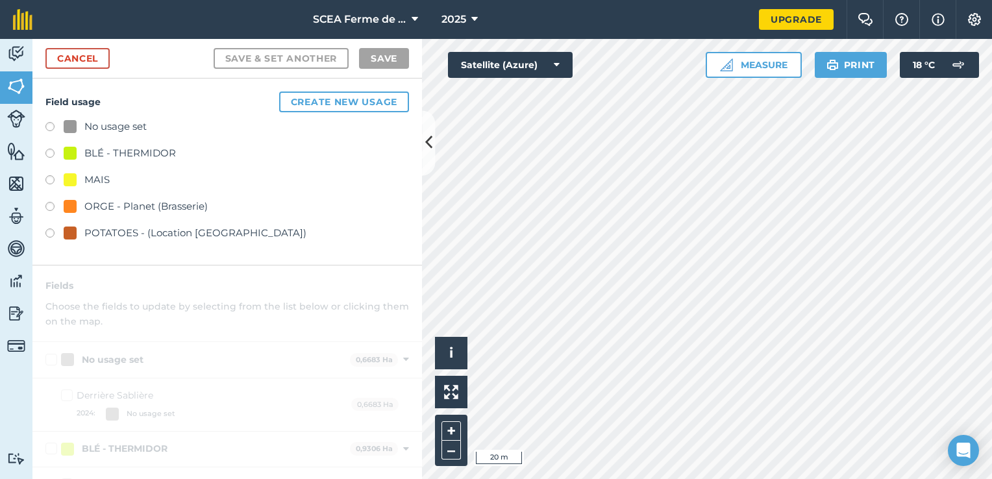
click at [56, 175] on label at bounding box center [54, 181] width 18 height 13
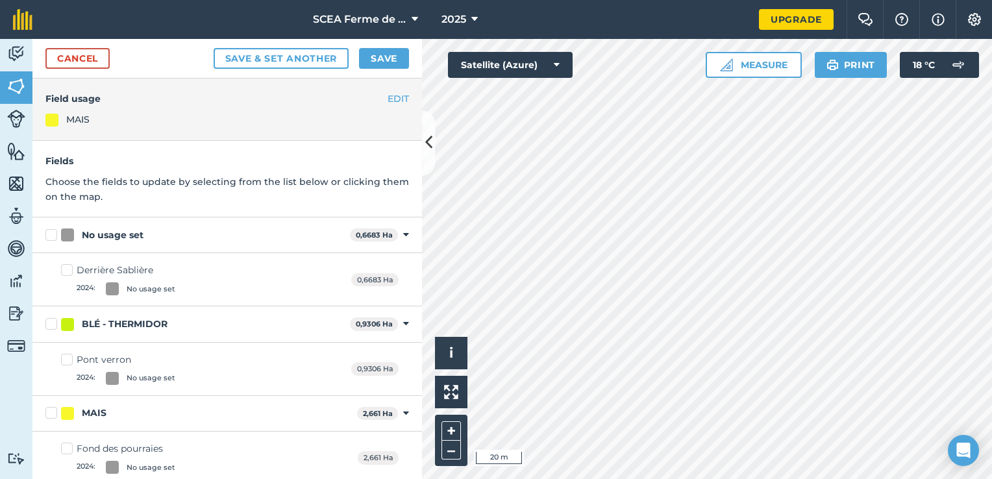
click at [45, 238] on label "No usage set" at bounding box center [194, 236] width 299 height 14
click at [45, 237] on input "No usage set" at bounding box center [49, 233] width 8 height 8
checkbox input "true"
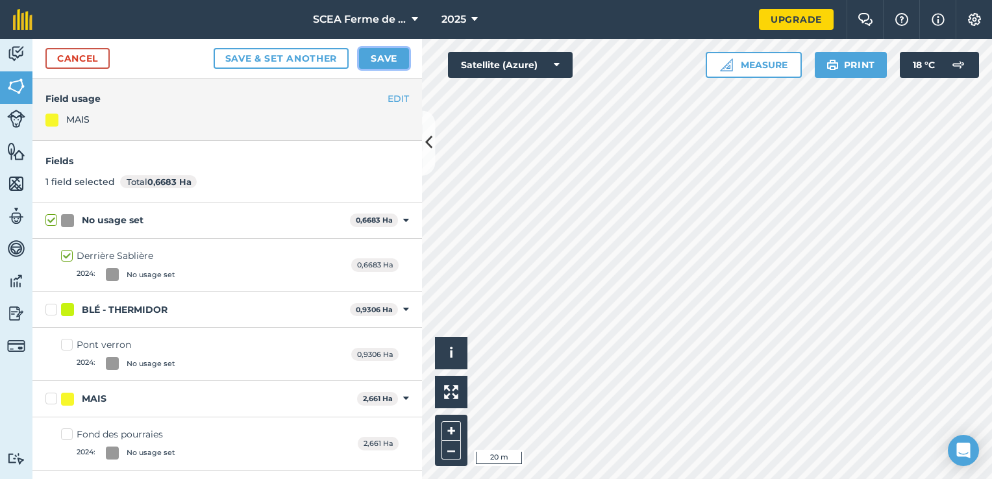
click at [393, 56] on button "Save" at bounding box center [384, 58] width 50 height 21
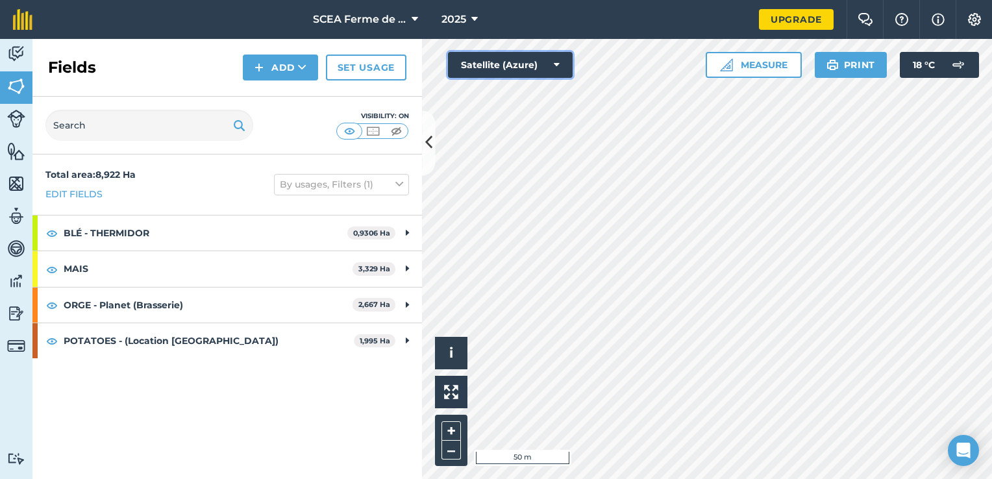
click at [527, 64] on button "Satellite (Azure)" at bounding box center [510, 65] width 125 height 26
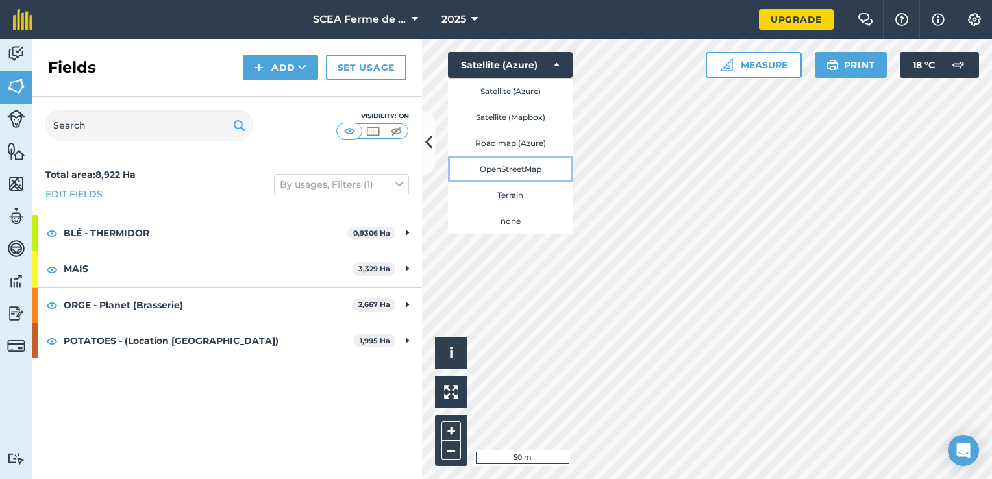
click at [532, 170] on button "OpenStreetMap" at bounding box center [510, 169] width 125 height 26
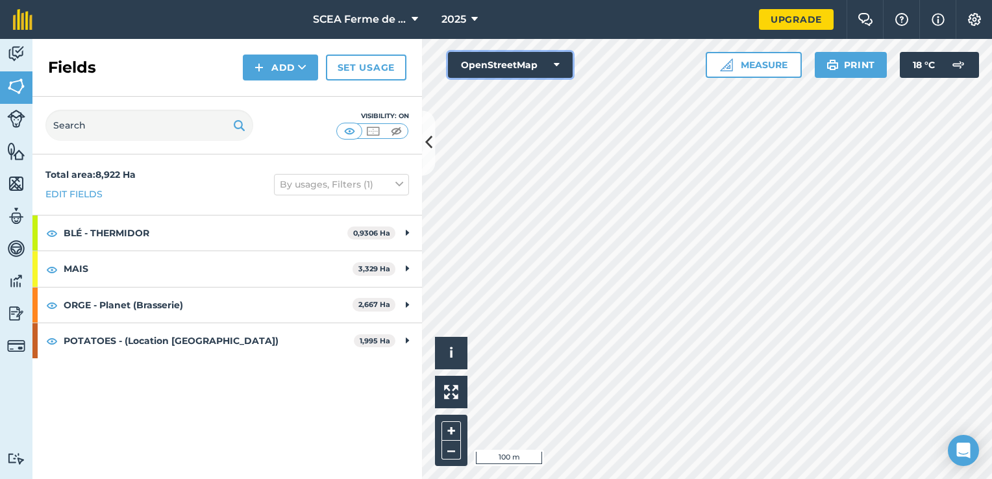
click at [556, 59] on icon at bounding box center [557, 64] width 6 height 13
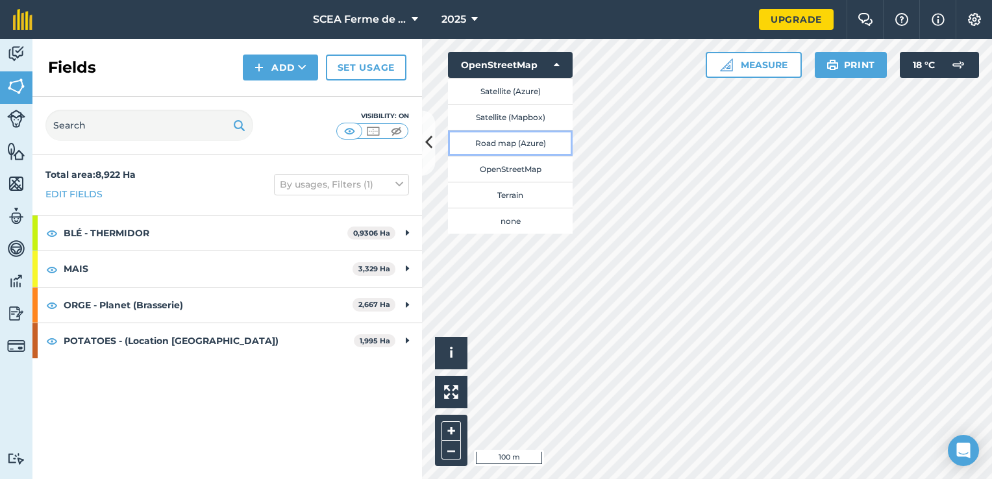
click at [541, 143] on button "Road map (Azure)" at bounding box center [510, 143] width 125 height 26
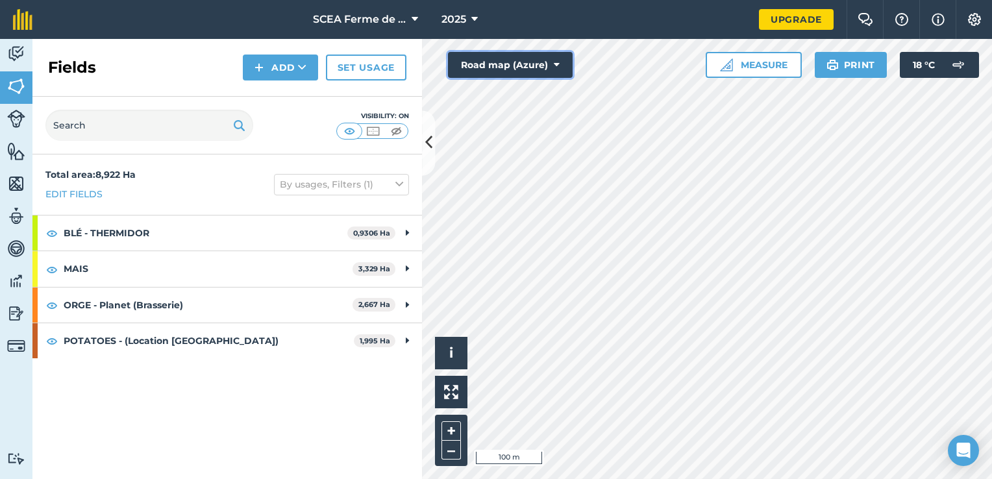
click at [545, 63] on button "Road map (Azure)" at bounding box center [510, 65] width 125 height 26
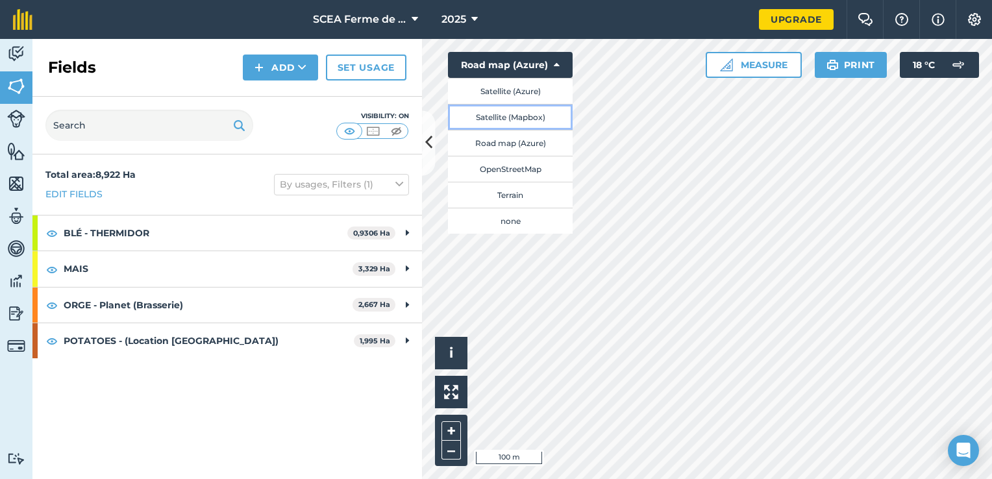
click at [550, 116] on button "Satellite (Mapbox)" at bounding box center [510, 117] width 125 height 26
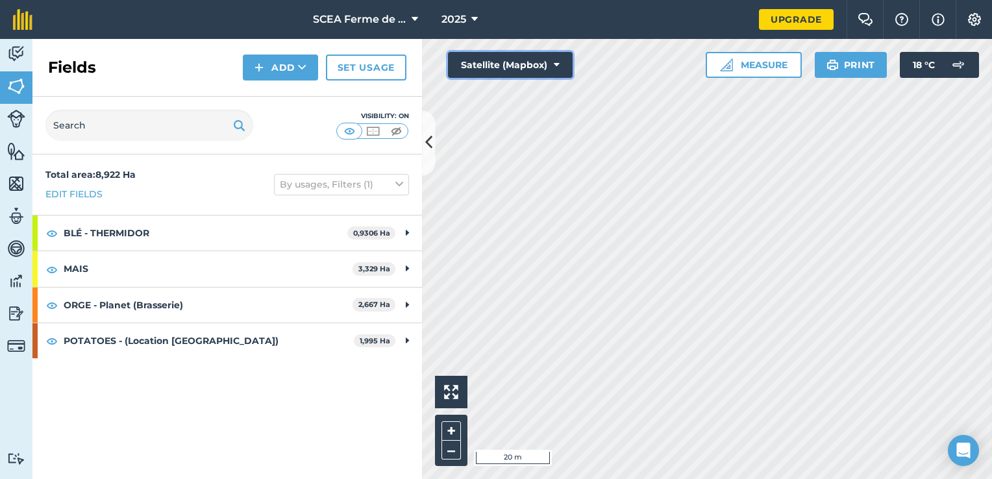
click at [545, 66] on button "Satellite (Mapbox)" at bounding box center [510, 65] width 125 height 26
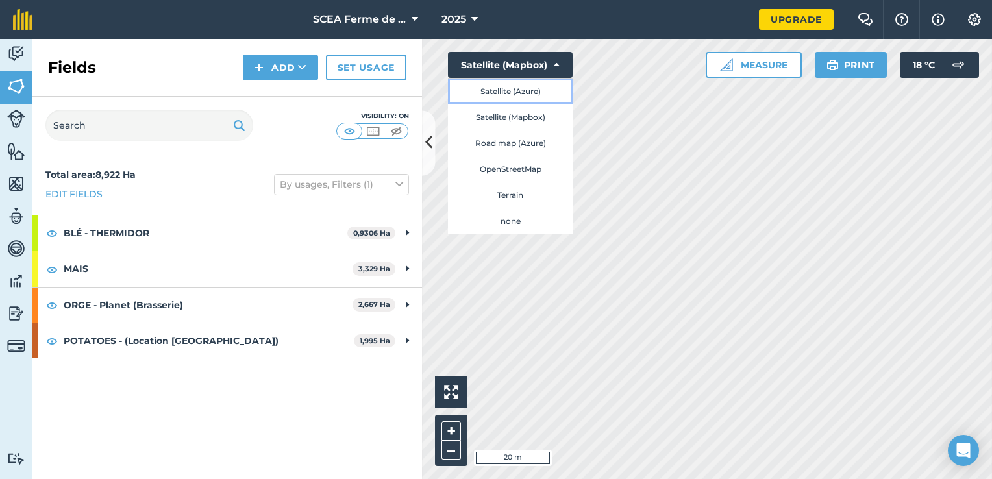
click at [548, 84] on button "Satellite (Azure)" at bounding box center [510, 91] width 125 height 26
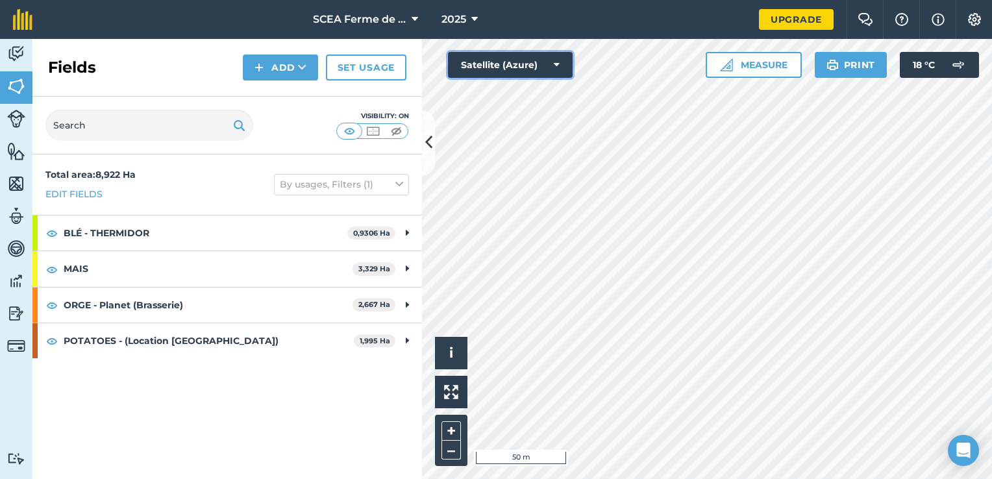
click at [536, 56] on button "Satellite (Azure)" at bounding box center [510, 65] width 125 height 26
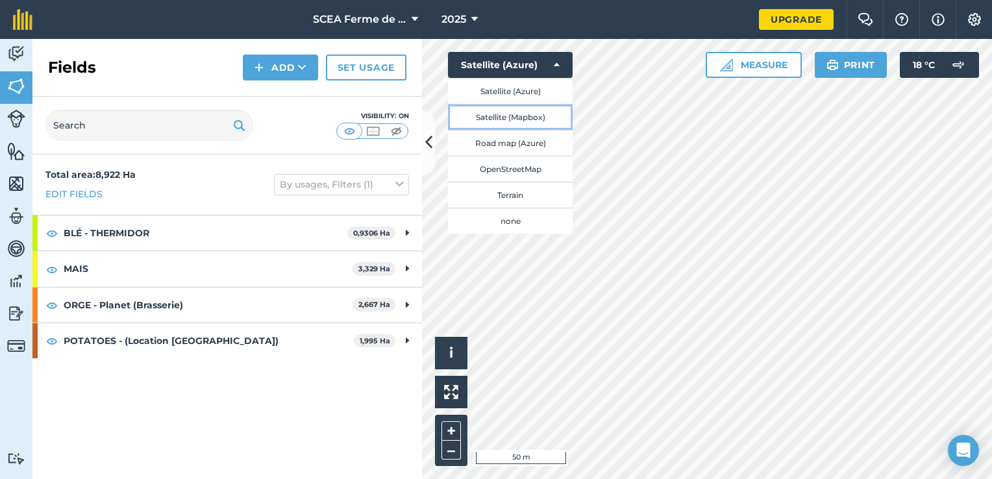
click at [542, 112] on button "Satellite (Mapbox)" at bounding box center [510, 117] width 125 height 26
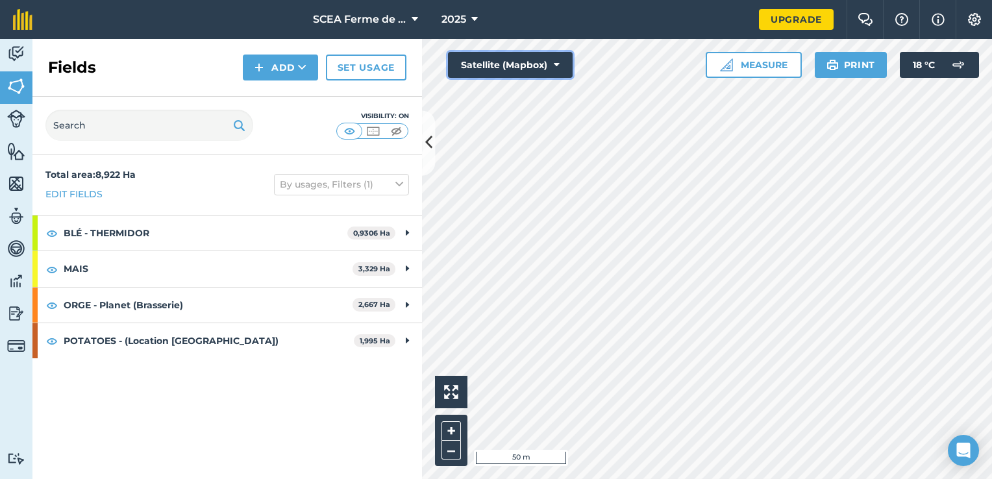
click at [545, 74] on button "Satellite (Mapbox)" at bounding box center [510, 65] width 125 height 26
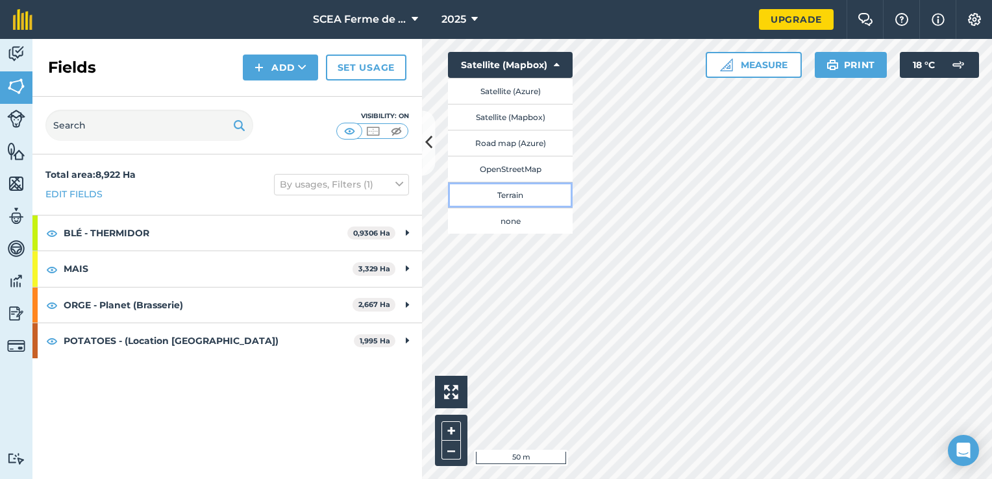
click at [531, 195] on button "Terrain" at bounding box center [510, 195] width 125 height 26
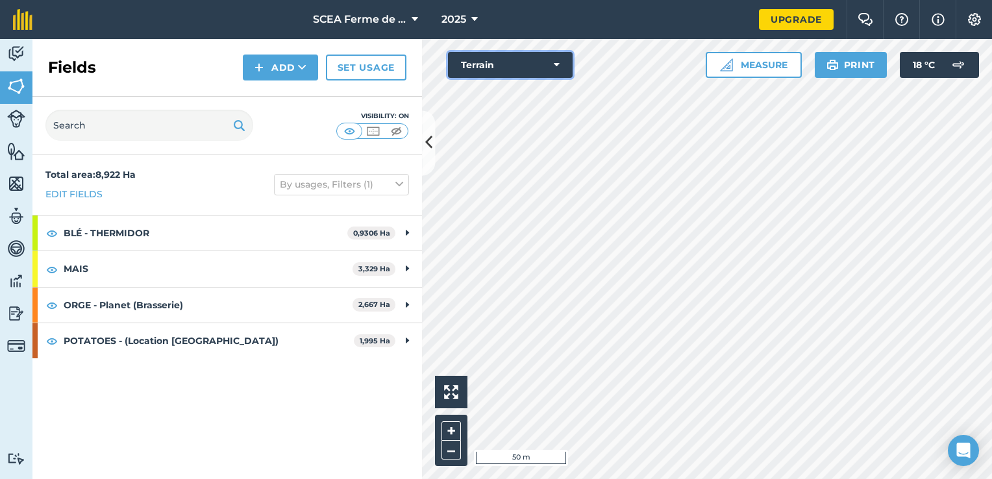
click at [555, 74] on button "Terrain" at bounding box center [510, 65] width 125 height 26
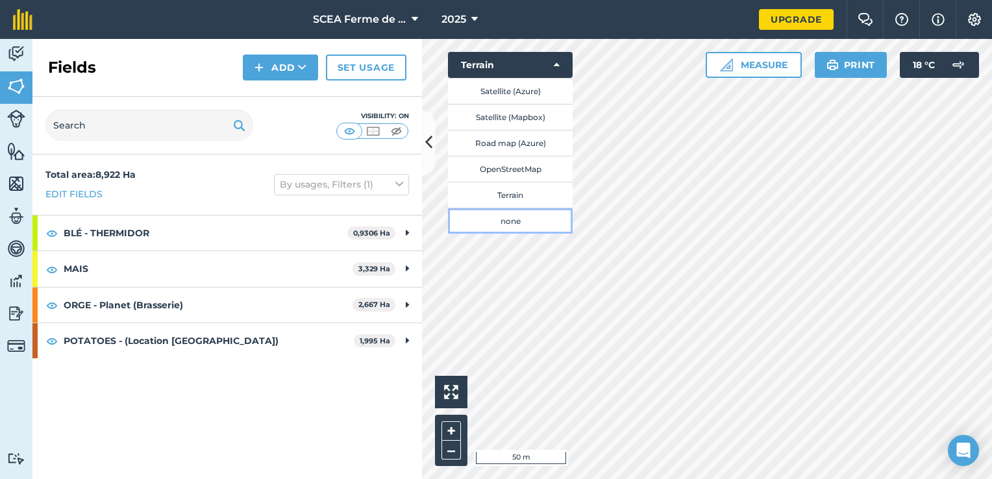
click at [520, 219] on button "none" at bounding box center [510, 221] width 125 height 26
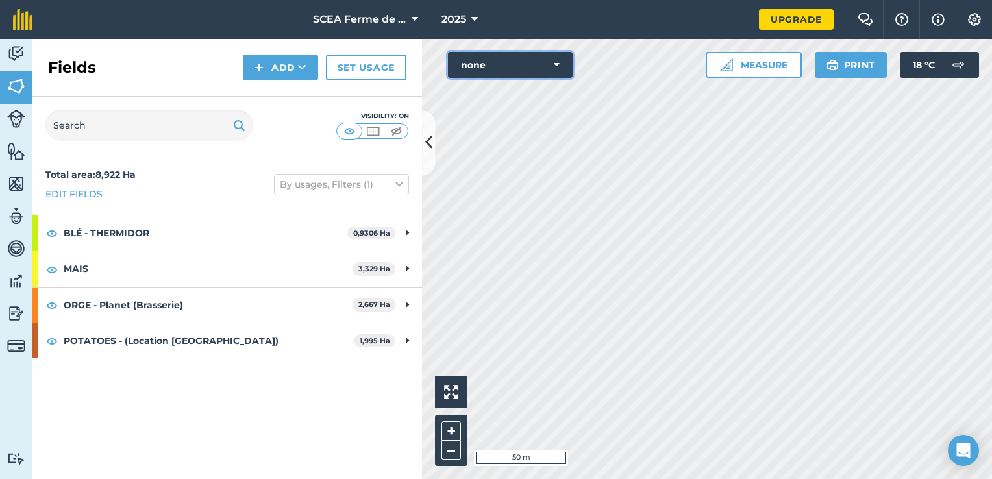
click at [564, 77] on button "none" at bounding box center [510, 65] width 125 height 26
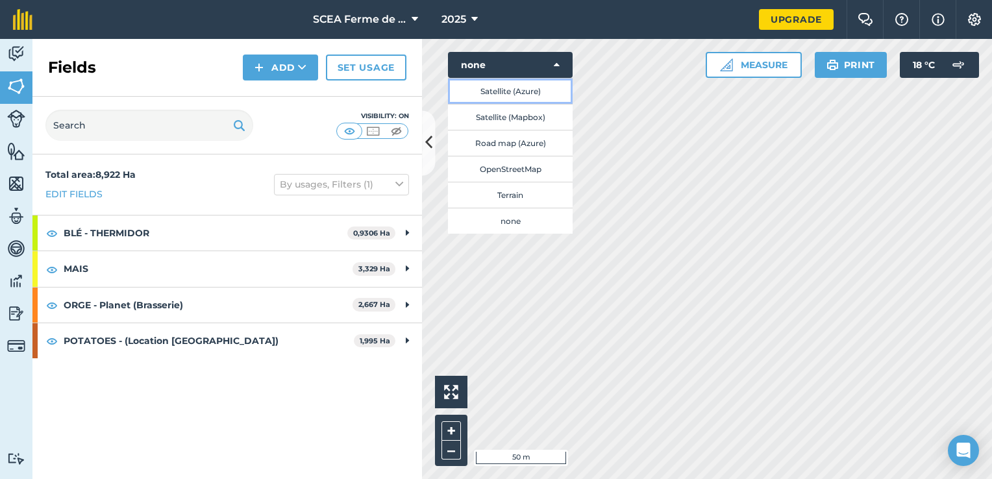
click at [552, 93] on button "Satellite (Azure)" at bounding box center [510, 91] width 125 height 26
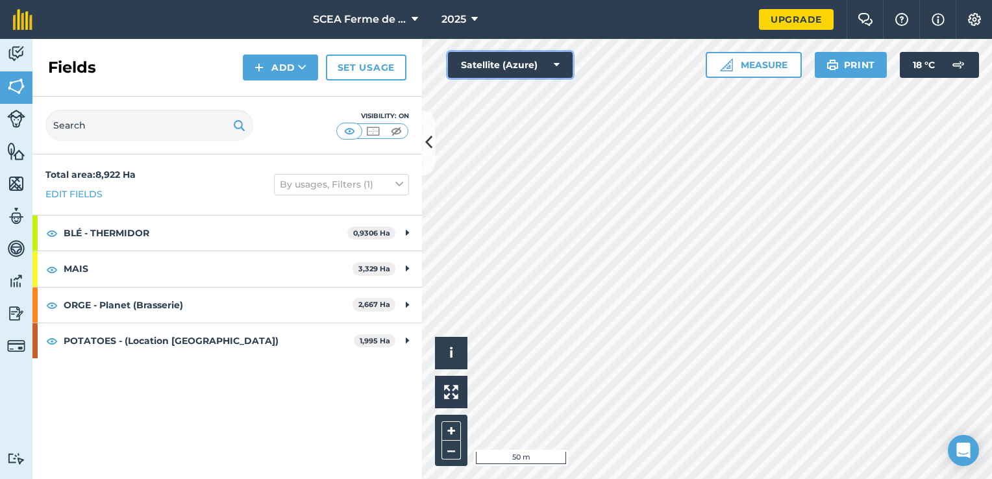
click at [556, 60] on icon at bounding box center [557, 64] width 6 height 13
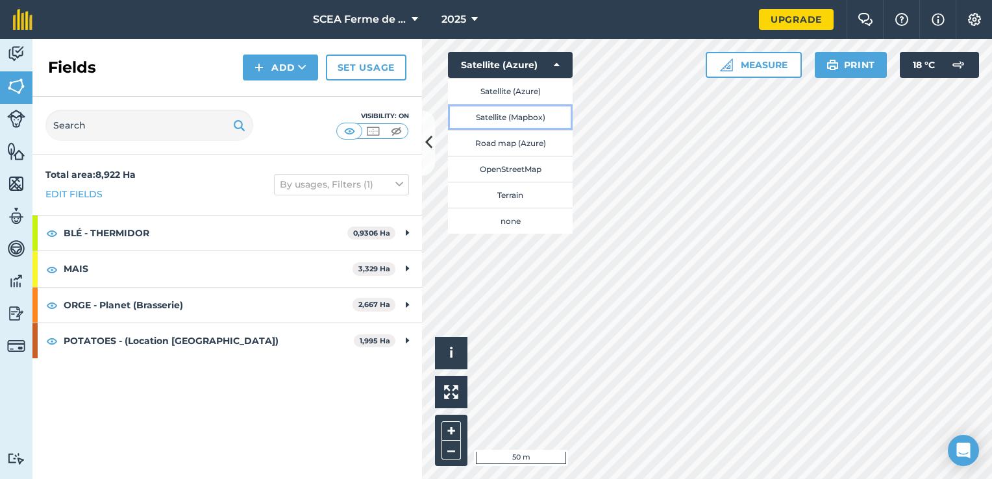
click at [551, 108] on button "Satellite (Mapbox)" at bounding box center [510, 117] width 125 height 26
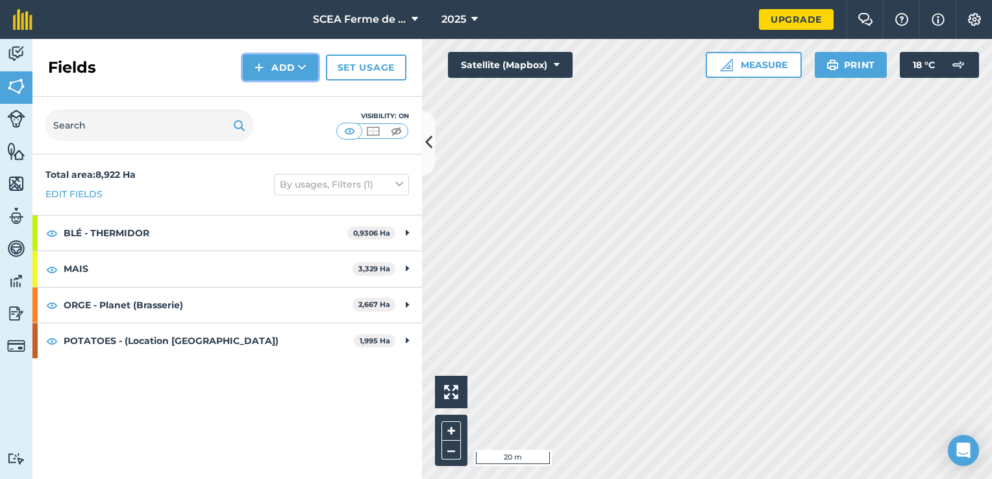
click at [293, 70] on button "Add" at bounding box center [280, 68] width 75 height 26
click at [292, 96] on link "Draw" at bounding box center [280, 96] width 71 height 29
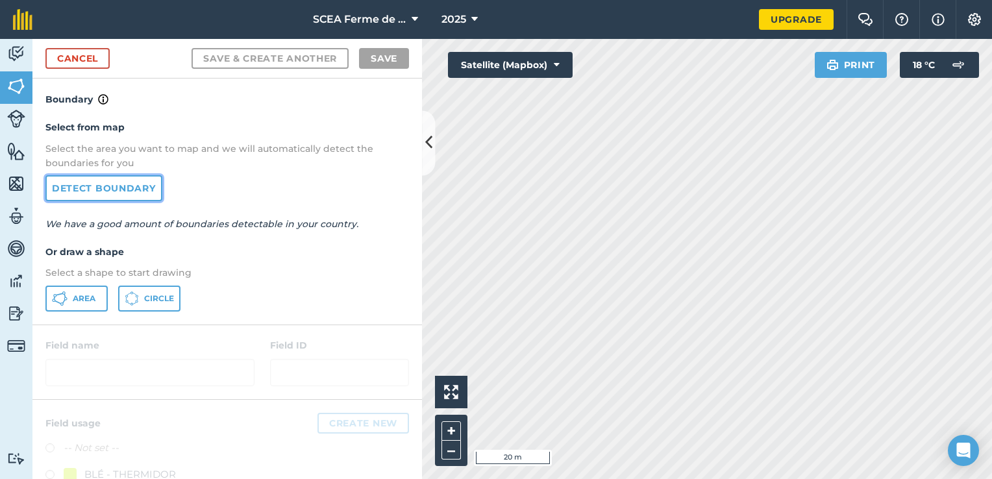
click at [137, 175] on link "Detect boundary" at bounding box center [103, 188] width 117 height 26
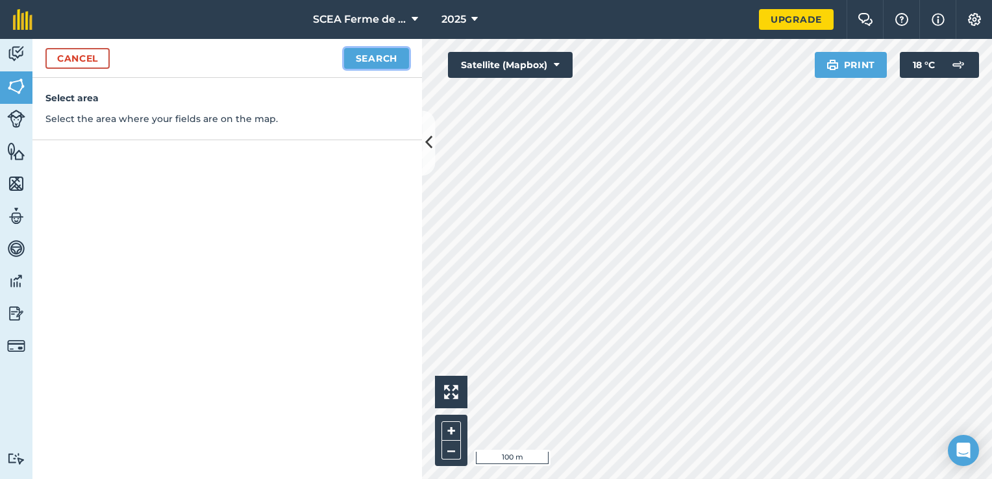
click at [397, 63] on button "Search" at bounding box center [376, 58] width 65 height 21
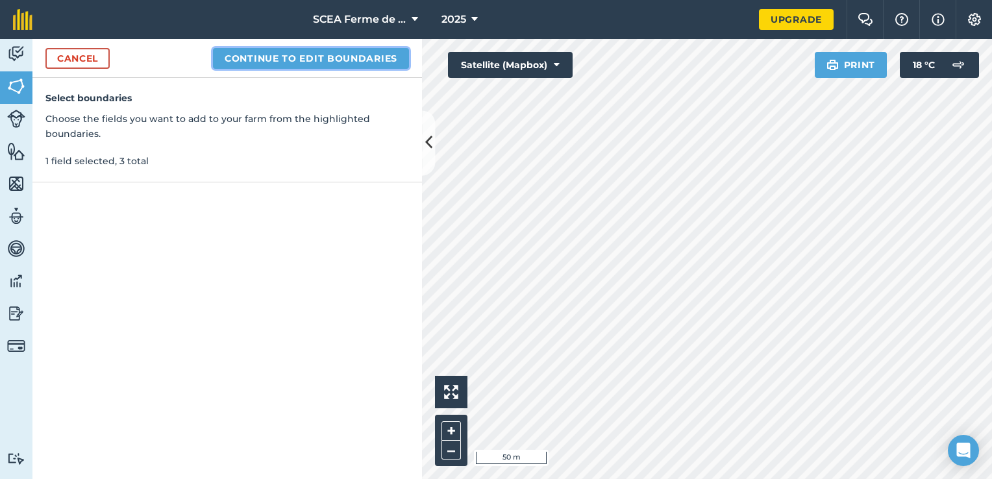
click at [310, 61] on button "Continue to edit boundaries" at bounding box center [311, 58] width 196 height 21
click at [390, 57] on button "Continue to name fields" at bounding box center [325, 58] width 168 height 21
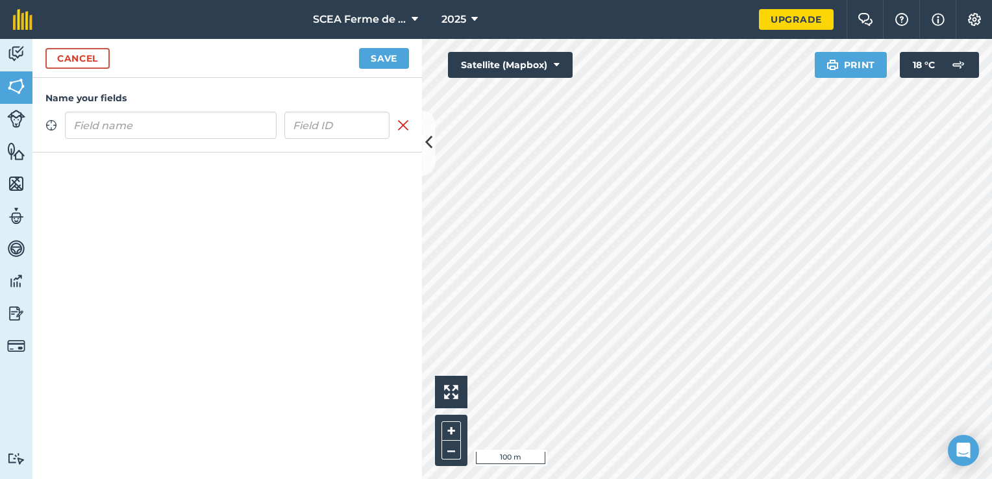
type input "D"
type input "Cimetière"
click at [345, 131] on input "text" at bounding box center [337, 125] width 106 height 27
type input "006"
click at [381, 59] on button "Save" at bounding box center [384, 58] width 50 height 21
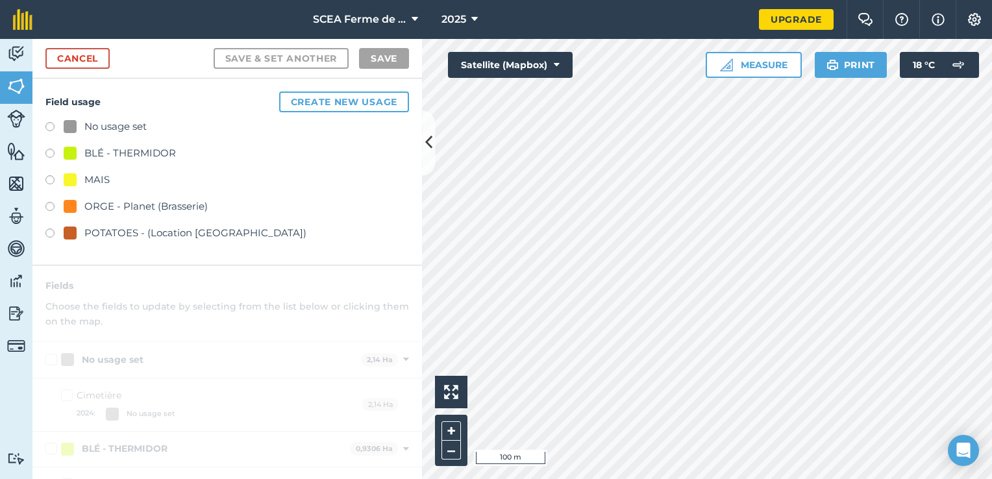
click at [49, 151] on label at bounding box center [54, 155] width 18 height 13
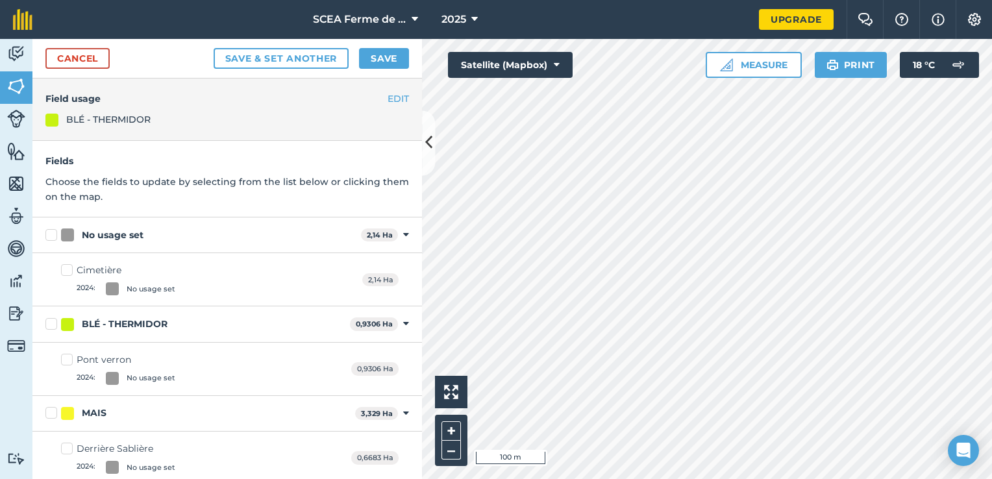
click at [37, 224] on div "No usage set 2,14 Ha Toggle showing No usage set fields" at bounding box center [227, 236] width 390 height 36
click at [47, 238] on label "No usage set" at bounding box center [200, 236] width 310 height 14
click at [47, 237] on input "No usage set" at bounding box center [49, 233] width 8 height 8
checkbox input "true"
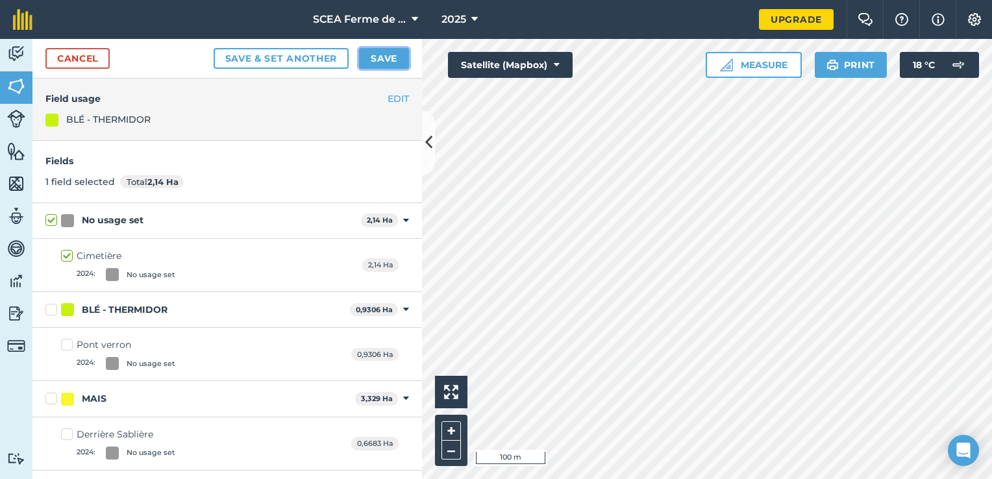
click at [376, 63] on button "Save" at bounding box center [384, 58] width 50 height 21
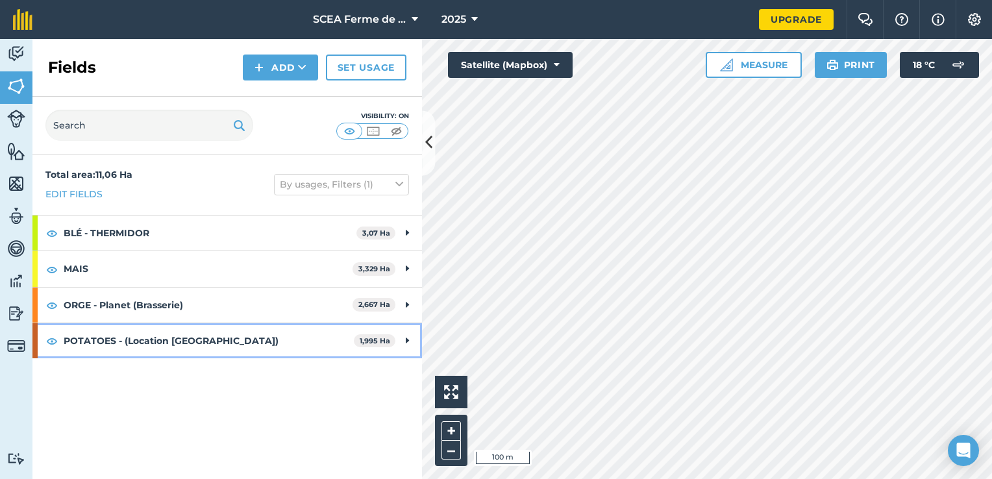
click at [330, 345] on strong "POTATOES - (Location SARL La Chapelle)" at bounding box center [209, 340] width 290 height 35
click at [244, 343] on strong "POTATOES - (Location SARL La Chapelle)" at bounding box center [208, 340] width 288 height 35
drag, startPoint x: 244, startPoint y: 343, endPoint x: 292, endPoint y: 343, distance: 48.1
click at [292, 343] on strong "POTATOES - (Location SARL La Chapelle)" at bounding box center [208, 340] width 288 height 35
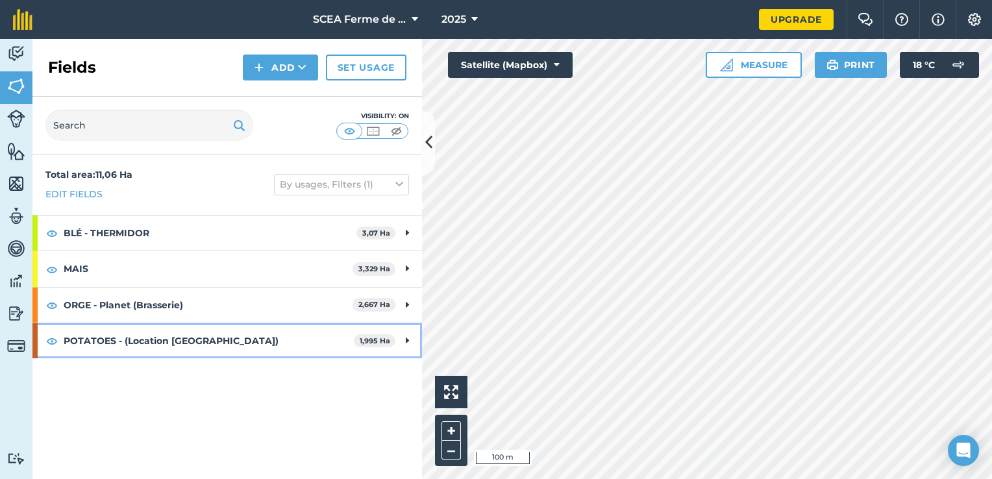
click at [357, 349] on div "POTATOES - (Location SARL La Chapelle) 1,995 Ha" at bounding box center [227, 340] width 390 height 35
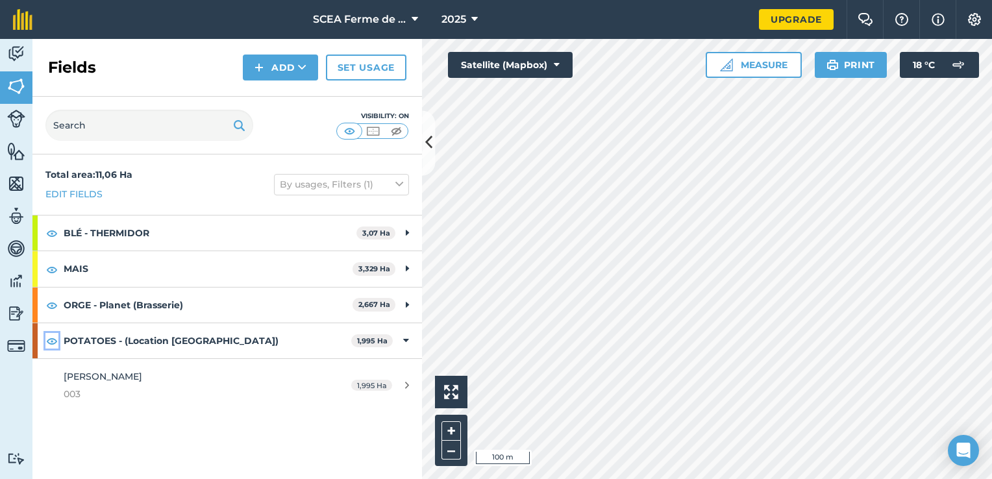
click at [51, 338] on img at bounding box center [52, 341] width 12 height 16
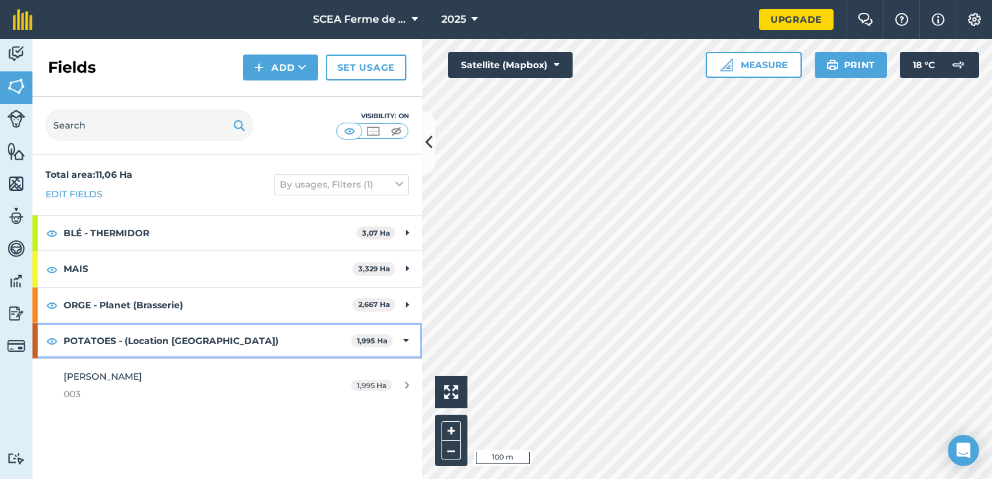
click at [83, 341] on strong "POTATOES - (Location SARL La Chapelle)" at bounding box center [208, 340] width 288 height 35
click at [35, 342] on div at bounding box center [34, 340] width 5 height 35
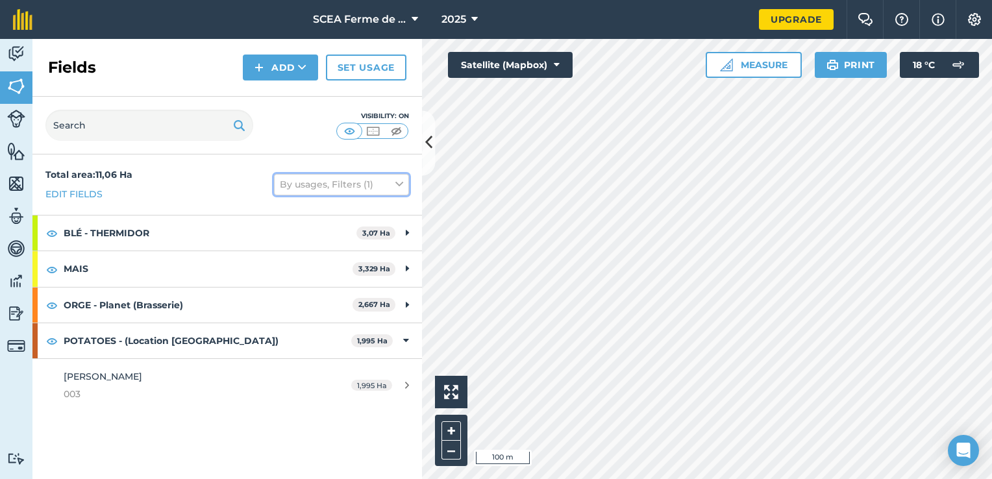
click at [334, 184] on button "By usages, Filters (1)" at bounding box center [341, 184] width 135 height 21
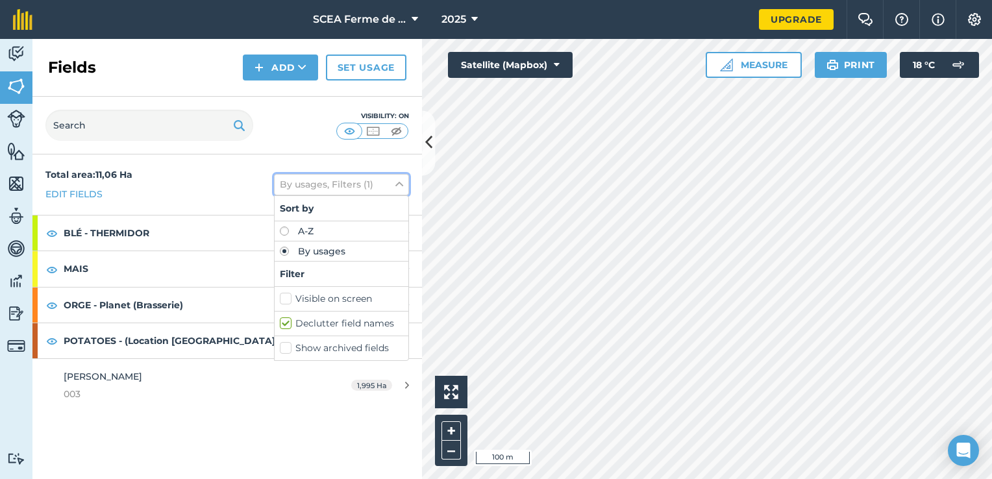
click at [334, 184] on button "By usages, Filters (1)" at bounding box center [341, 184] width 135 height 21
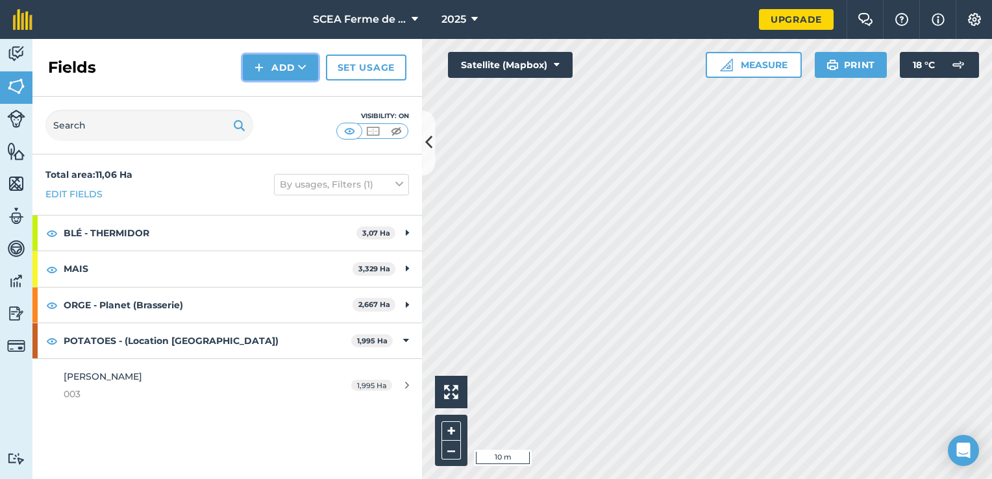
click at [309, 69] on button "Add" at bounding box center [280, 68] width 75 height 26
click at [301, 92] on link "Draw" at bounding box center [280, 96] width 71 height 29
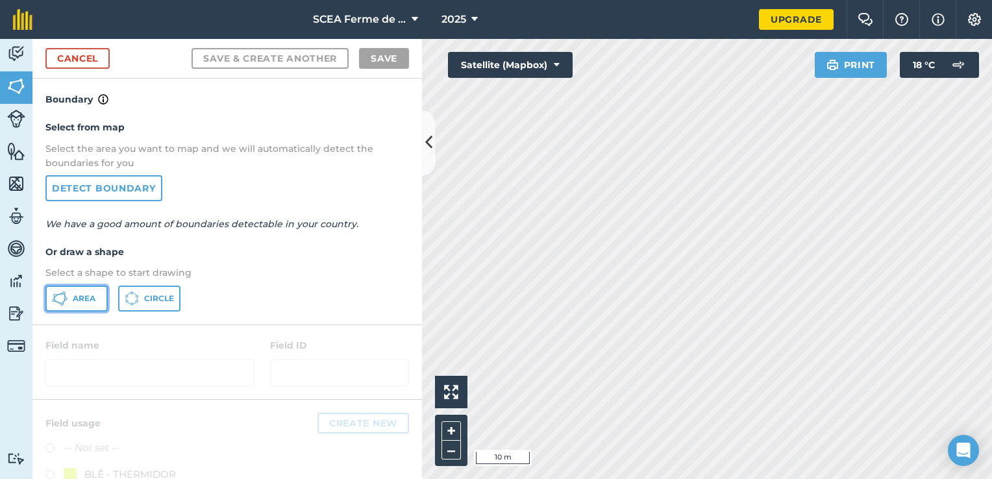
click at [70, 305] on button "Area" at bounding box center [76, 299] width 62 height 26
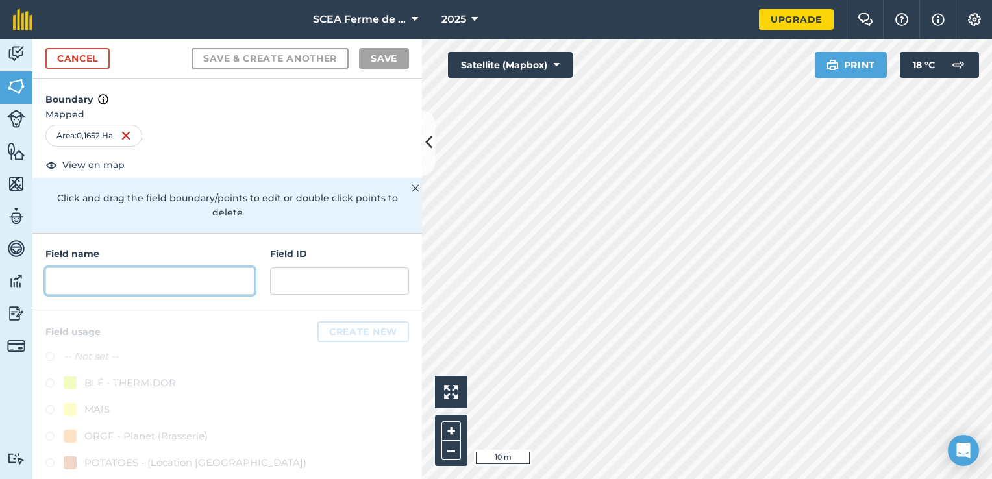
click at [101, 277] on input "text" at bounding box center [149, 281] width 209 height 27
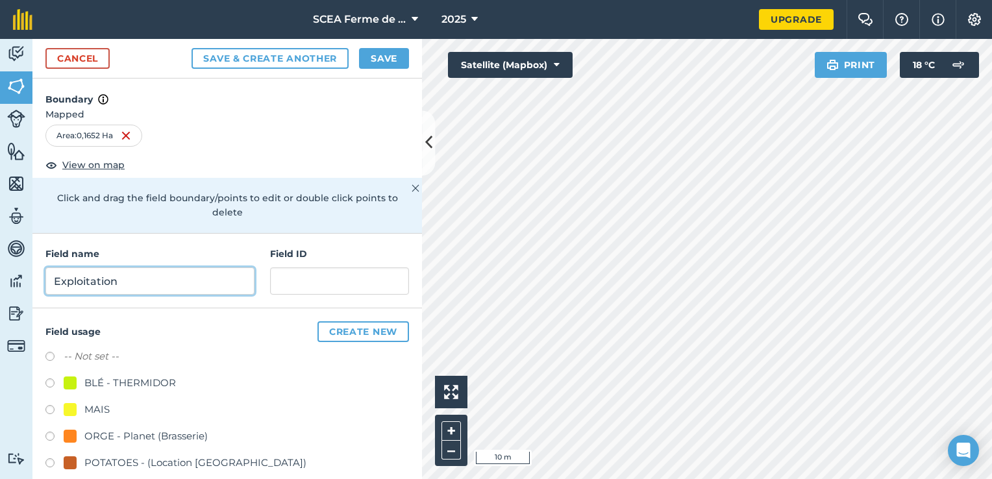
type input "Exploitation"
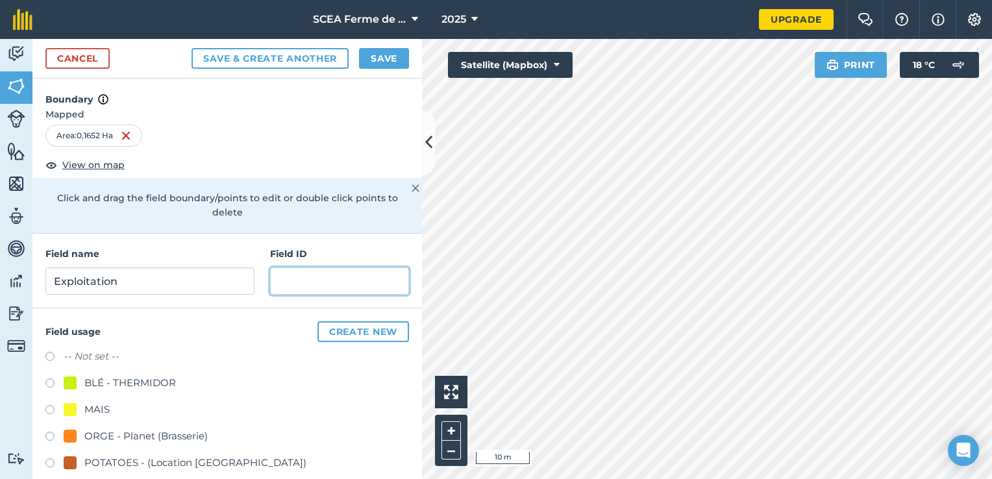
click at [341, 268] on input "text" at bounding box center [339, 281] width 139 height 27
type input "000"
click at [360, 321] on button "Create new" at bounding box center [364, 331] width 92 height 21
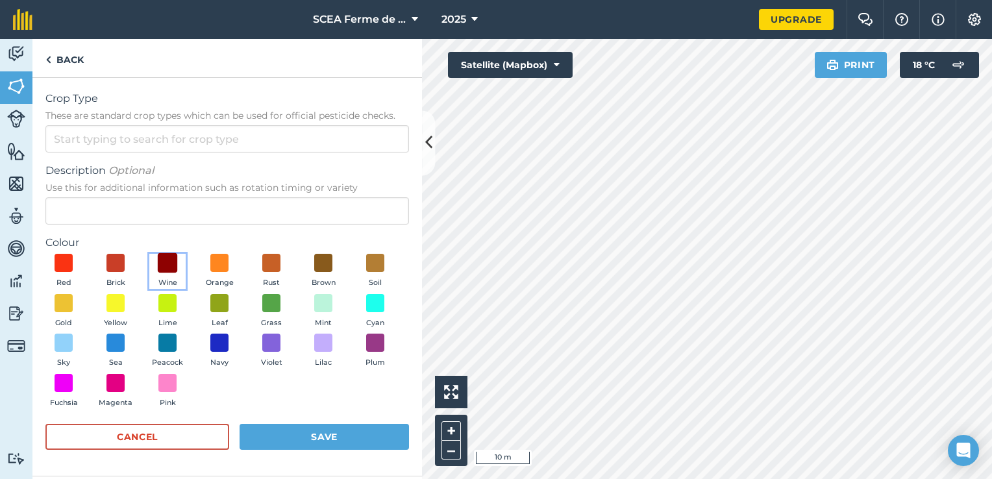
click at [158, 270] on span at bounding box center [168, 263] width 20 height 20
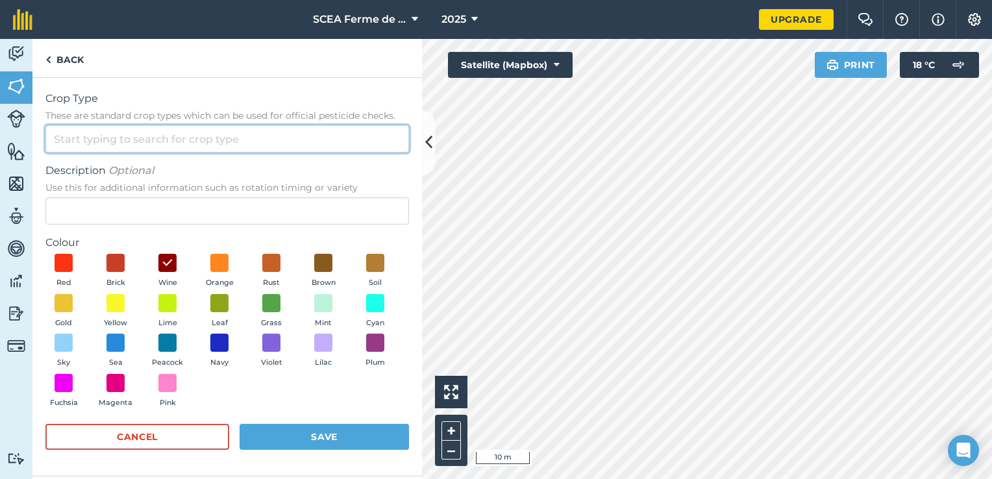
click at [102, 140] on input "Crop Type These are standard crop types which can be used for official pesticid…" at bounding box center [227, 138] width 364 height 27
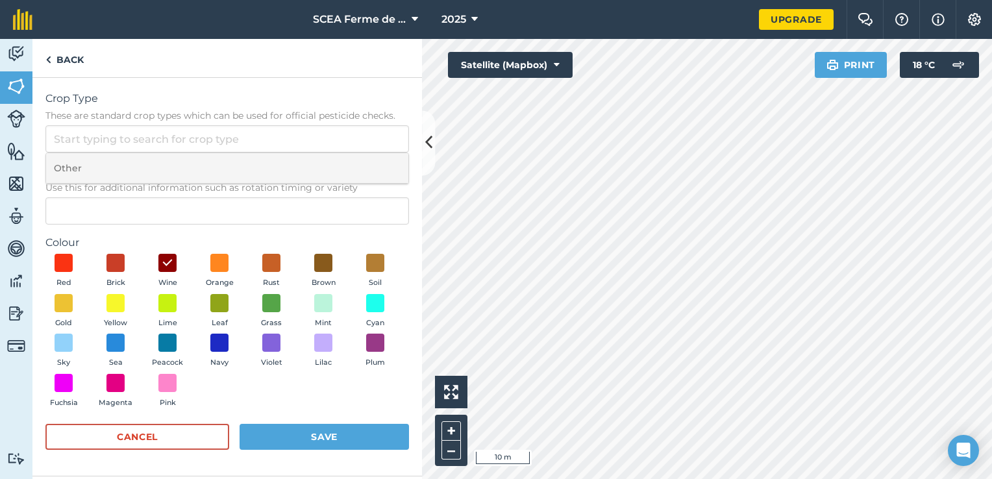
click at [102, 166] on li "Other" at bounding box center [227, 168] width 362 height 31
type input "Other"
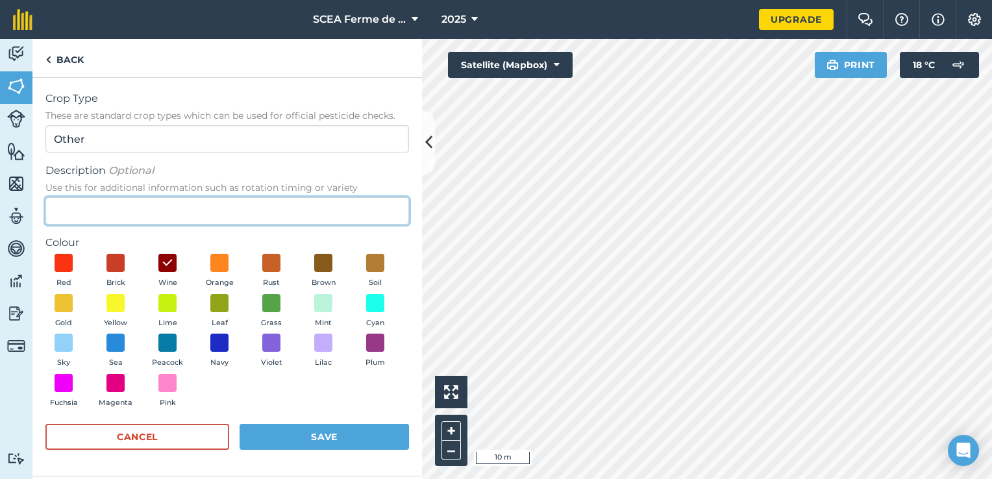
click at [99, 206] on input "Description Optional Use this for additional information such as rotation timin…" at bounding box center [227, 210] width 364 height 27
type input "Exploitation"
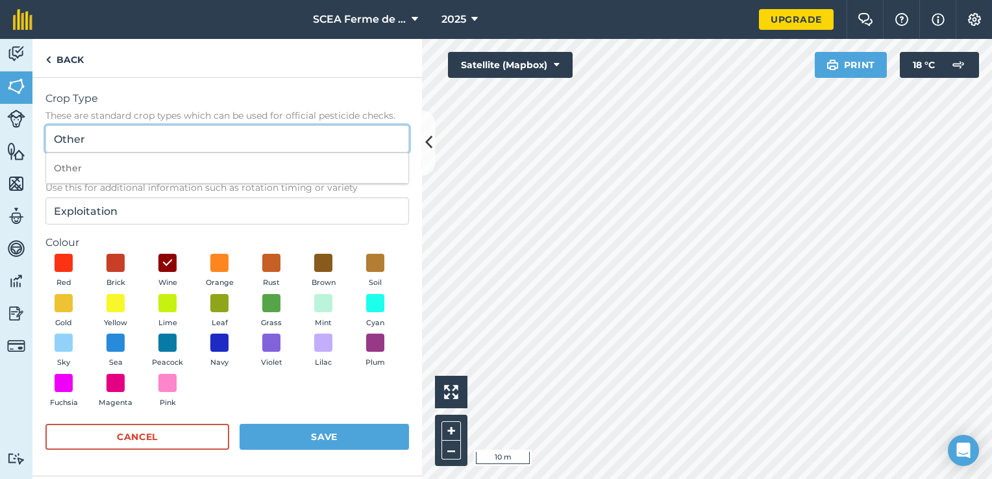
click at [181, 136] on input "Other" at bounding box center [227, 138] width 364 height 27
type input "e"
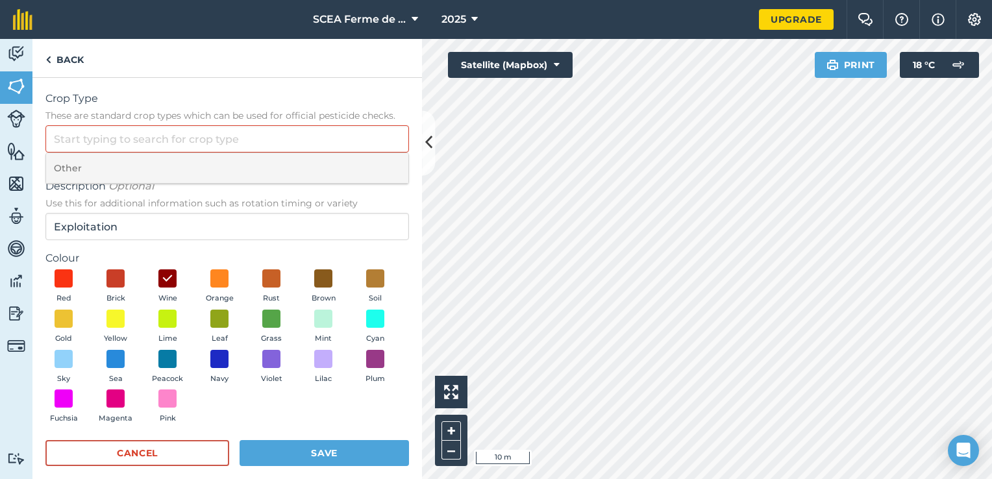
click at [162, 169] on li "Other" at bounding box center [227, 168] width 362 height 31
type input "Other"
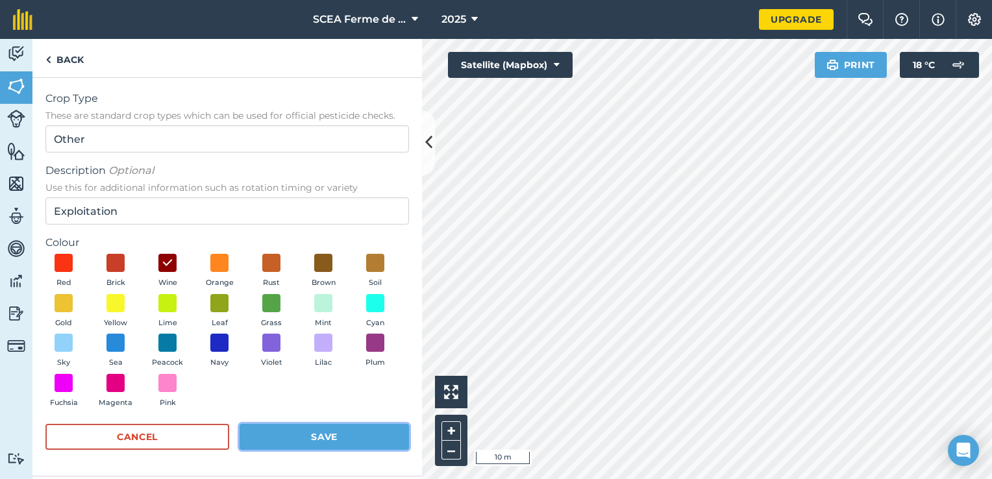
click at [346, 436] on button "Save" at bounding box center [324, 437] width 169 height 26
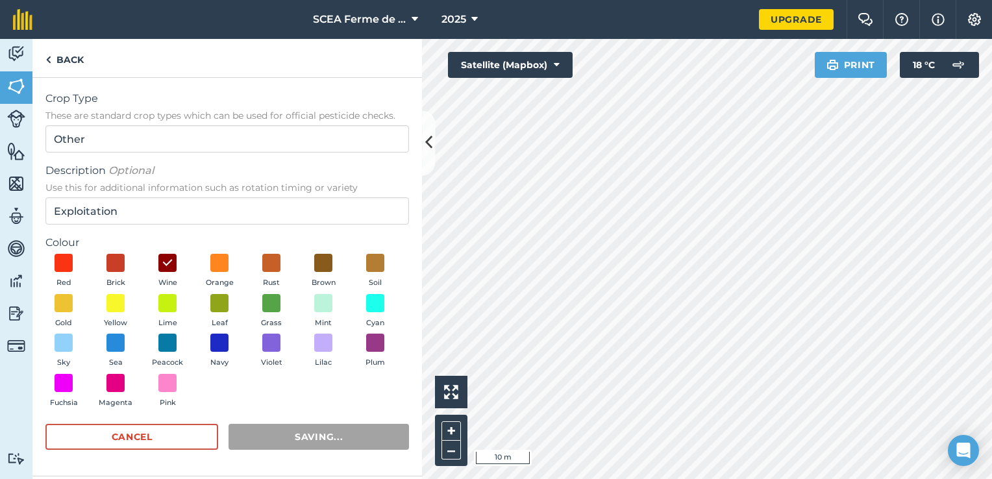
radio input "true"
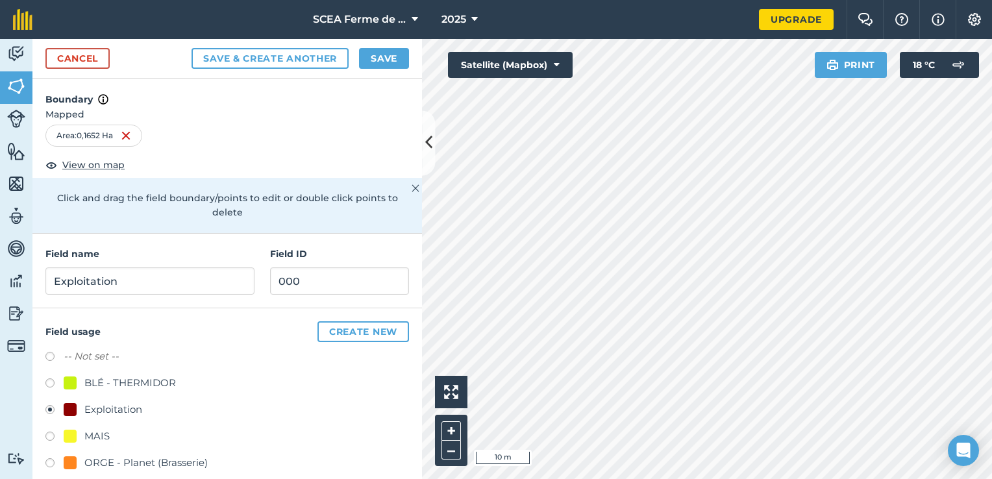
scroll to position [41, 0]
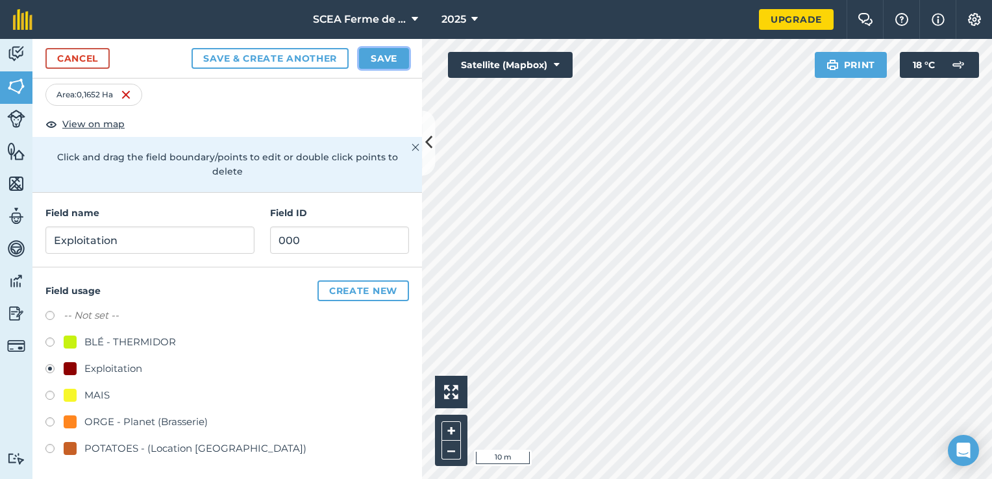
click at [377, 60] on button "Save" at bounding box center [384, 58] width 50 height 21
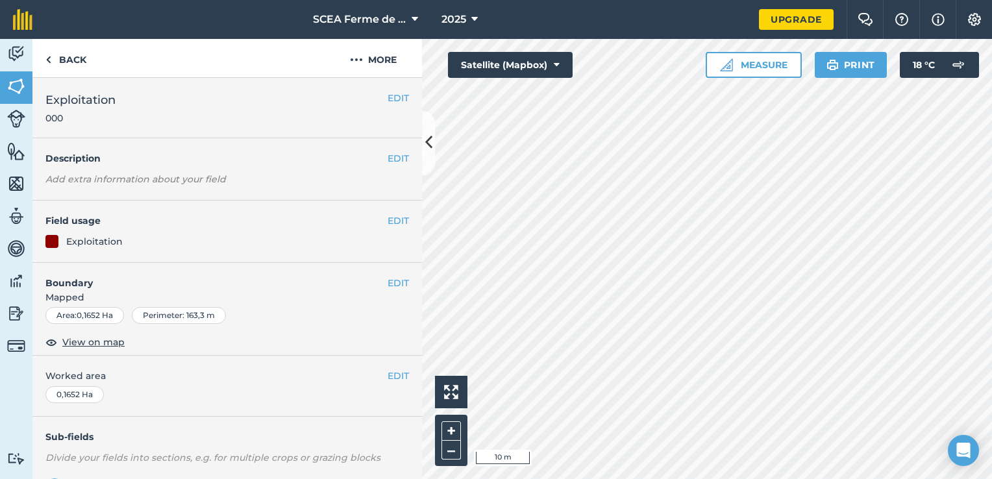
click at [147, 257] on div "EDIT Field usage Exploitation" at bounding box center [227, 232] width 390 height 62
click at [87, 56] on link "Back" at bounding box center [65, 58] width 67 height 38
click at [54, 56] on link "Back" at bounding box center [65, 58] width 67 height 38
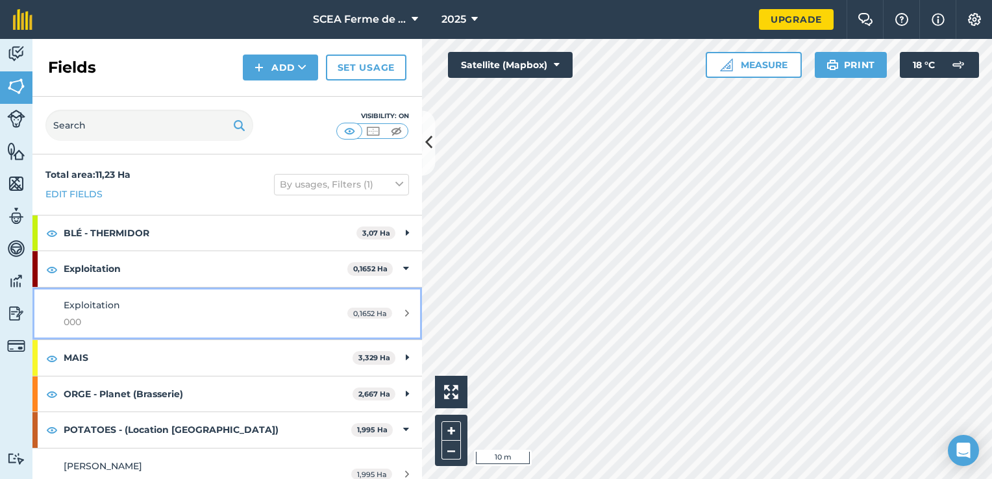
click at [169, 304] on div "Exploitation 000" at bounding box center [186, 314] width 244 height 32
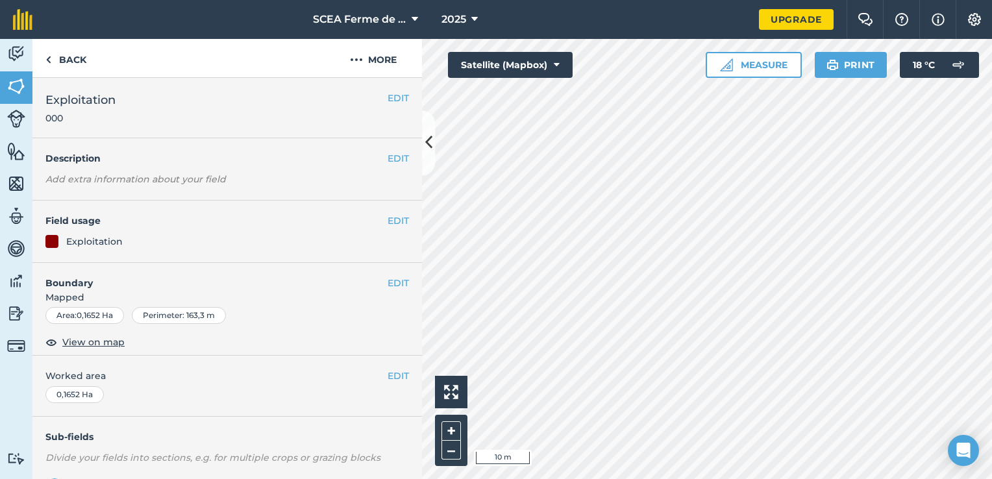
click at [47, 243] on div at bounding box center [51, 241] width 13 height 13
click at [64, 67] on link "Back" at bounding box center [65, 58] width 67 height 38
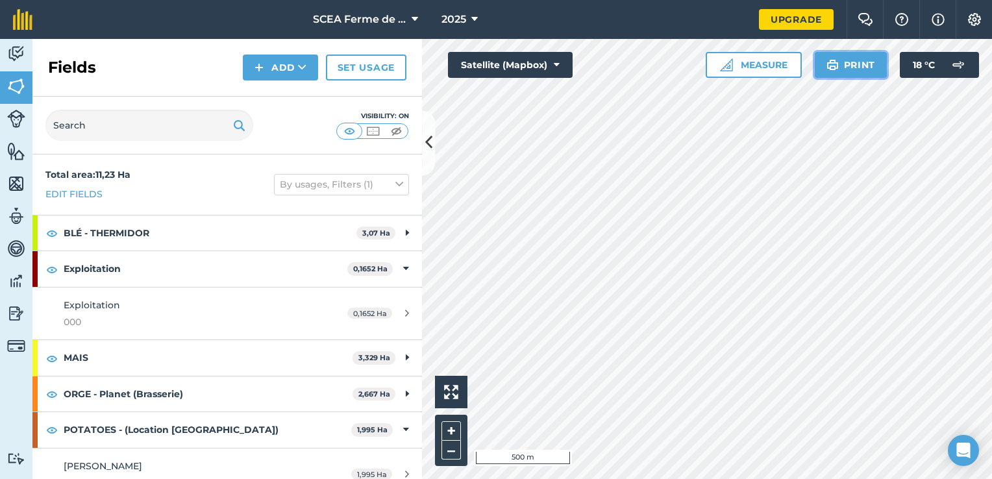
click at [842, 71] on button "Print" at bounding box center [851, 65] width 73 height 26
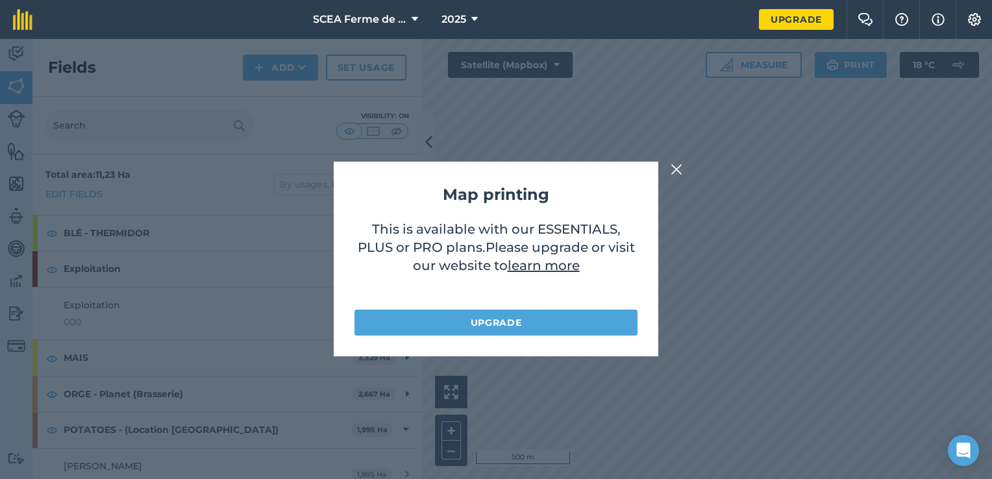
click at [682, 178] on div "Map printing This is available with our ESSENTIALS, PLUS or PRO plans . Please …" at bounding box center [496, 259] width 992 height 440
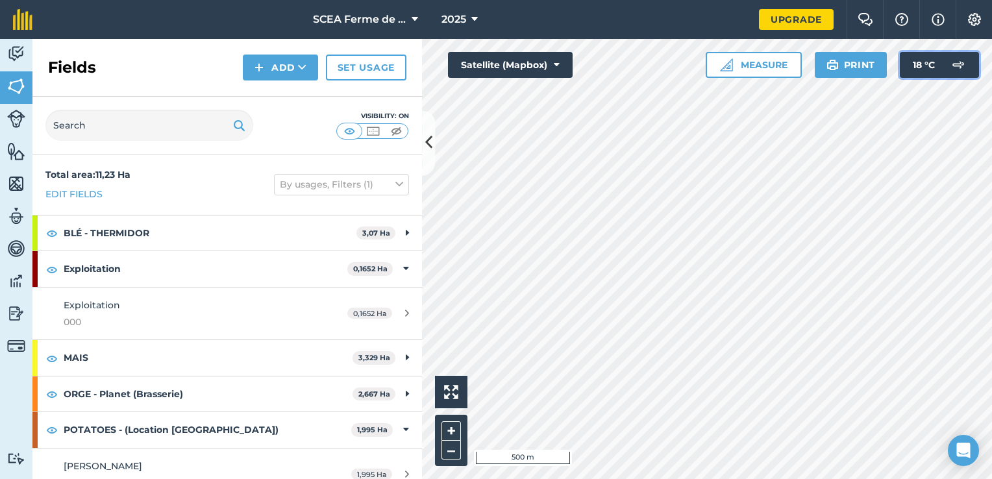
click at [931, 68] on span "18 ° C" at bounding box center [924, 65] width 22 height 26
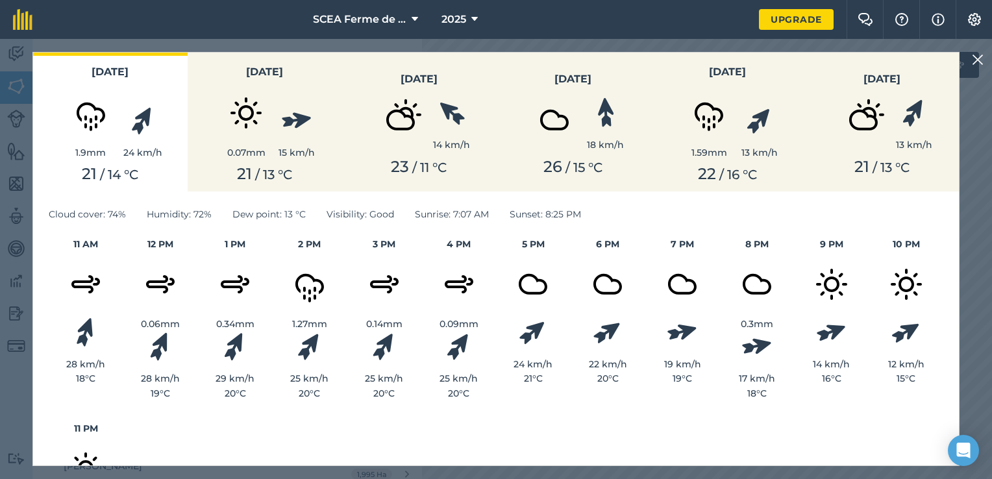
click at [979, 61] on img at bounding box center [978, 60] width 12 height 16
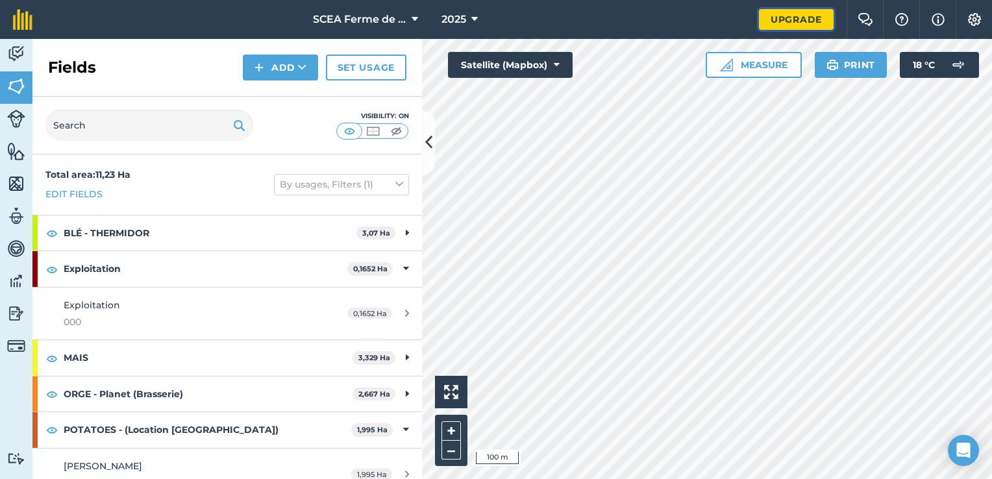
click at [828, 23] on link "Upgrade" at bounding box center [796, 19] width 75 height 21
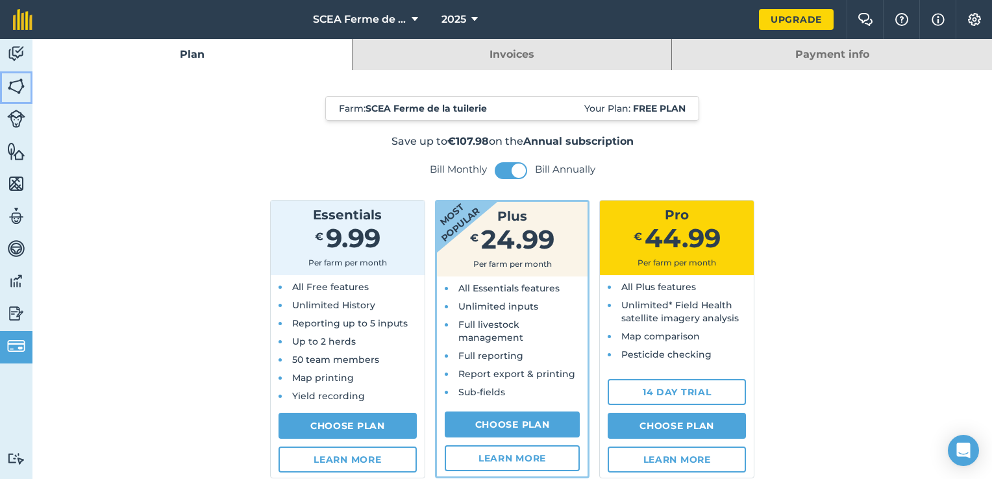
click at [6, 80] on link "Fields" at bounding box center [16, 87] width 32 height 32
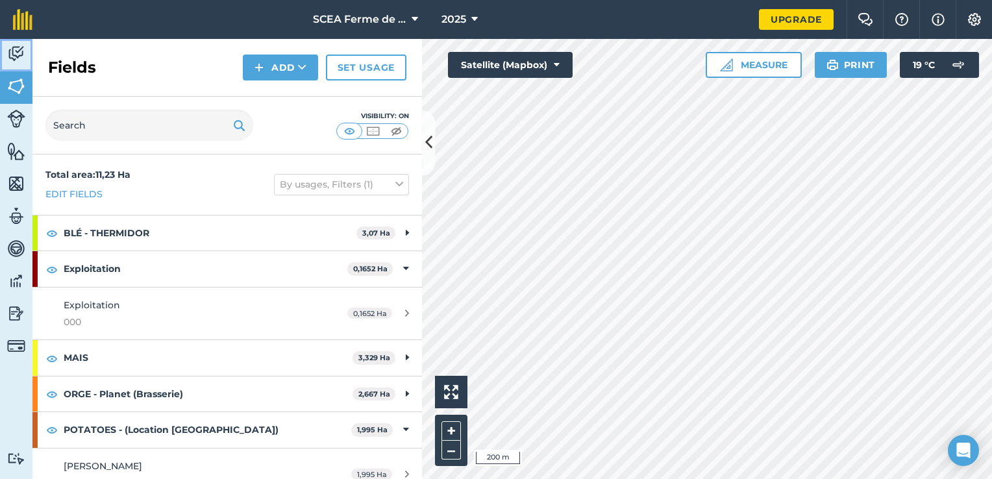
click at [17, 49] on img at bounding box center [16, 53] width 18 height 19
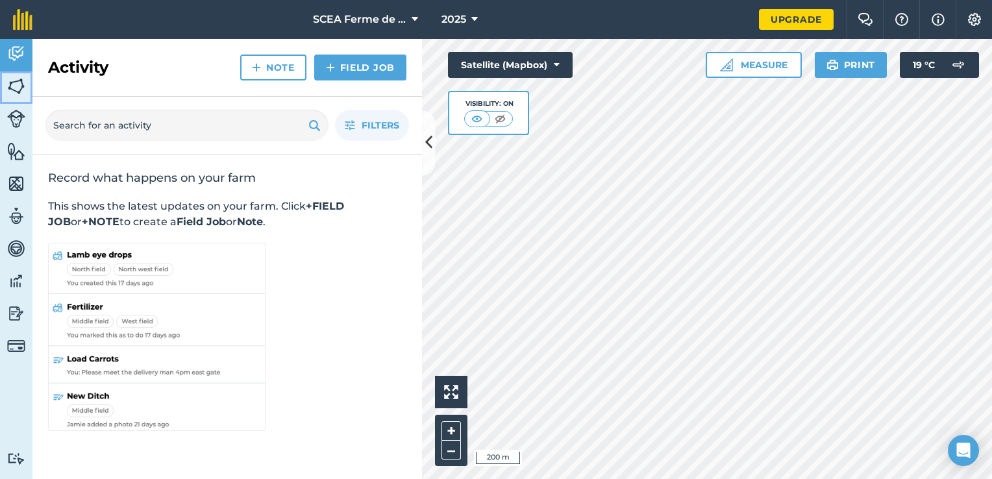
click at [10, 74] on link "Fields" at bounding box center [16, 87] width 32 height 32
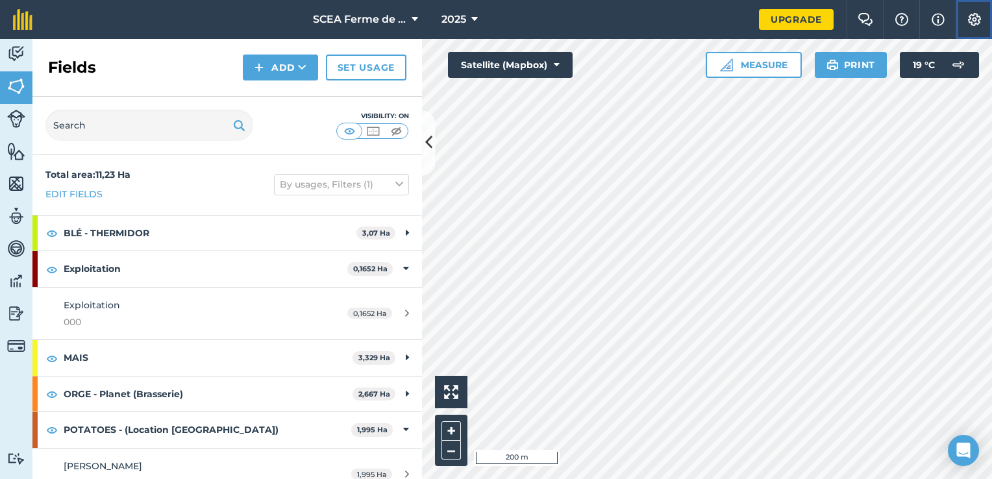
click at [985, 19] on button "Settings" at bounding box center [974, 19] width 36 height 39
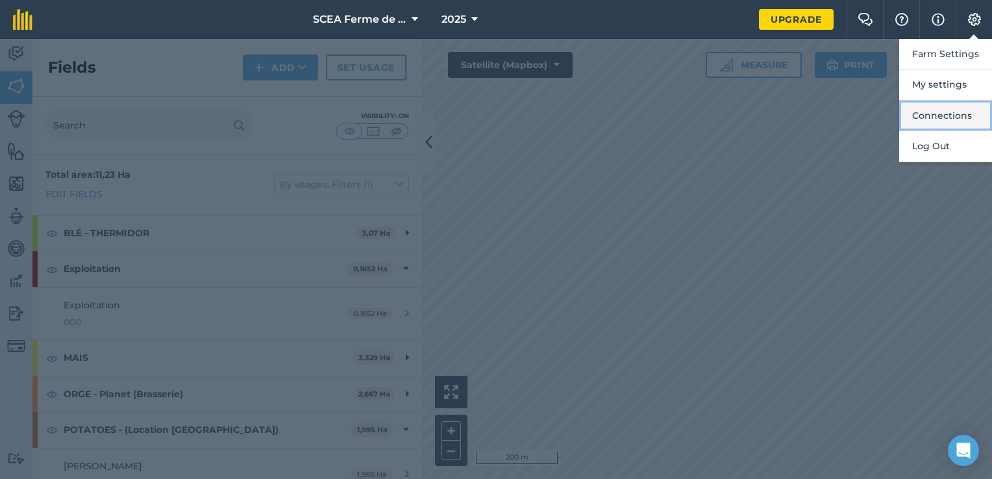
click at [949, 115] on button "Connections" at bounding box center [945, 116] width 93 height 31
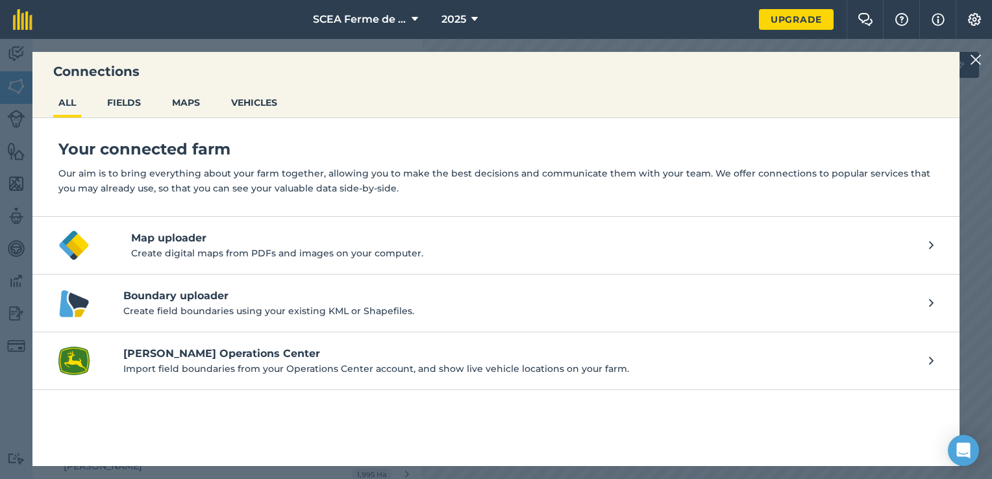
click at [979, 58] on img at bounding box center [976, 60] width 12 height 16
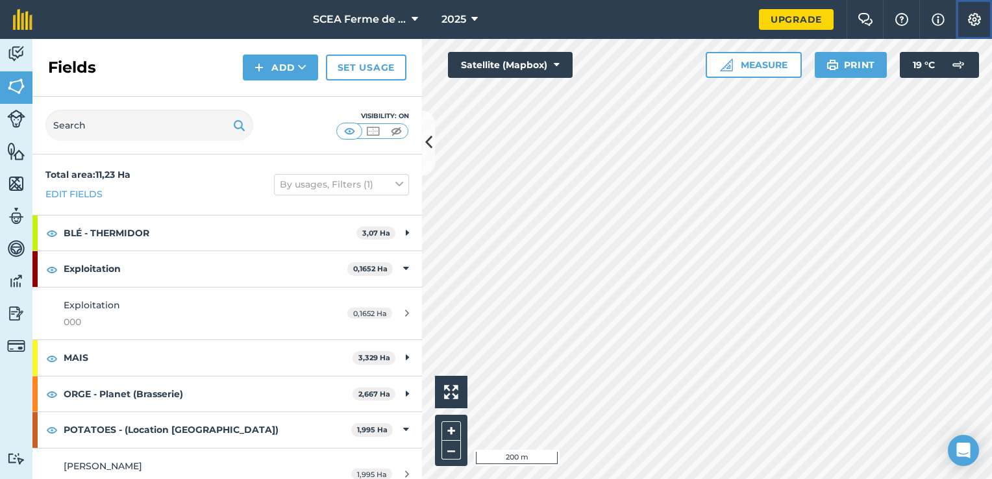
click at [984, 17] on button "Settings" at bounding box center [974, 19] width 36 height 39
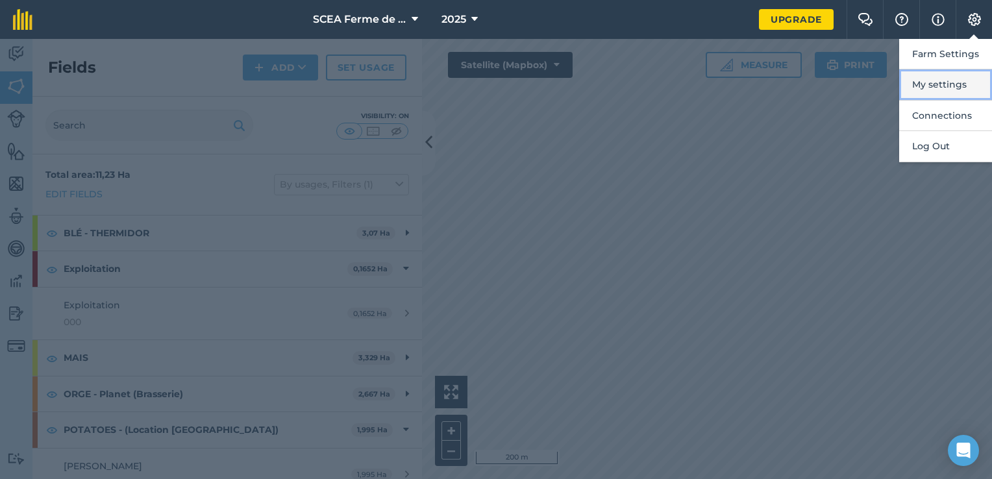
click at [953, 95] on button "My settings" at bounding box center [945, 84] width 93 height 31
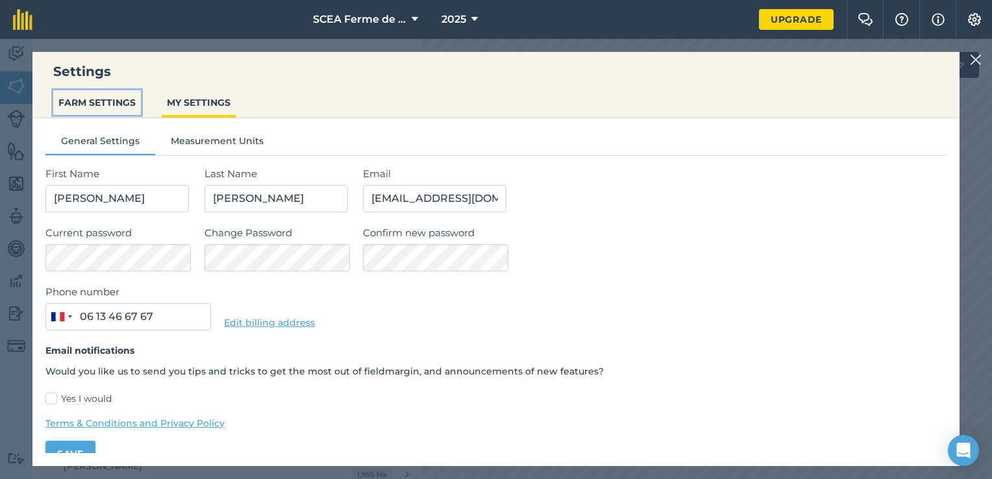
click at [138, 101] on button "FARM SETTINGS" at bounding box center [97, 102] width 88 height 25
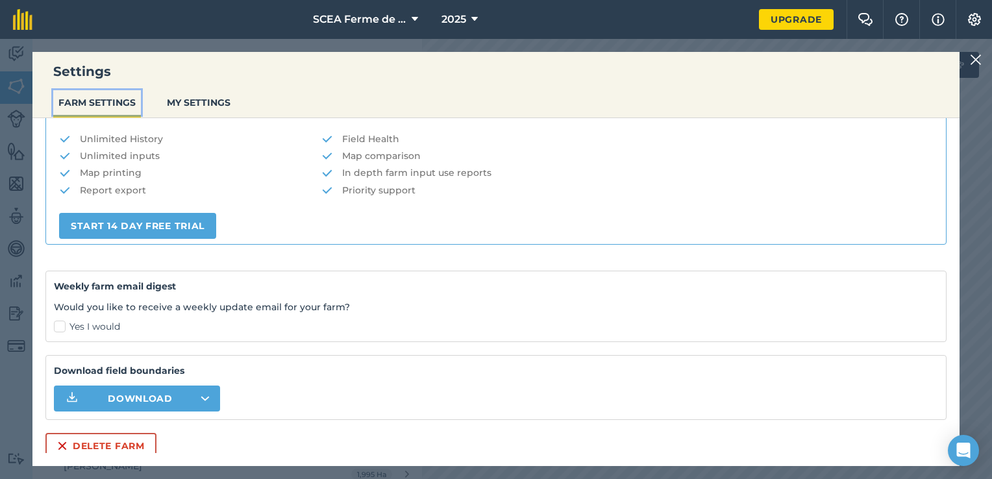
scroll to position [273, 0]
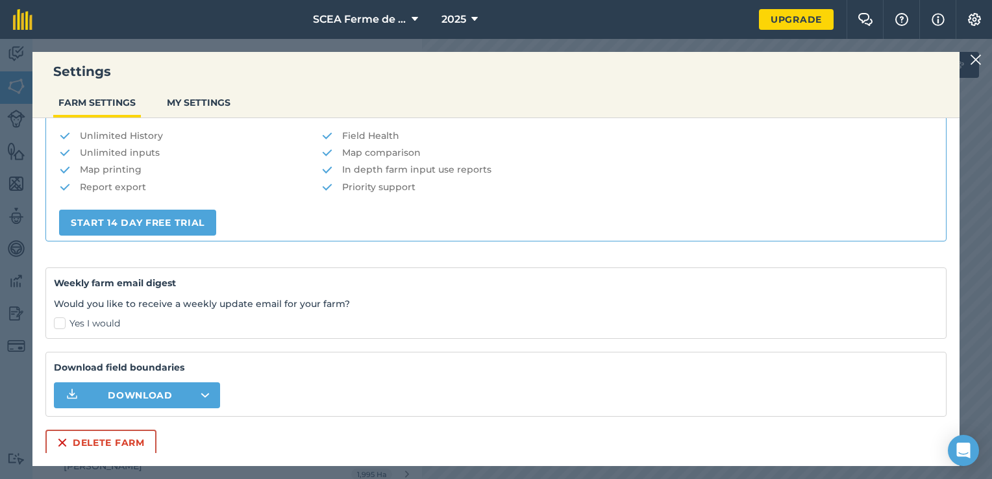
drag, startPoint x: 199, startPoint y: 119, endPoint x: 208, endPoint y: 112, distance: 12.0
click at [199, 119] on div "UPGRADE for: Unlimited History Field Health Unlimited inputs Map comparison Map…" at bounding box center [495, 168] width 901 height 145
click at [224, 112] on button "MY SETTINGS" at bounding box center [199, 102] width 74 height 25
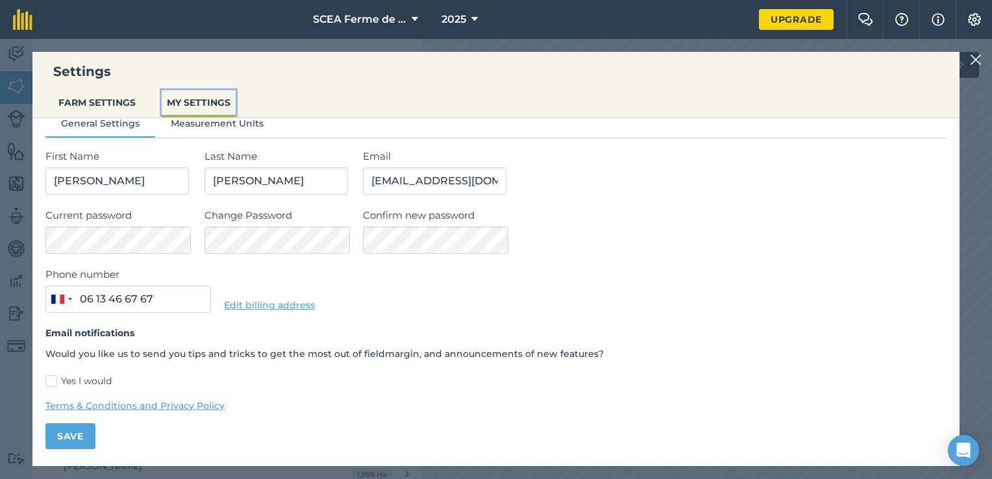
scroll to position [0, 0]
